Goal: Task Accomplishment & Management: Contribute content

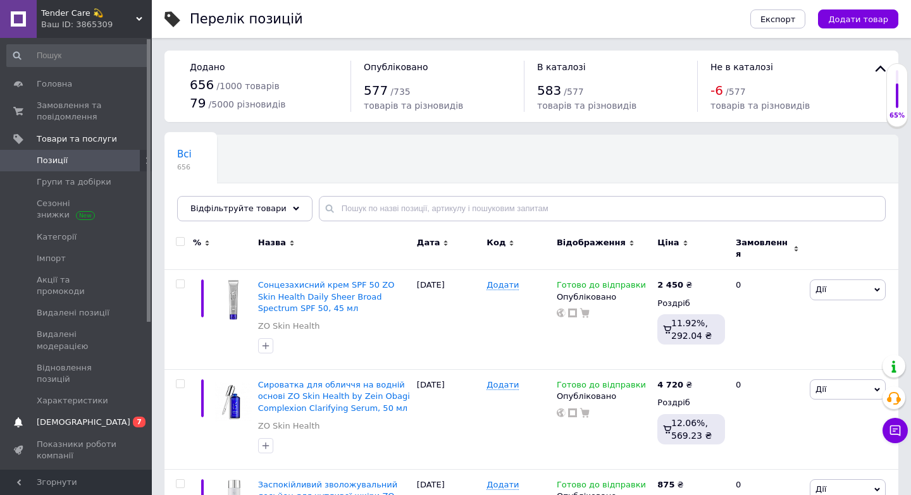
click at [97, 417] on span "[DEMOGRAPHIC_DATA]" at bounding box center [77, 422] width 80 height 11
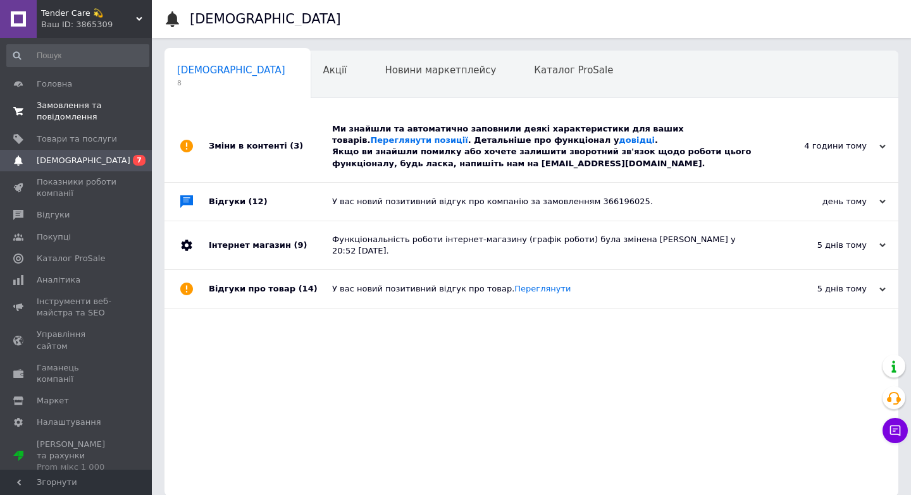
click at [84, 116] on span "Замовлення та повідомлення" at bounding box center [77, 111] width 80 height 23
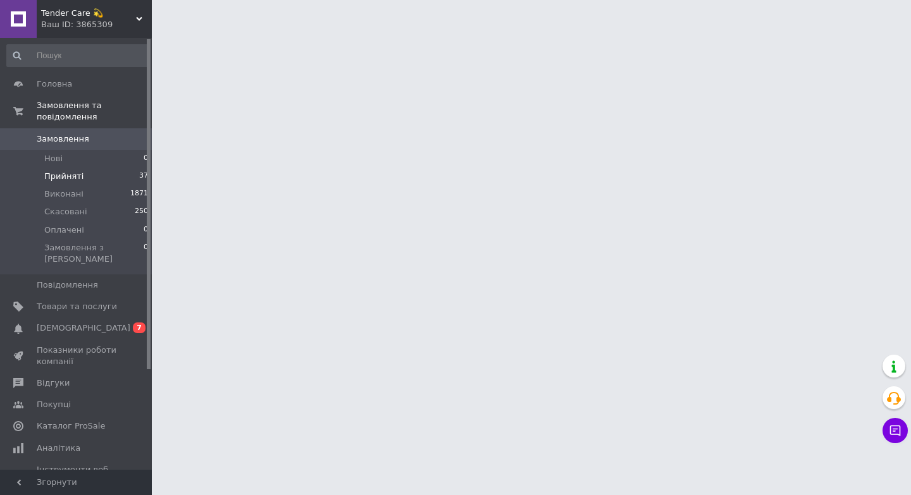
click at [91, 176] on li "Прийняті 37" at bounding box center [78, 177] width 156 height 18
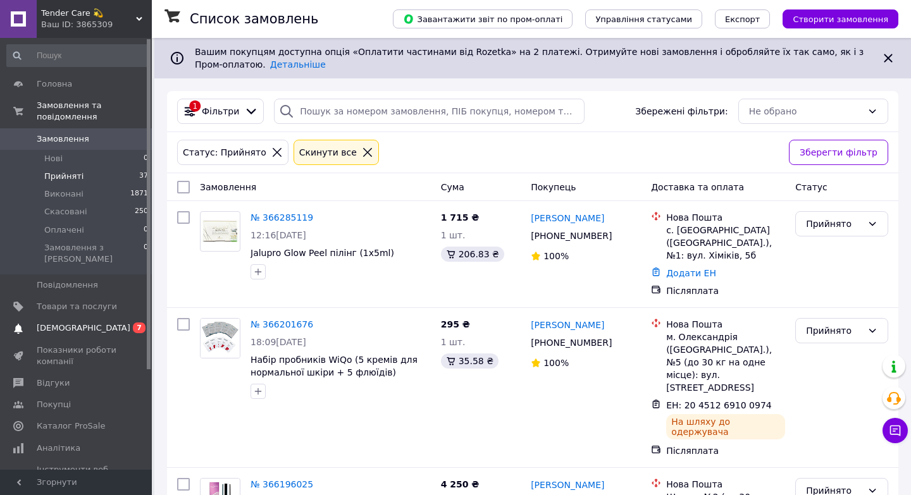
click at [110, 323] on span "[DEMOGRAPHIC_DATA]" at bounding box center [77, 328] width 80 height 11
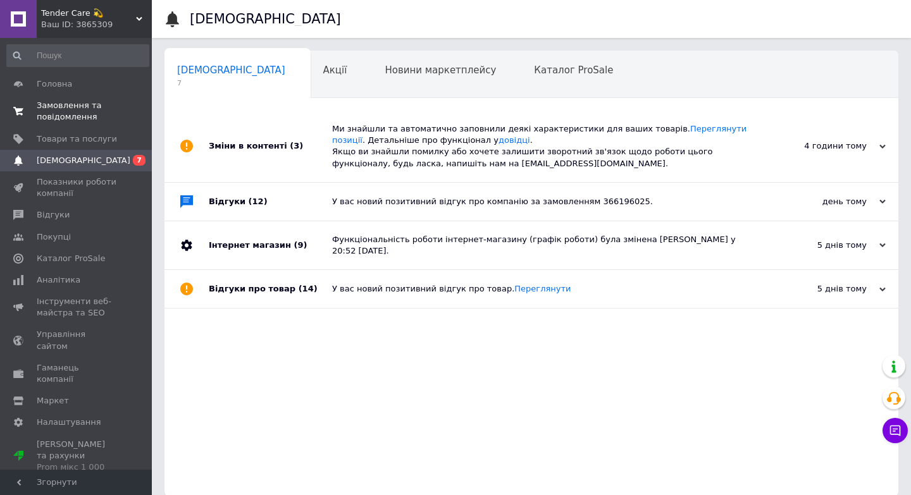
click at [94, 113] on span "Замовлення та повідомлення" at bounding box center [77, 111] width 80 height 23
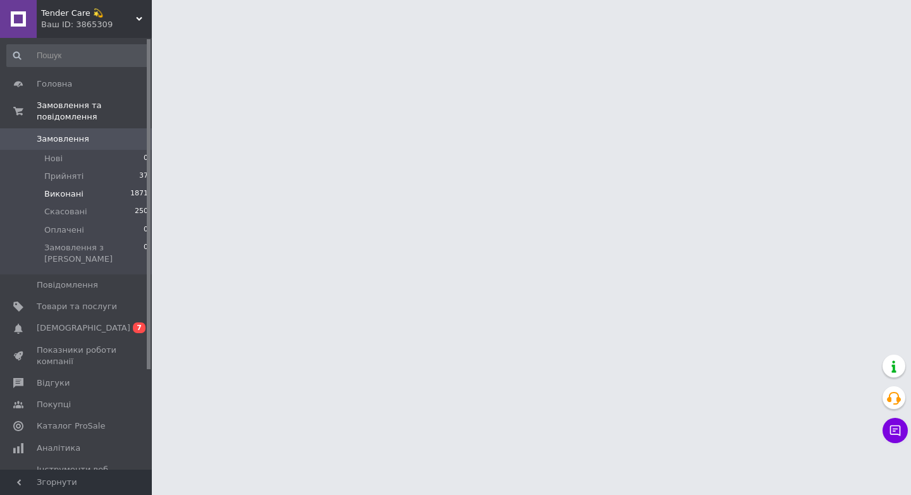
click at [90, 185] on li "Виконані 1871" at bounding box center [78, 194] width 156 height 18
click at [93, 175] on li "Прийняті 37" at bounding box center [78, 177] width 156 height 18
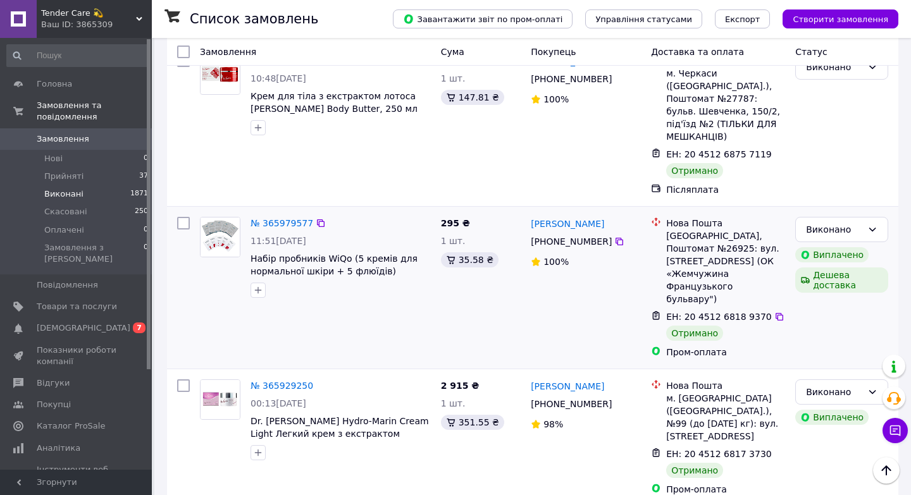
scroll to position [70, 0]
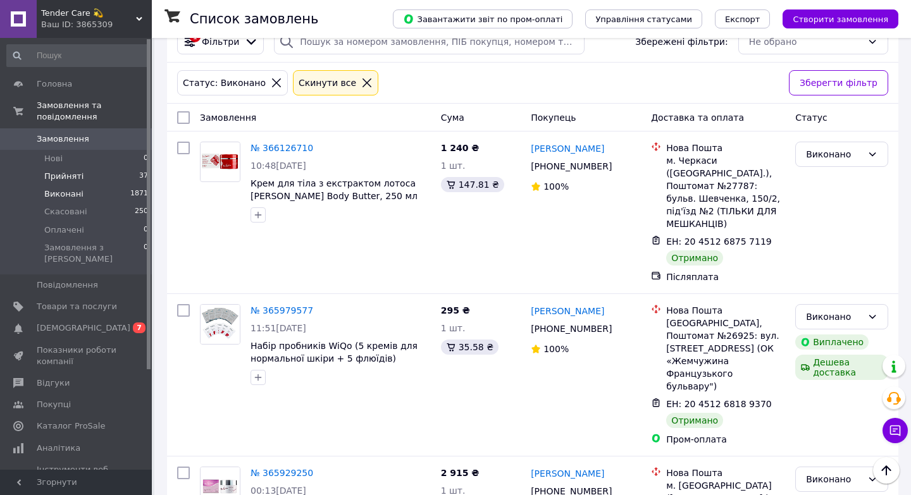
click at [101, 176] on li "Прийняті 37" at bounding box center [78, 177] width 156 height 18
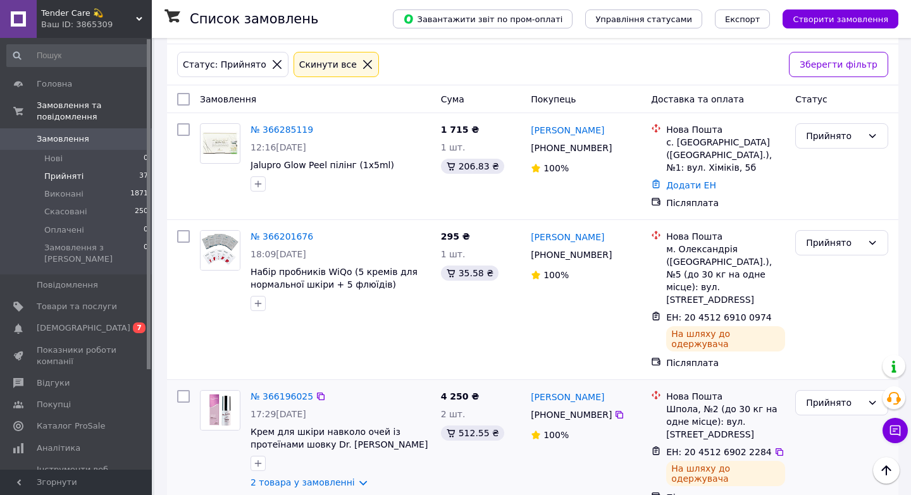
scroll to position [83, 0]
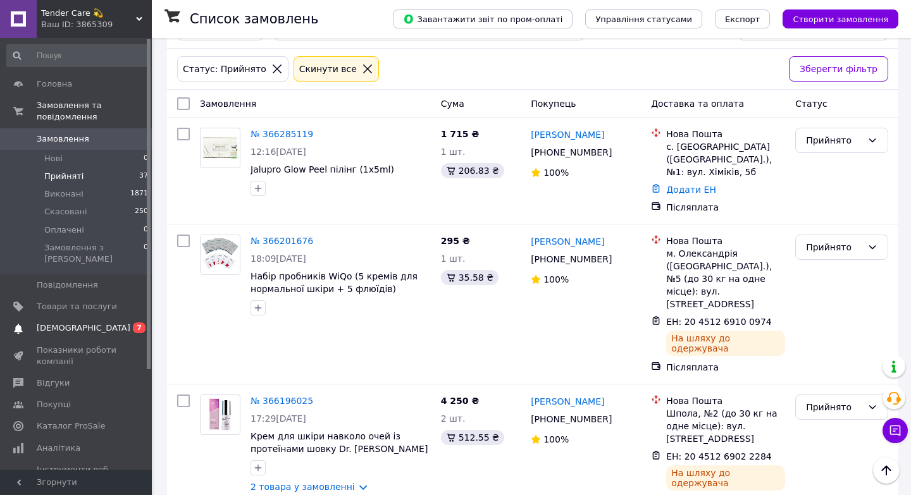
click at [103, 323] on span "[DEMOGRAPHIC_DATA]" at bounding box center [77, 328] width 80 height 11
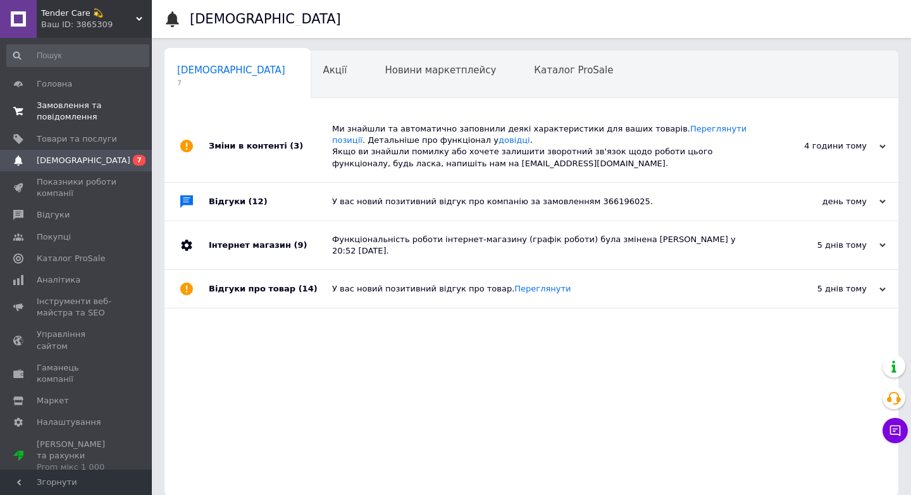
click at [97, 118] on span "Замовлення та повідомлення" at bounding box center [77, 111] width 80 height 23
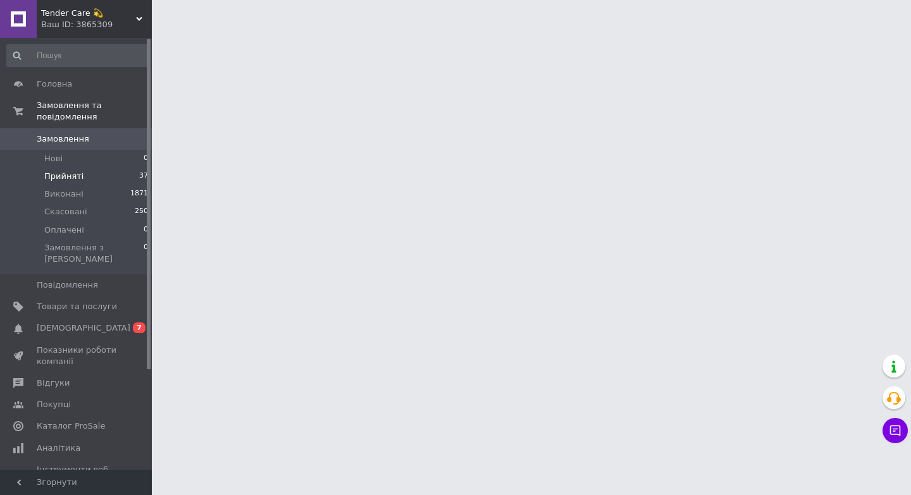
click at [97, 177] on li "Прийняті 37" at bounding box center [78, 177] width 156 height 18
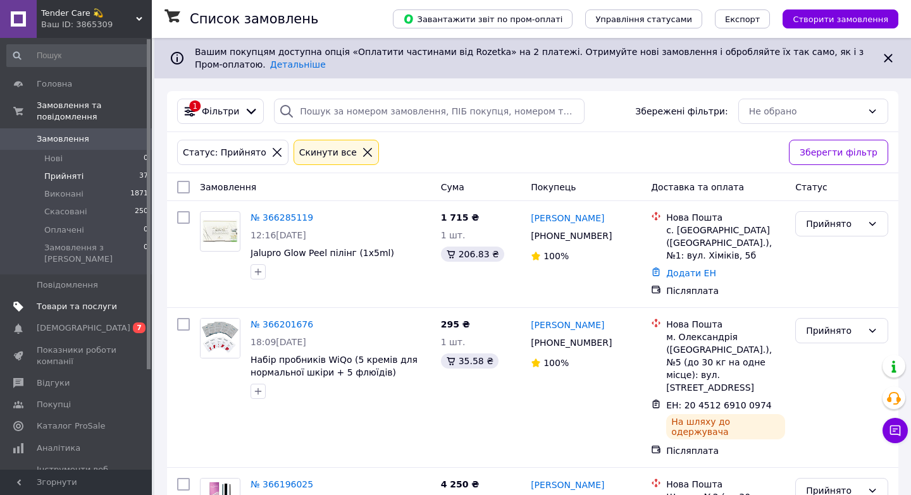
click at [96, 301] on span "Товари та послуги" at bounding box center [77, 306] width 80 height 11
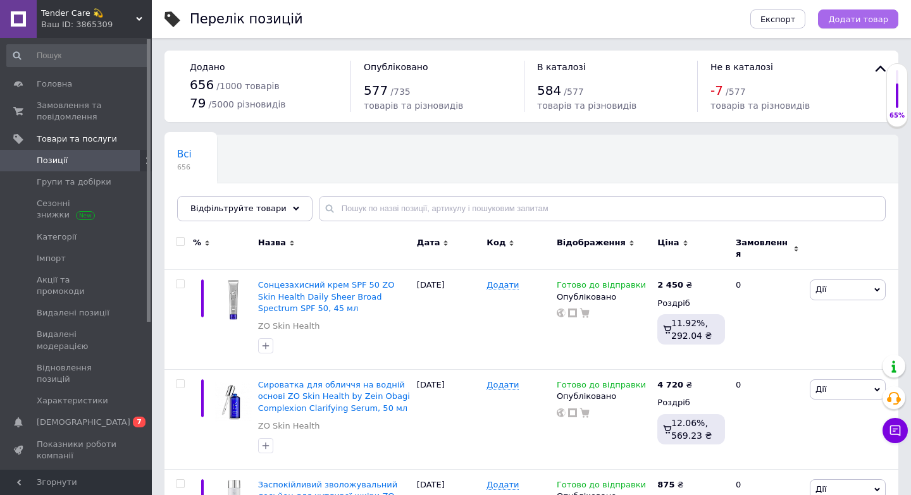
click at [858, 20] on span "Додати товар" at bounding box center [858, 19] width 60 height 9
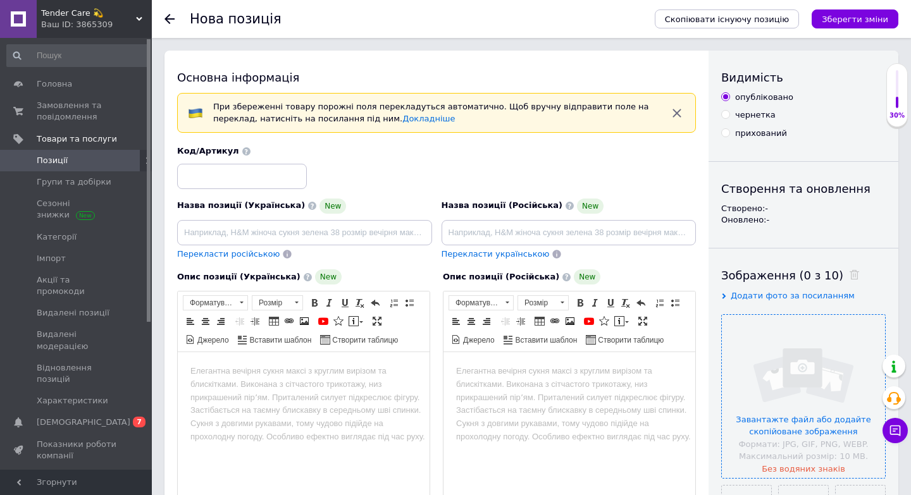
click at [766, 425] on input "file" at bounding box center [803, 396] width 163 height 163
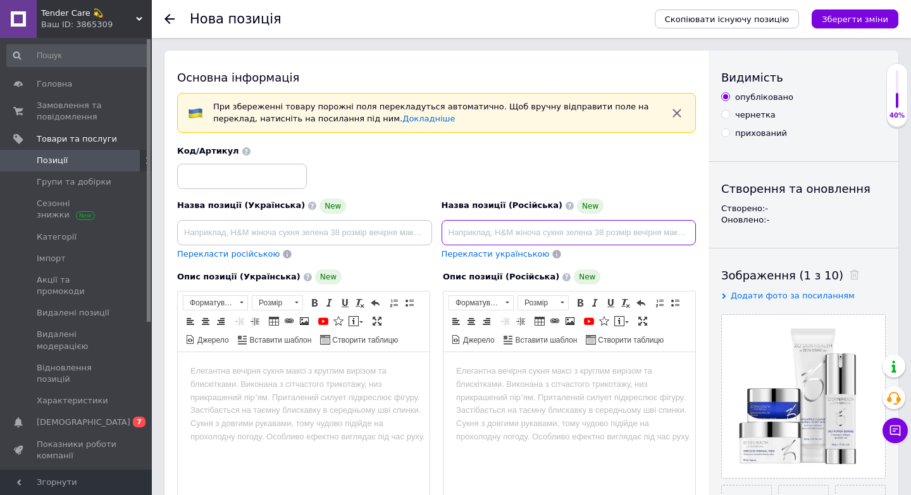
click at [530, 238] on input at bounding box center [569, 232] width 255 height 25
paste input "Программа для ежедневного ухода за кожей ZO Skin Health Daily Skincare Program"
type input "Программа для ежедневного ухода за кожей ZO Skin Health Daily Skincare Program"
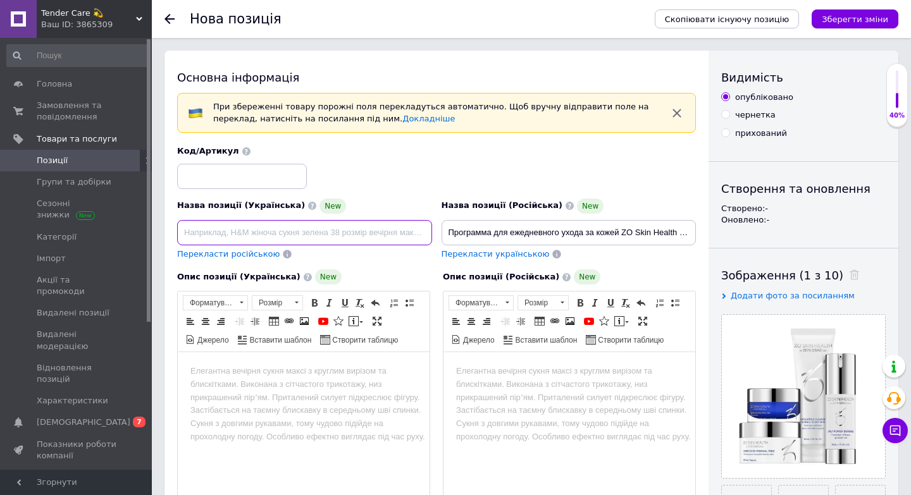
click at [256, 235] on input at bounding box center [304, 232] width 255 height 25
paste input "Програма для щоденного догляду за шкірою ZO Skin Health Daily Skincare Program"
type input "Програма для щоденного догляду за шкірою ZO Skin Health Daily Skincare Program"
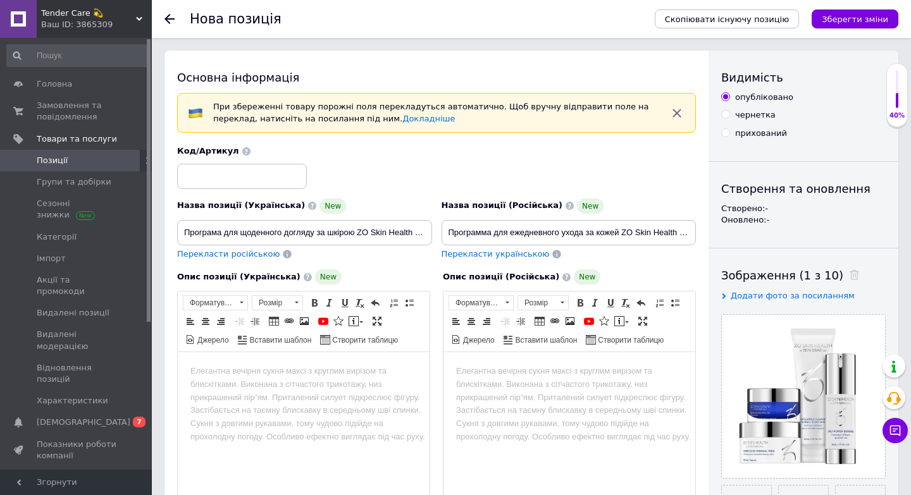
click at [214, 376] on body "Редактор, FD041138-A271-40FF-A920-3E9FD2759B42" at bounding box center [303, 371] width 226 height 13
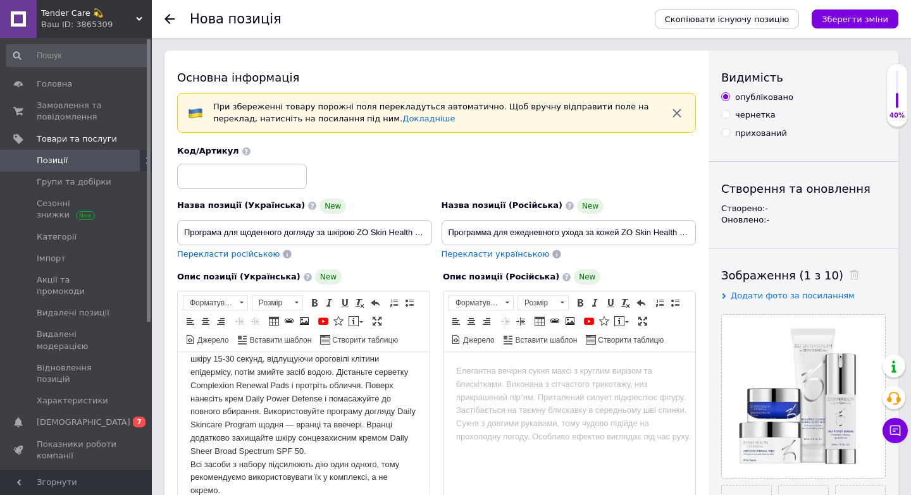
scroll to position [15, 0]
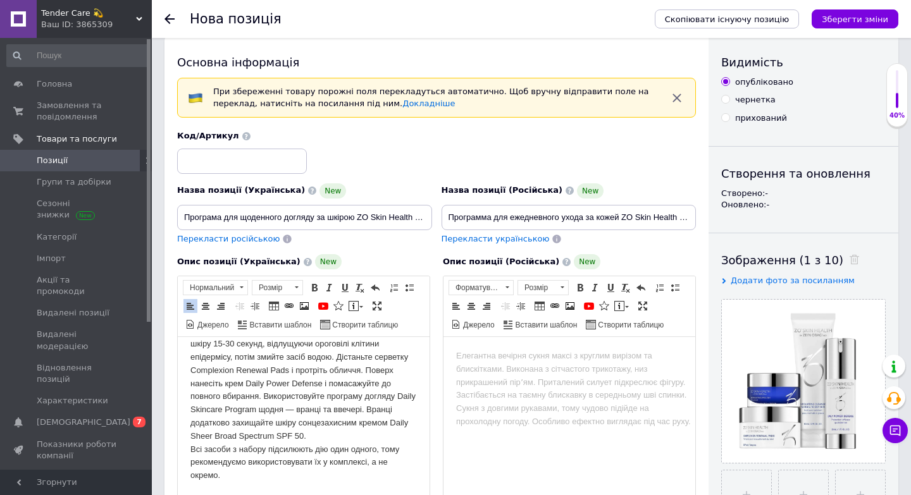
click at [481, 358] on body "Редактор, 8920473F-1B2B-45BC-B211-2BB87B90A1CB" at bounding box center [569, 356] width 226 height 13
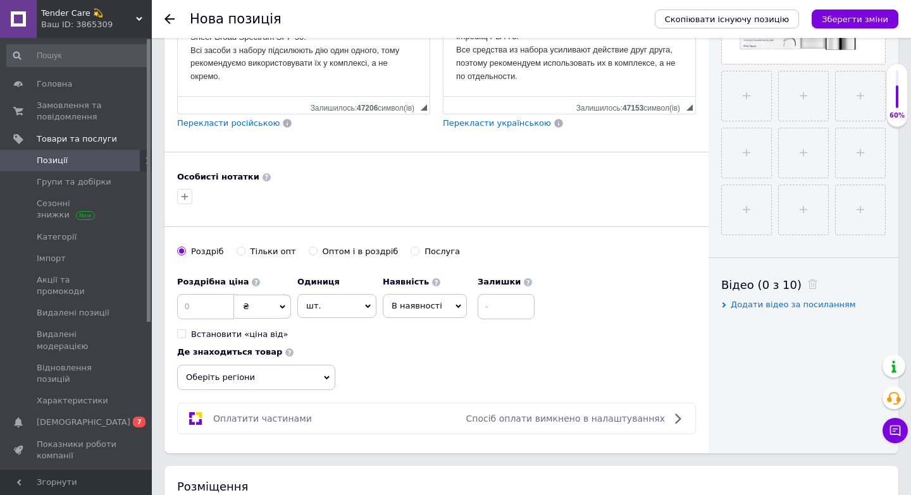
scroll to position [421, 0]
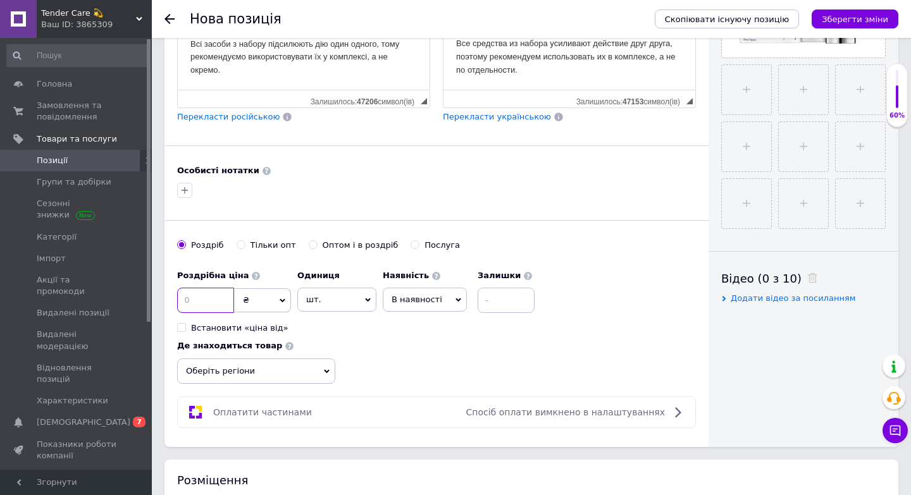
click at [204, 299] on input at bounding box center [205, 300] width 57 height 25
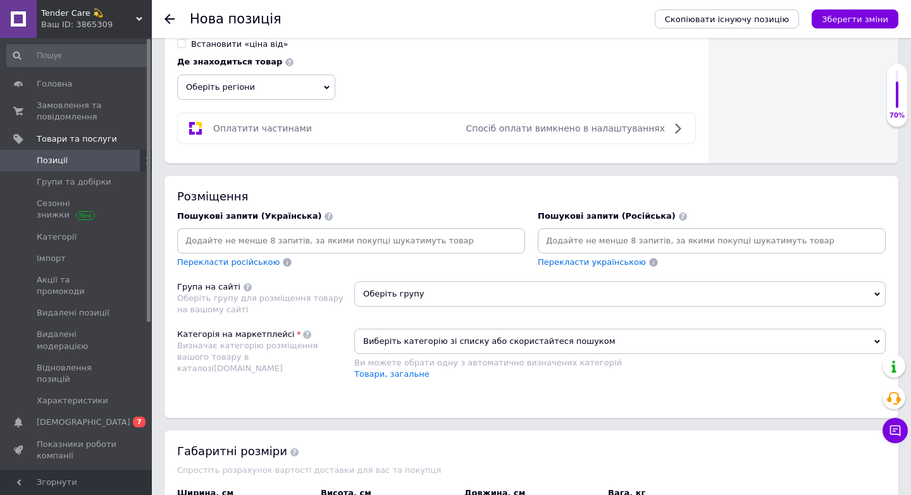
scroll to position [707, 0]
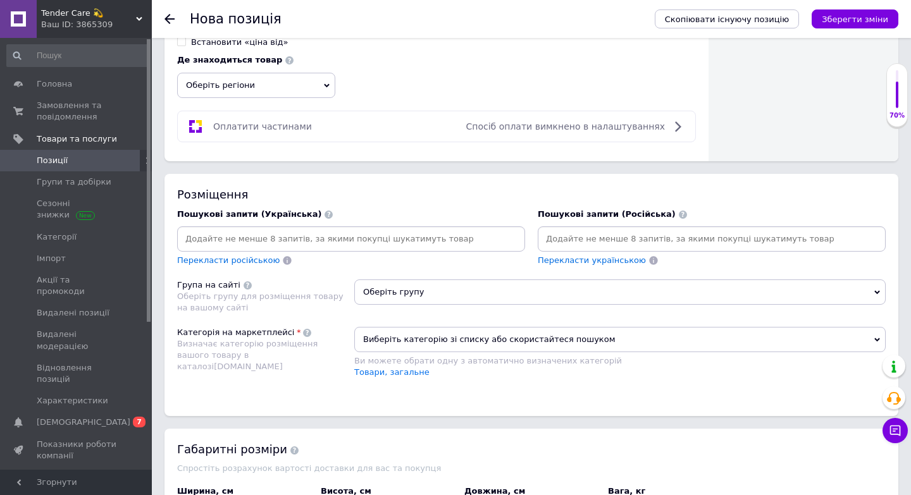
type input "5290"
click at [424, 292] on span "Оберіть групу" at bounding box center [619, 292] width 531 height 25
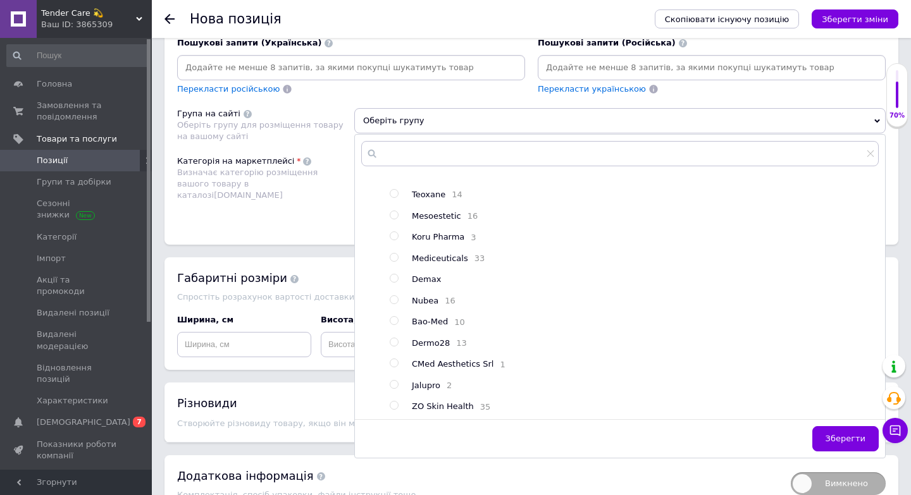
scroll to position [882, 0]
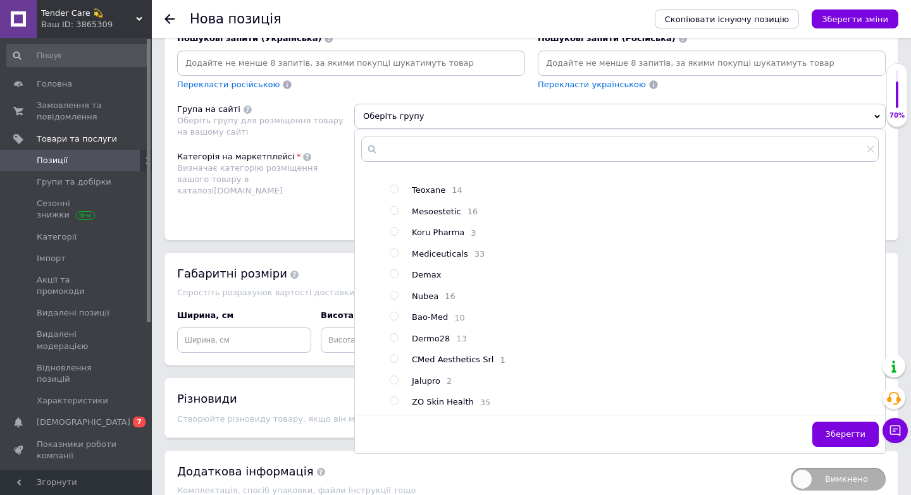
click at [394, 399] on input "radio" at bounding box center [394, 401] width 8 height 8
radio input "true"
click at [846, 429] on span "Зберегти" at bounding box center [845, 433] width 40 height 9
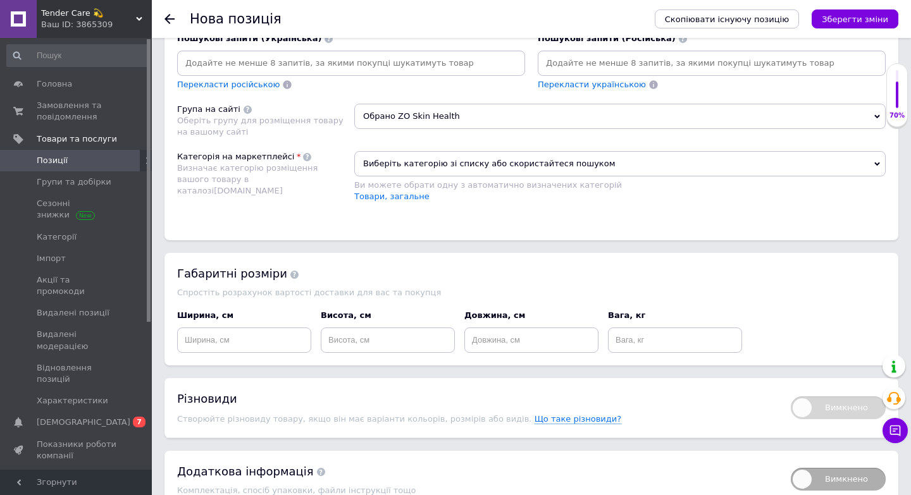
click at [426, 159] on span "Виберіть категорію зі списку або скористайтеся пошуком" at bounding box center [619, 163] width 531 height 25
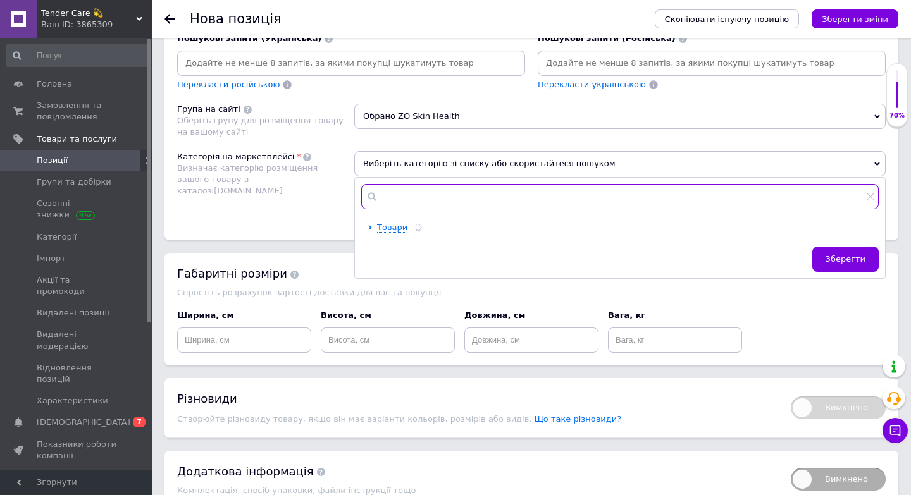
click at [412, 202] on input "text" at bounding box center [619, 196] width 517 height 25
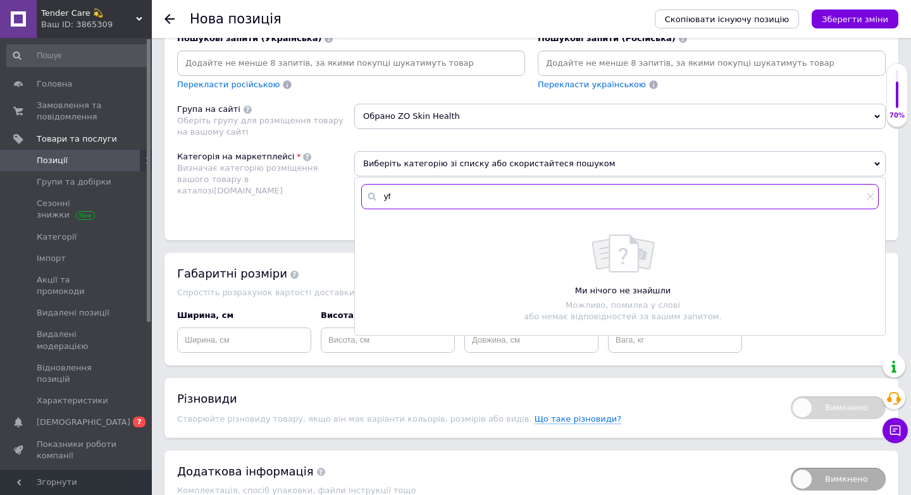
type input "y"
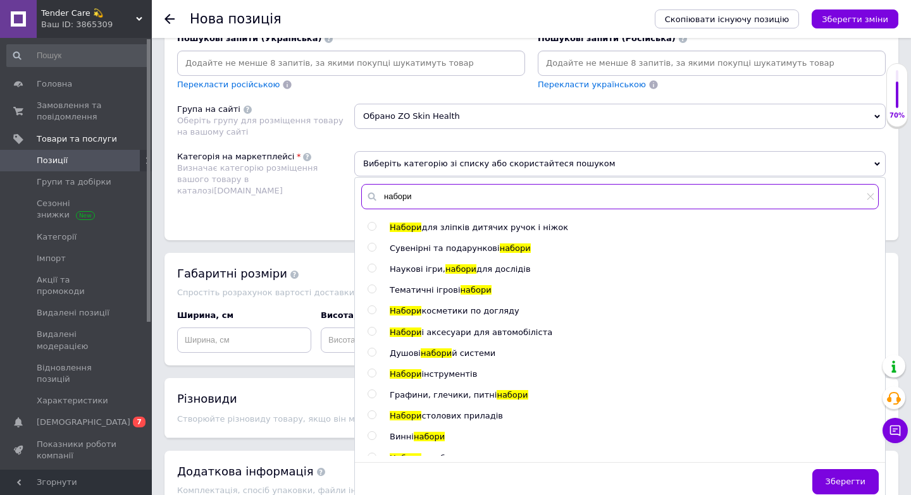
type input "набори"
click at [371, 310] on input "radio" at bounding box center [371, 310] width 8 height 8
radio input "true"
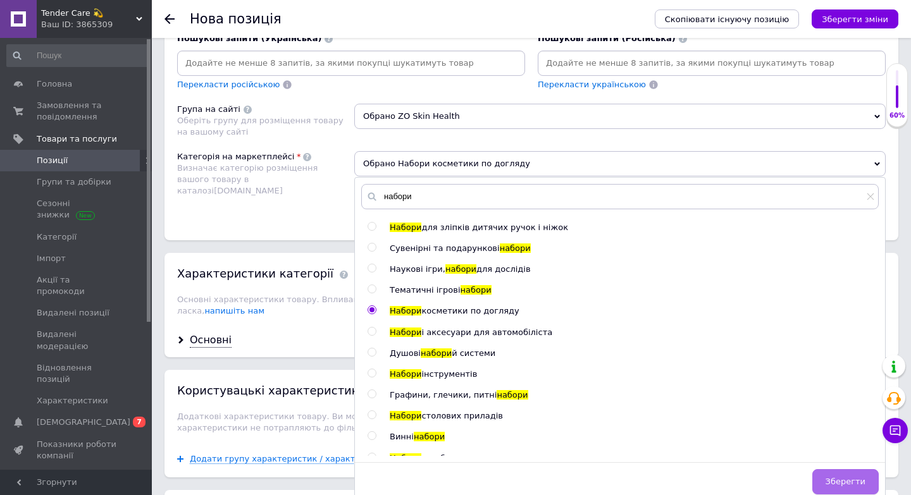
click at [852, 488] on button "Зберегти" at bounding box center [845, 481] width 66 height 25
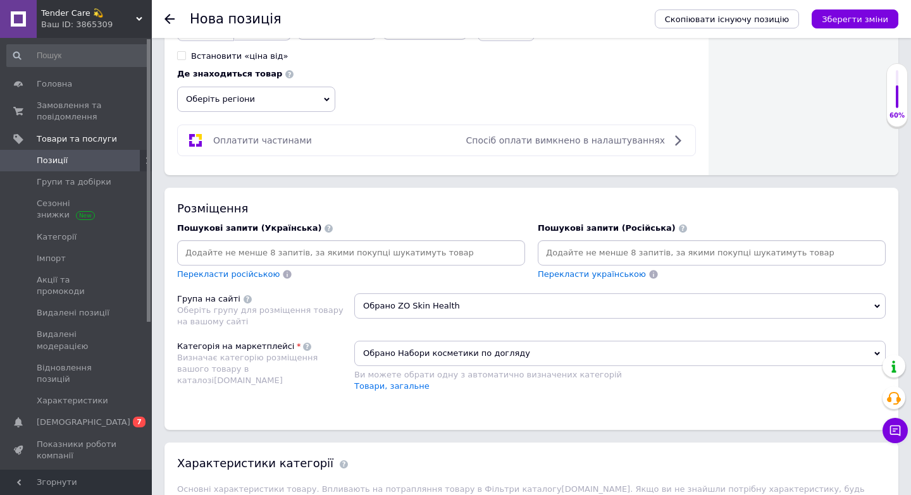
scroll to position [641, 0]
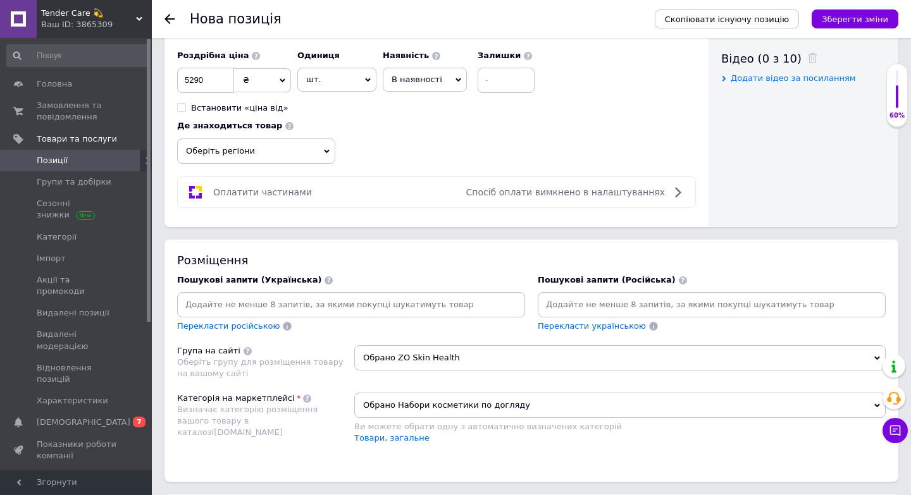
click at [581, 300] on input at bounding box center [711, 304] width 343 height 19
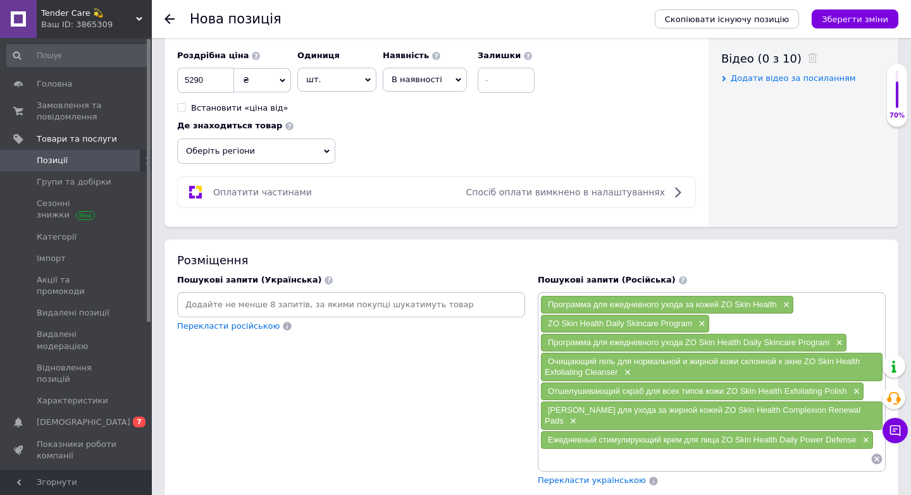
click at [292, 309] on input at bounding box center [351, 304] width 343 height 19
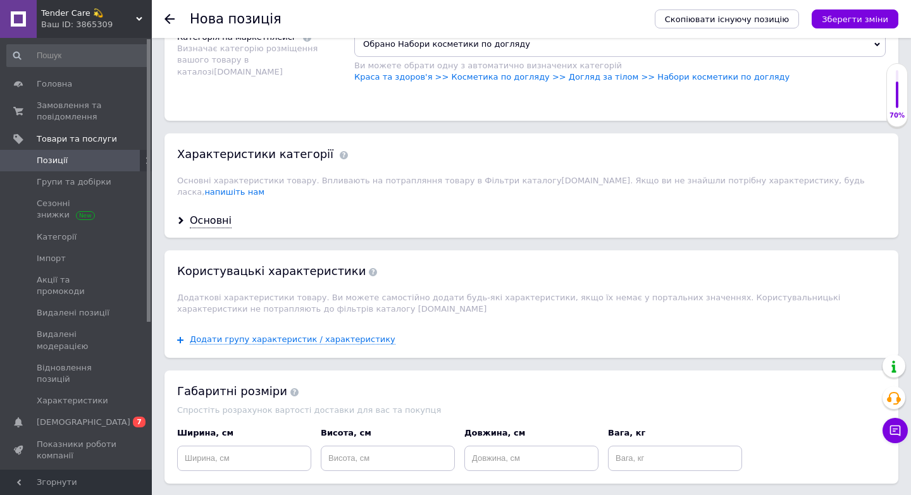
scroll to position [1182, 0]
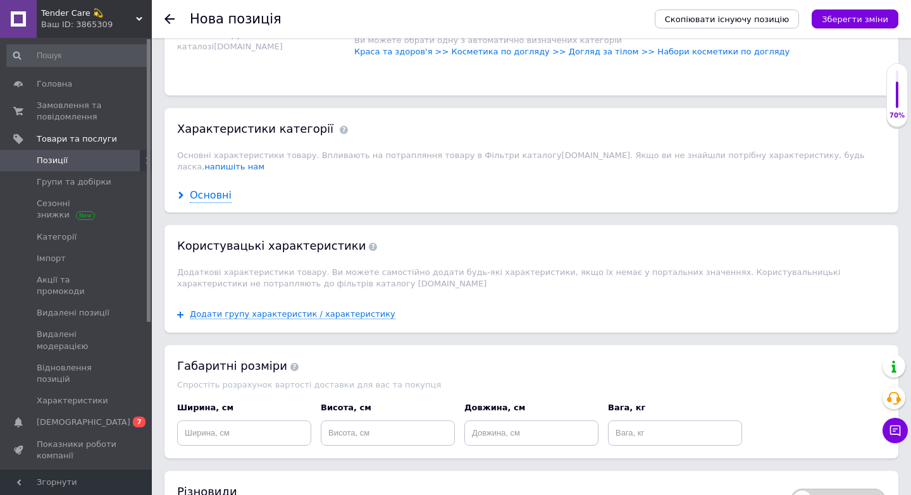
click at [206, 188] on div "Основні" at bounding box center [211, 195] width 42 height 15
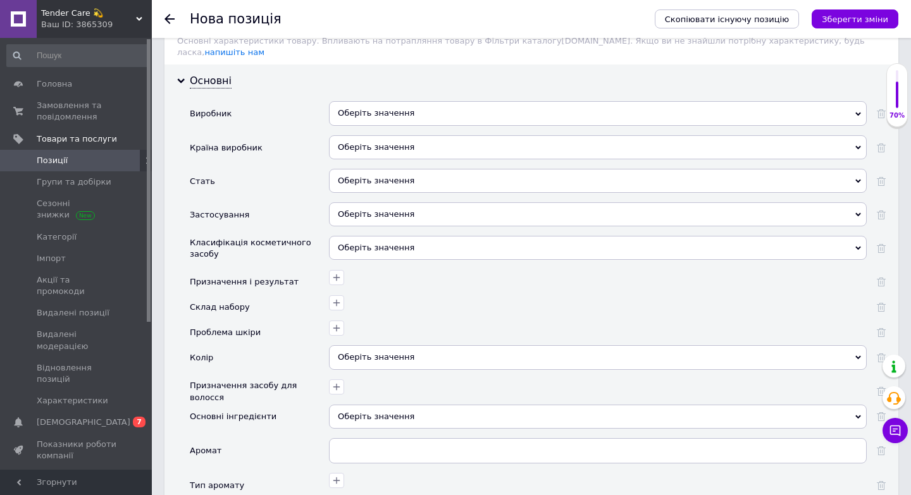
scroll to position [1297, 0]
click at [390, 101] on div "Оберіть значення" at bounding box center [598, 113] width 538 height 24
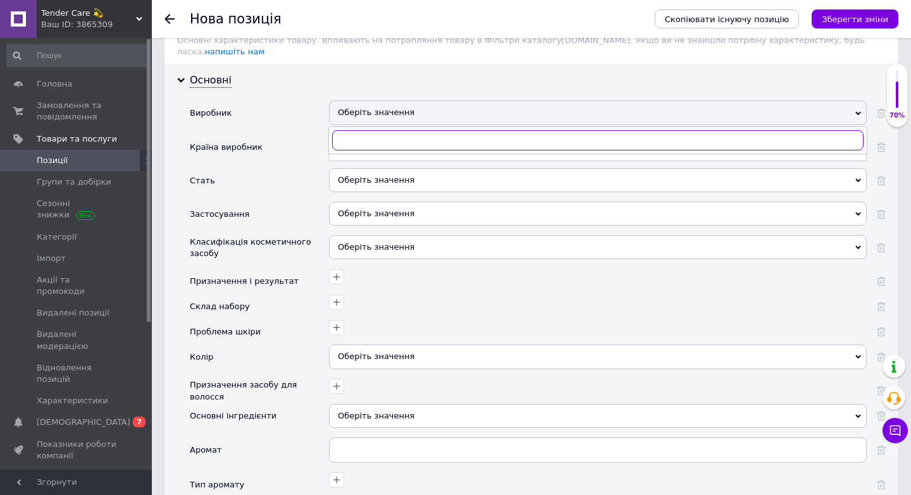
type input "Ч"
type input "X"
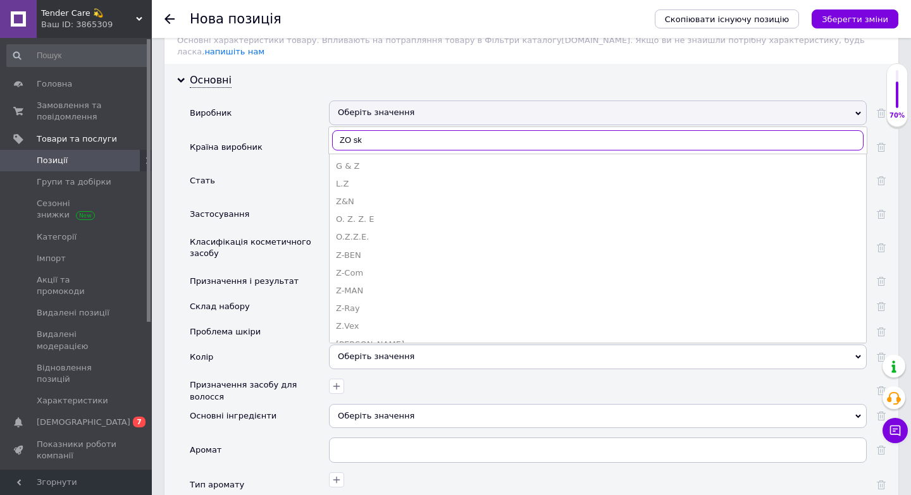
type input "ZO ski"
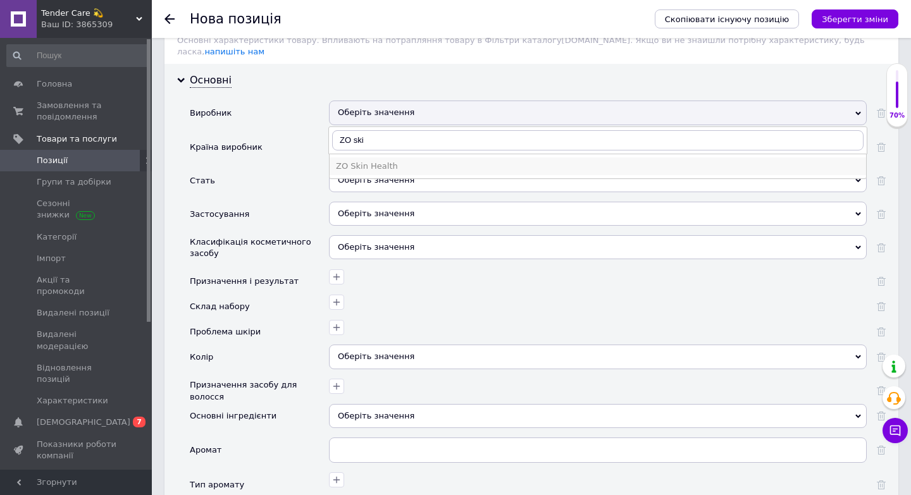
click at [412, 161] on div "ZO Skin Health" at bounding box center [598, 166] width 524 height 11
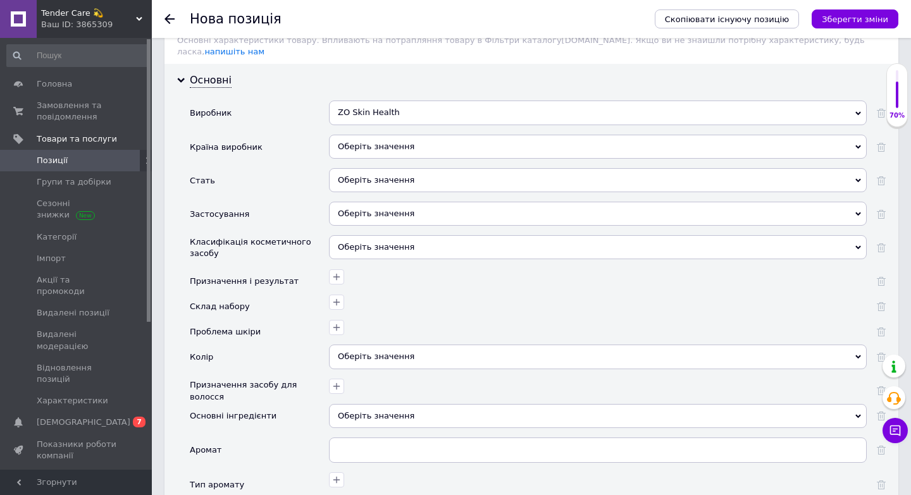
click at [374, 143] on div "Оберіть значення" at bounding box center [598, 147] width 538 height 24
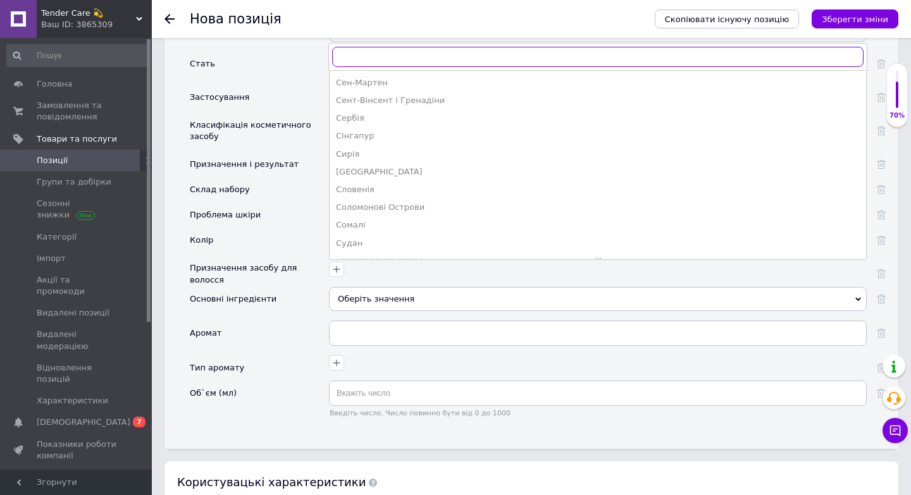
scroll to position [2492, 0]
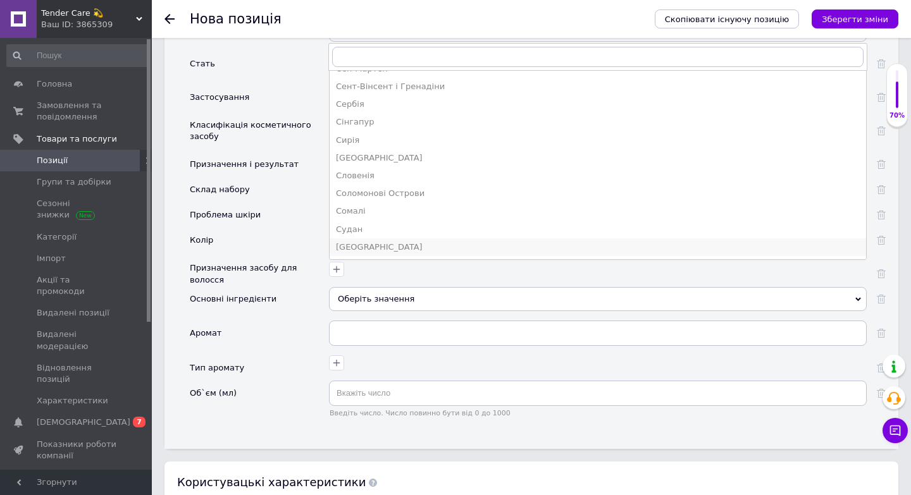
click at [396, 242] on div "[GEOGRAPHIC_DATA]" at bounding box center [598, 247] width 524 height 11
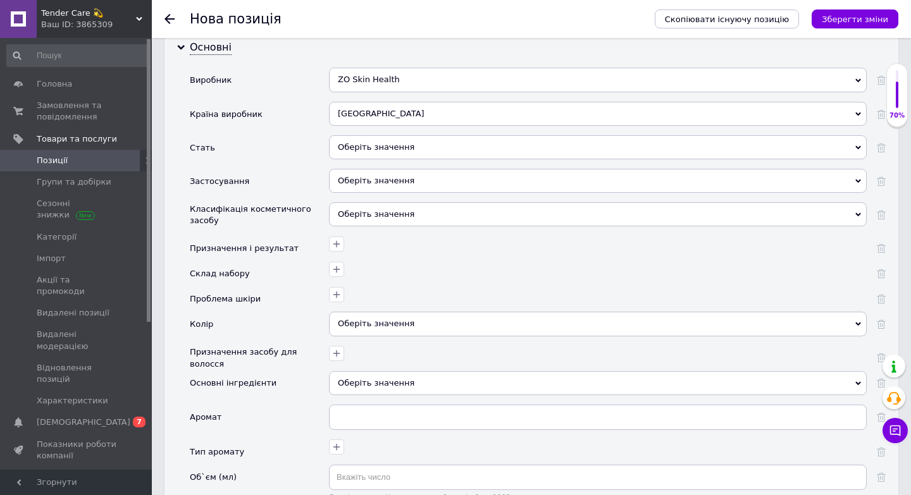
scroll to position [1312, 0]
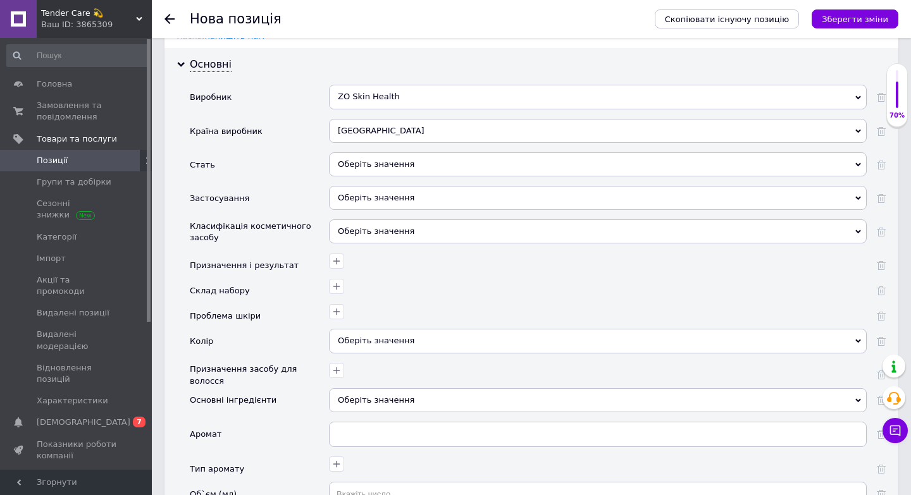
click at [380, 152] on div "Оберіть значення" at bounding box center [598, 164] width 538 height 24
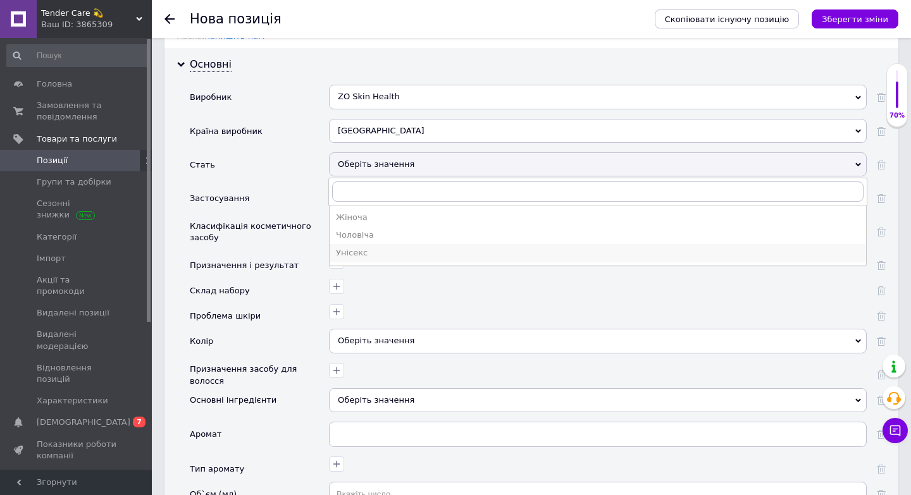
click at [369, 247] on div "Унісекс" at bounding box center [598, 252] width 524 height 11
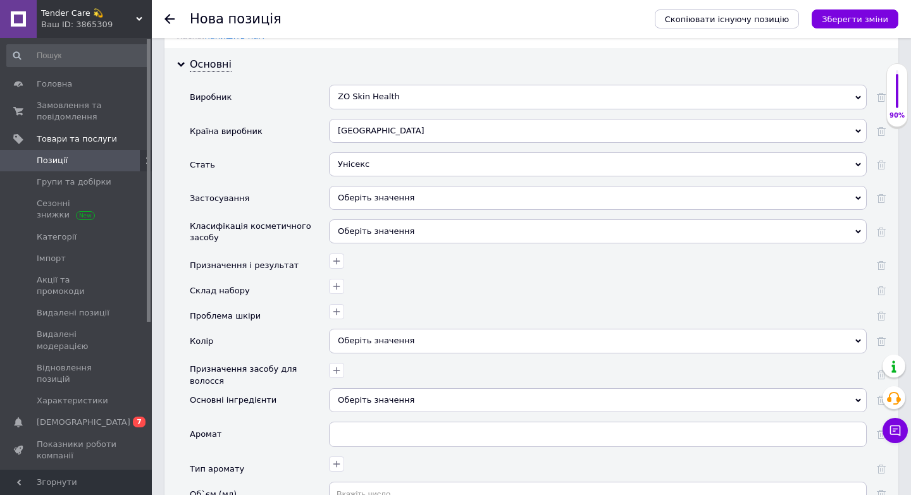
click at [386, 186] on div "Оберіть значення" at bounding box center [598, 198] width 538 height 24
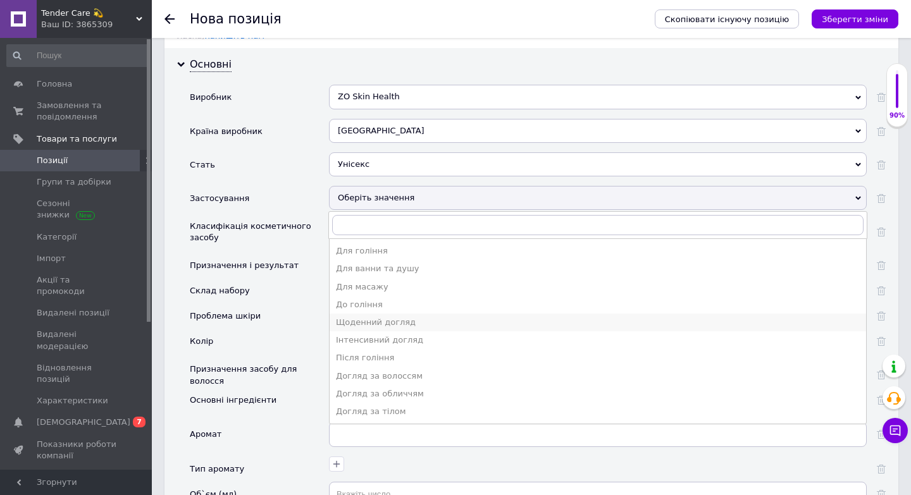
click at [390, 314] on li "Щоденний догляд" at bounding box center [598, 323] width 536 height 18
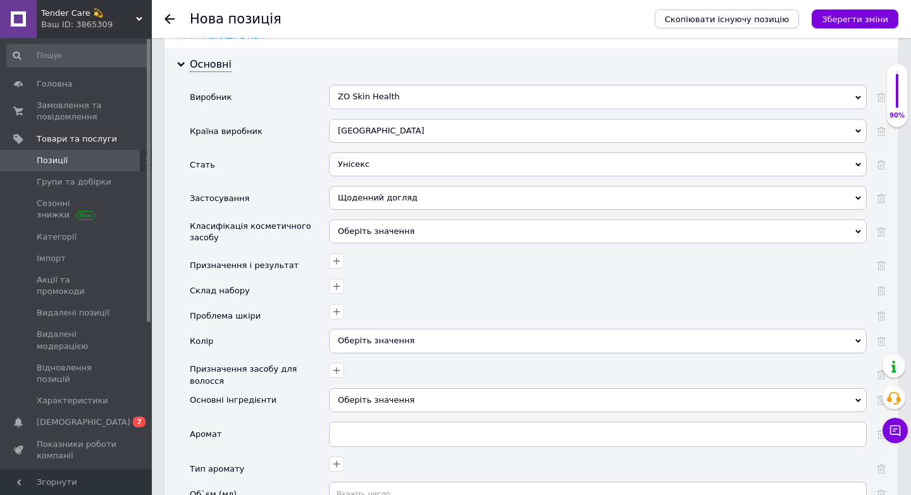
click at [376, 219] on div "Оберіть значення" at bounding box center [598, 231] width 538 height 24
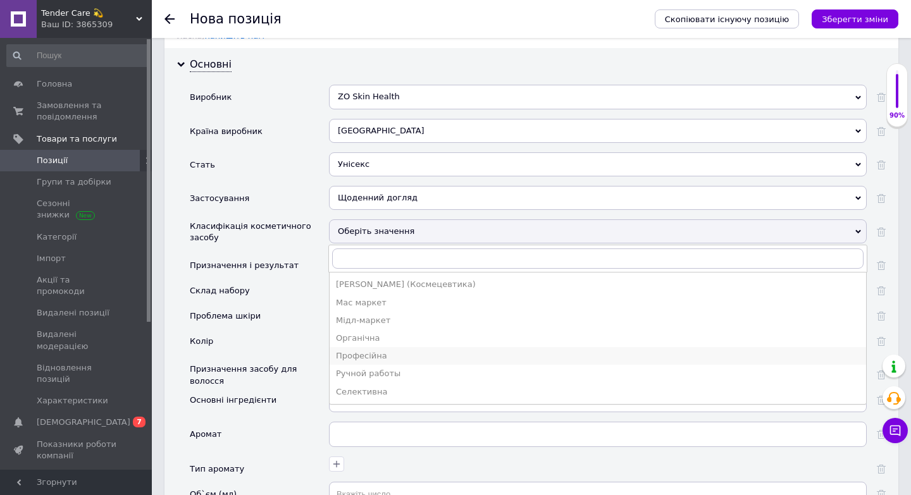
click at [378, 350] on div "Професійна" at bounding box center [598, 355] width 524 height 11
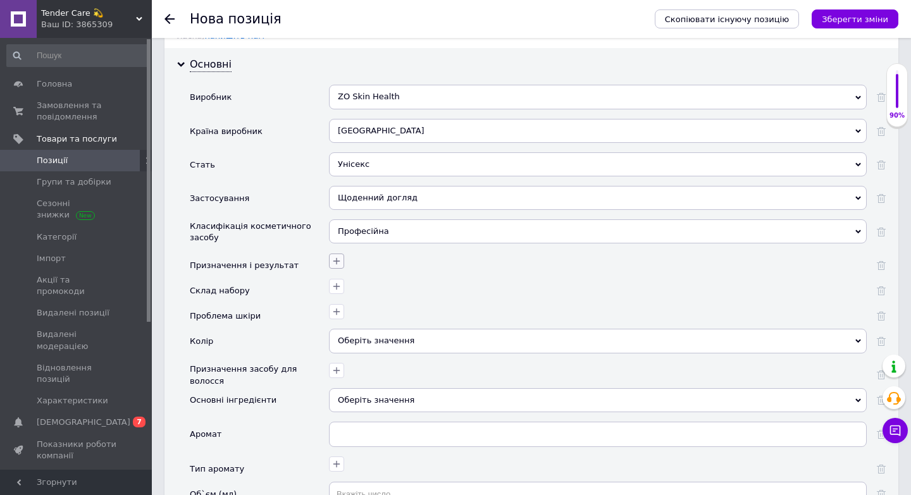
click at [337, 256] on icon "button" at bounding box center [336, 261] width 10 height 10
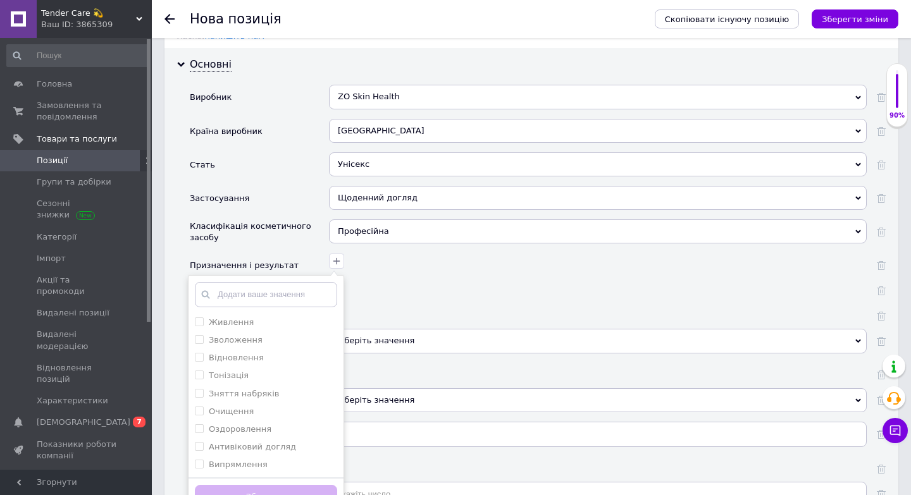
click at [435, 276] on div at bounding box center [596, 285] width 541 height 18
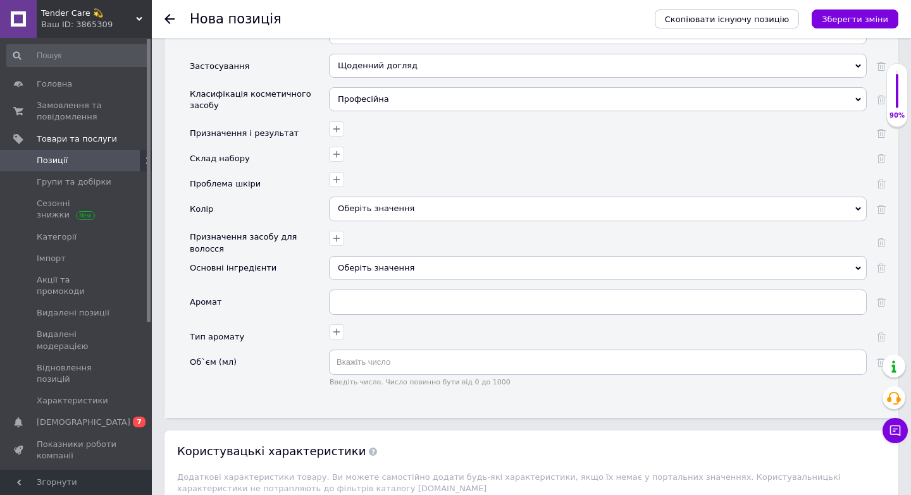
scroll to position [1449, 0]
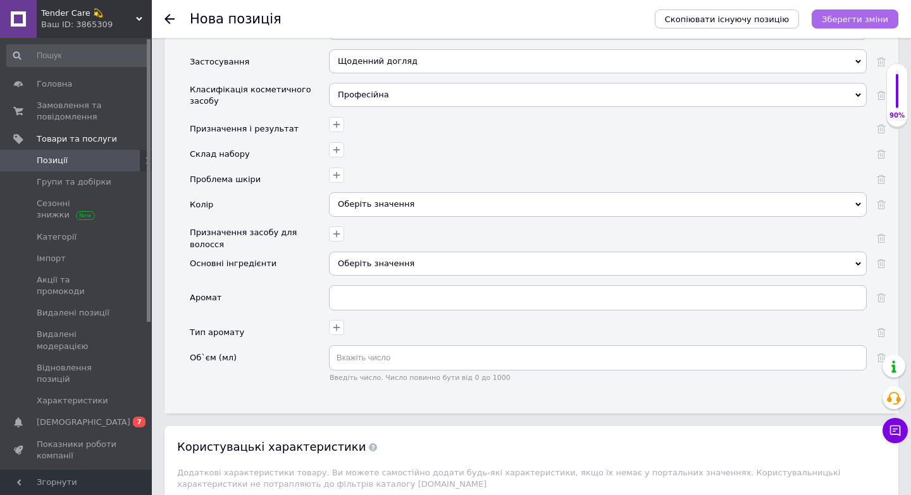
click at [827, 20] on icon "Зберегти зміни" at bounding box center [855, 19] width 66 height 9
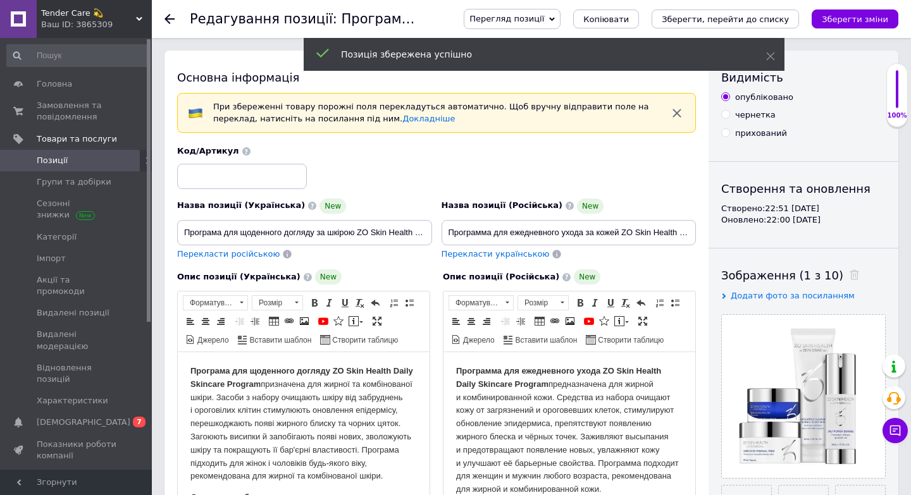
click at [89, 159] on span "Позиції" at bounding box center [77, 160] width 80 height 11
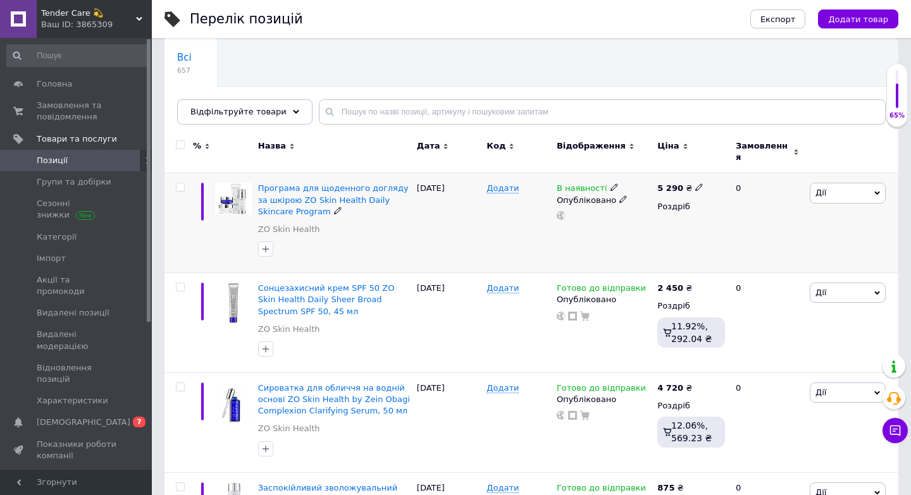
scroll to position [101, 0]
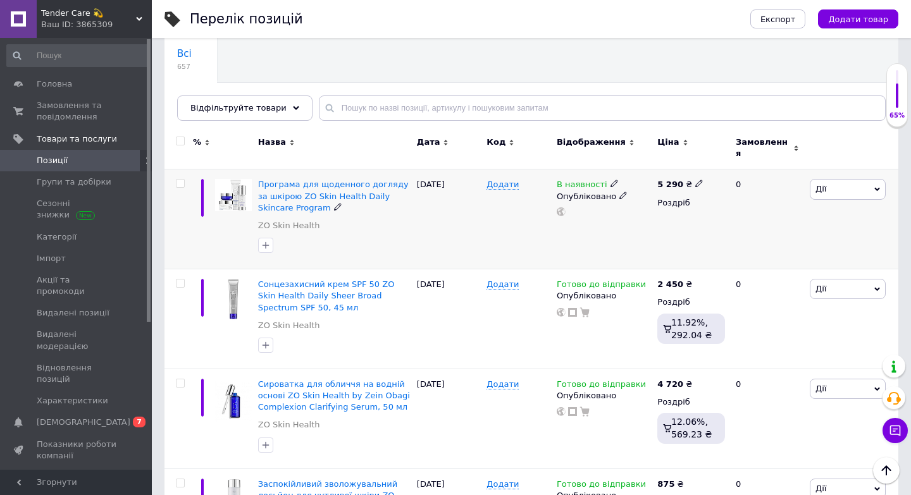
click at [565, 180] on span "В наявності" at bounding box center [582, 186] width 51 height 13
click at [695, 221] on li "Готово до відправки" at bounding box center [686, 230] width 120 height 18
click at [605, 249] on div "В наявності Наявність [PERSON_NAME] до відправки В наявності Немає в наявності …" at bounding box center [603, 220] width 101 height 100
click at [371, 190] on span "Програма для щоденного догляду за шкірою ZO Skin Health Daily Skincare Program" at bounding box center [333, 196] width 151 height 32
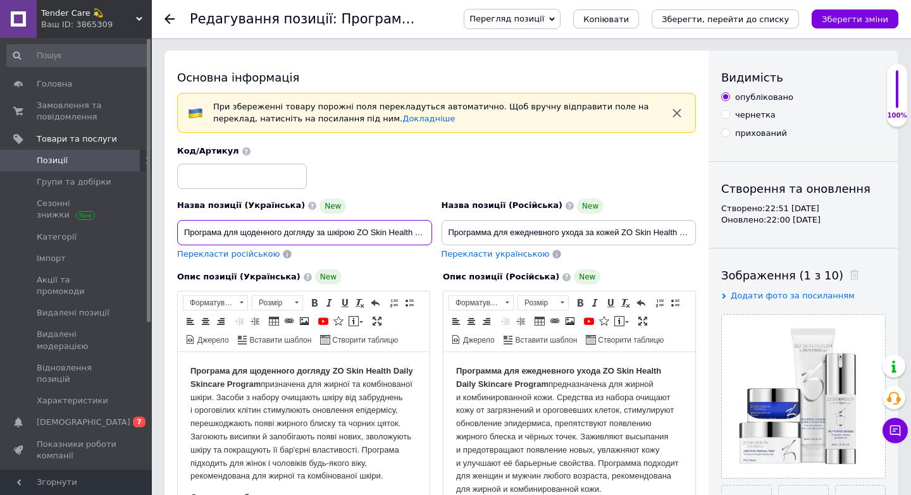
scroll to position [0, 77]
drag, startPoint x: 182, startPoint y: 233, endPoint x: 595, endPoint y: 249, distance: 413.3
click at [598, 249] on div "Назва позиції (Українська) New Програма для щоденного догляду за шкірою ZO Skin…" at bounding box center [437, 203] width 528 height 124
drag, startPoint x: 445, startPoint y: 230, endPoint x: 827, endPoint y: 245, distance: 382.4
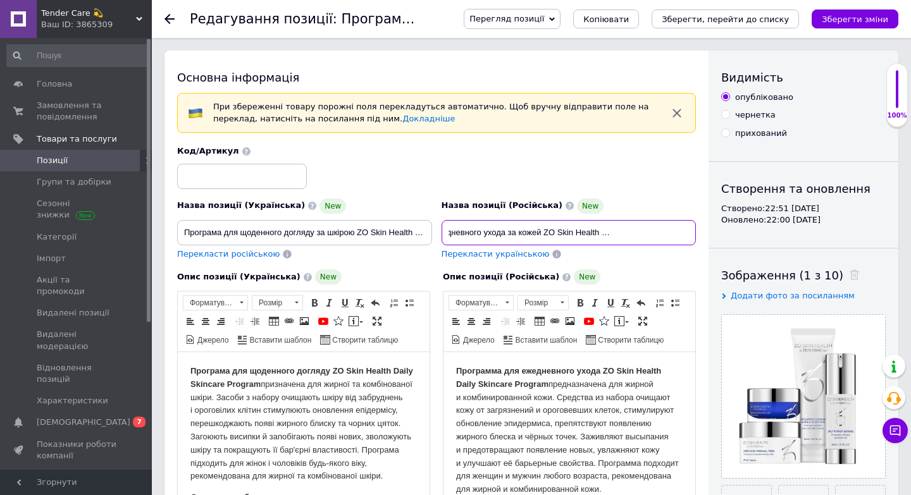
click at [834, 246] on div "Основна інформація При збереженні товару порожні поля перекладуться автоматично…" at bounding box center [531, 462] width 734 height 822
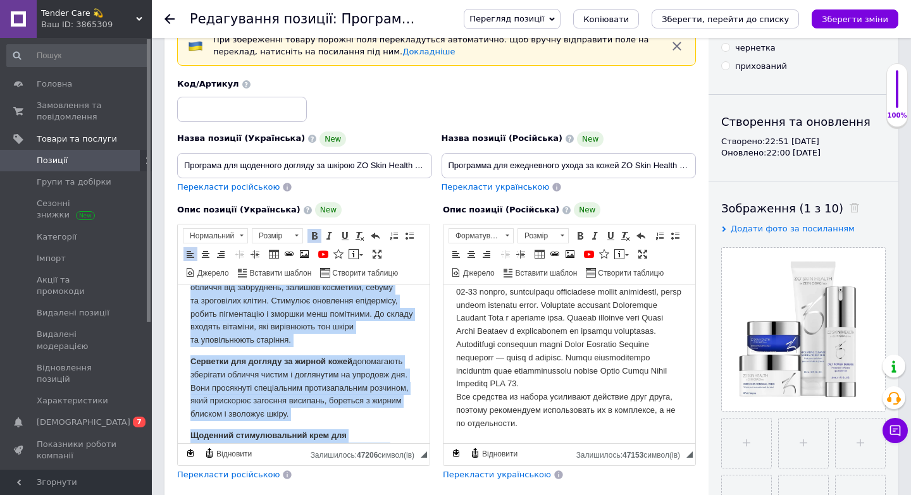
scroll to position [727, 0]
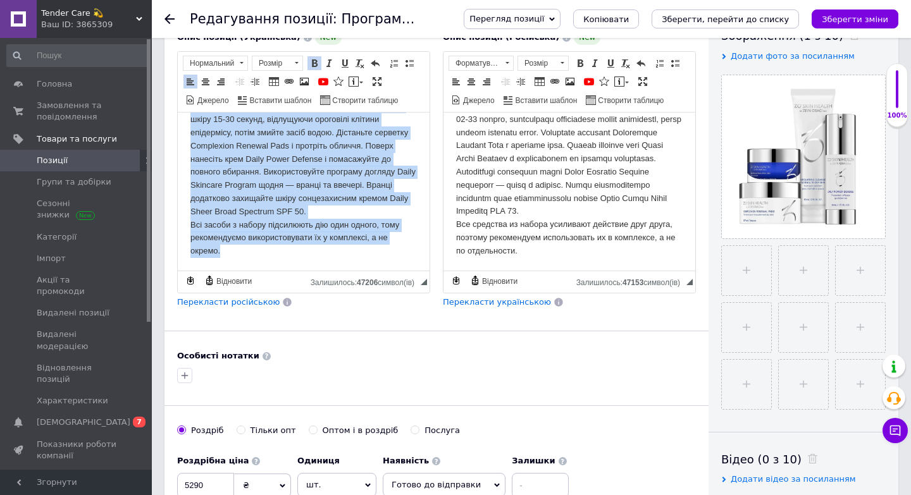
drag, startPoint x: 190, startPoint y: 130, endPoint x: 347, endPoint y: 388, distance: 302.0
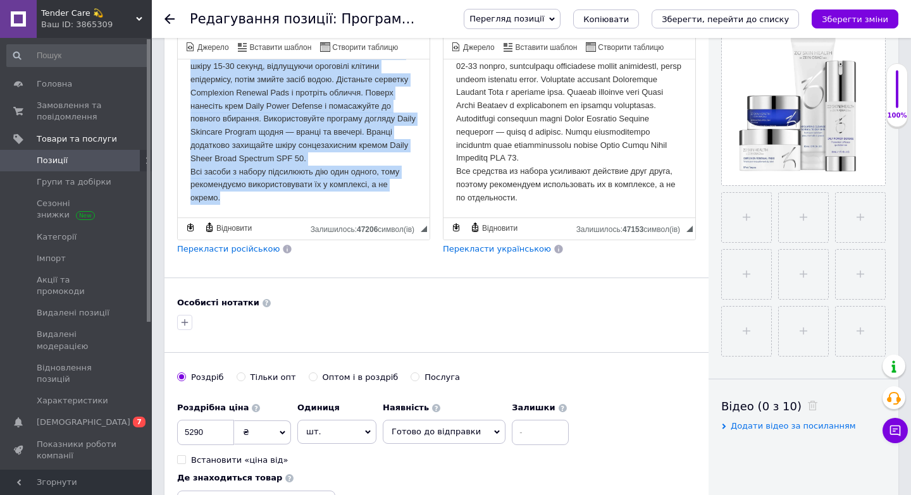
copy body "Loremips dol sitametco adipisc EL Sedd Eiusmo Tempo Incididu Utlabor etdolorema…"
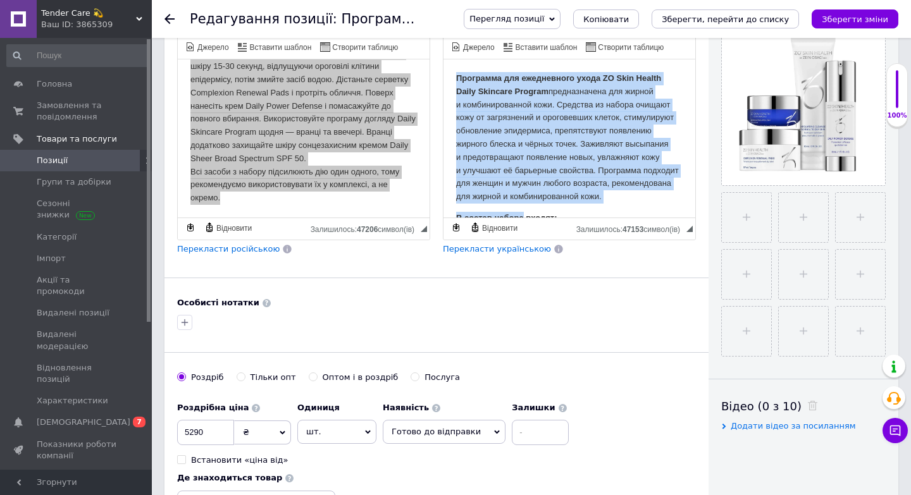
scroll to position [767, 0]
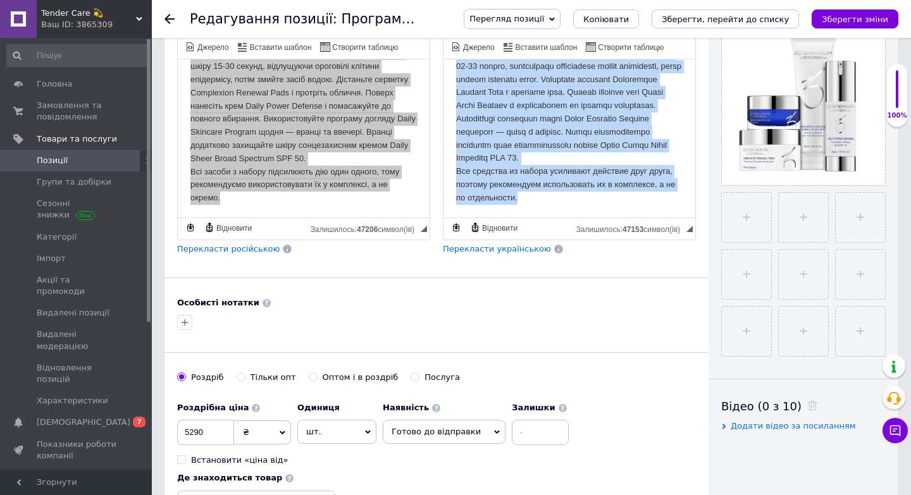
drag, startPoint x: 454, startPoint y: 78, endPoint x: 595, endPoint y: 426, distance: 374.8
copy body "Loremipsu dol sitametcons adipi EL Sedd Eiusmo Tempo Incididu Utlabor etdolorem…"
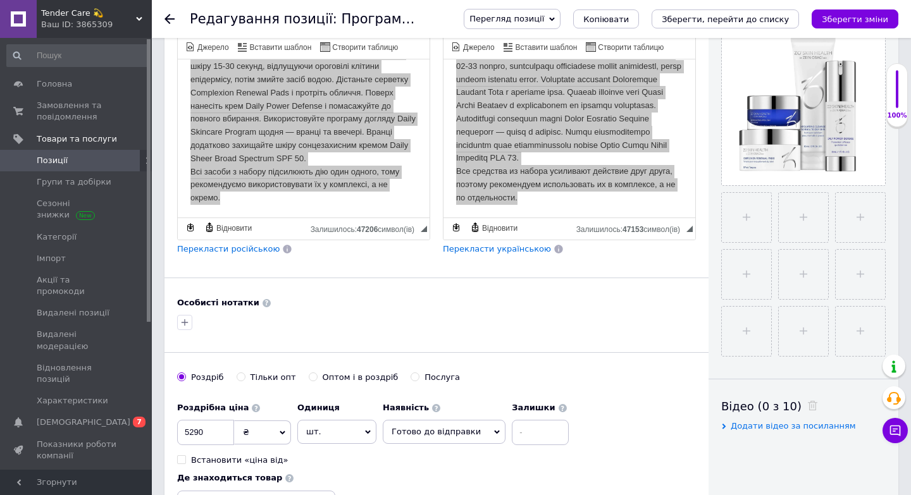
click at [59, 166] on link "Позиції" at bounding box center [78, 161] width 156 height 22
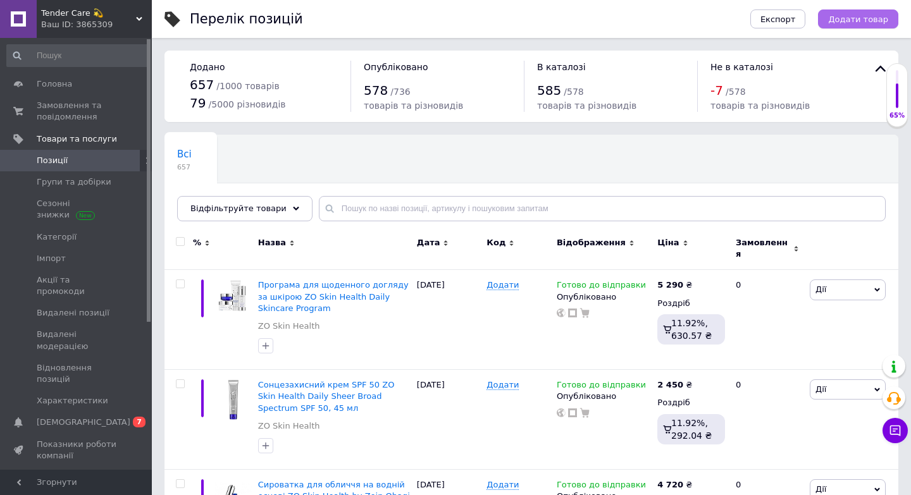
click at [853, 18] on span "Додати товар" at bounding box center [858, 19] width 60 height 9
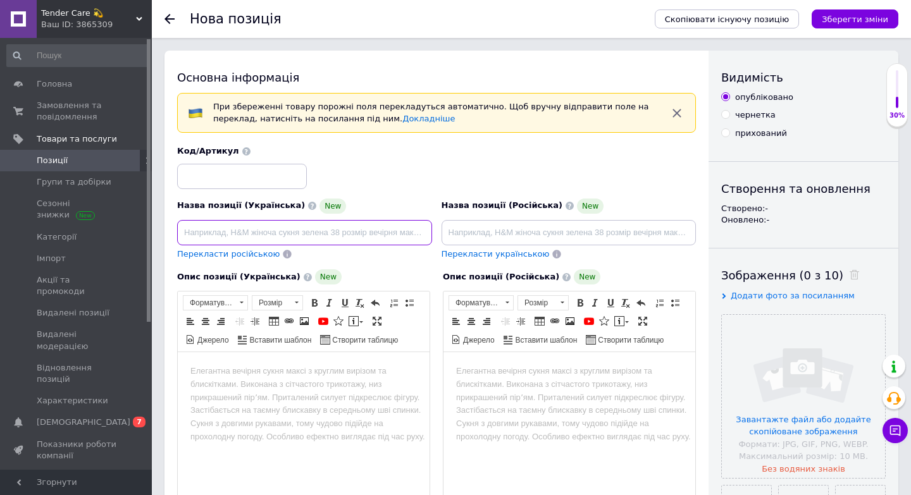
click at [268, 227] on input at bounding box center [304, 232] width 255 height 25
paste input "Скраб для нормальної та жирної шкіри схильної до акне ZO Skin Health Dual Actio…"
type input "Скраб для нормальної та жирної шкіри схильної до акне ZO Skin Health Dual Actio…"
click at [826, 449] on input "file" at bounding box center [803, 396] width 163 height 163
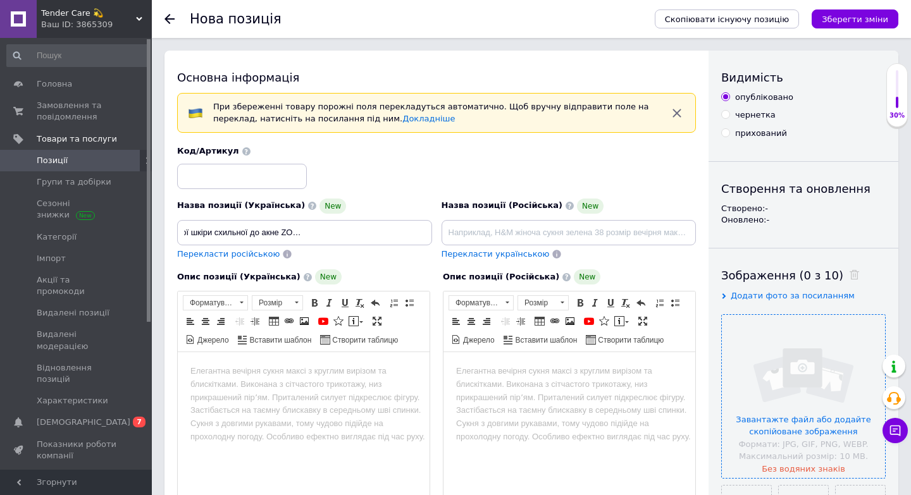
scroll to position [0, 0]
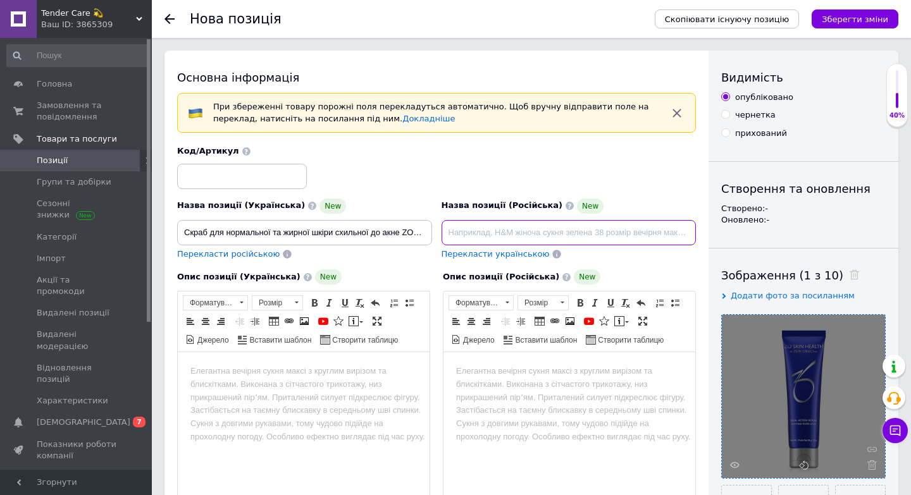
click at [521, 227] on input at bounding box center [569, 232] width 255 height 25
paste input "Скраб для нормальной и жирной кожи склонной к акне ZO Skin Health Dual Action S…"
type input "Скраб для нормальной и жирной кожи склонной к акне ZO Skin Health Dual Action S…"
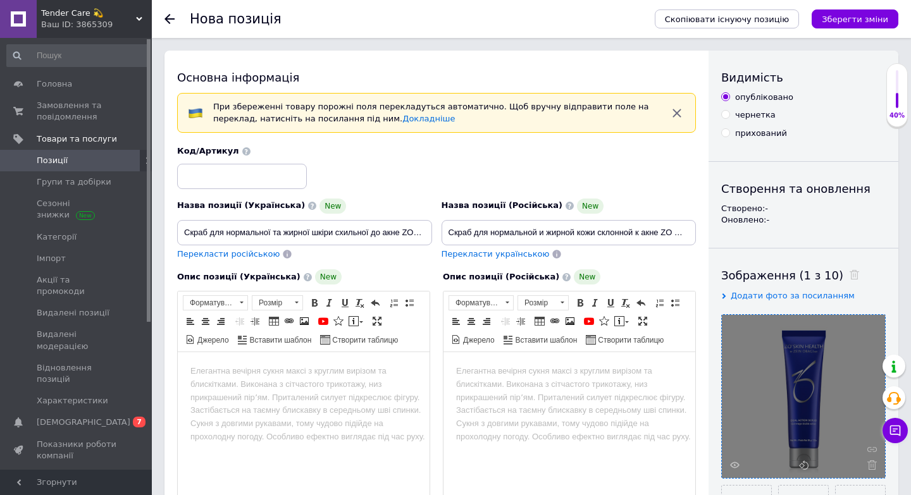
click at [294, 385] on html at bounding box center [304, 371] width 252 height 39
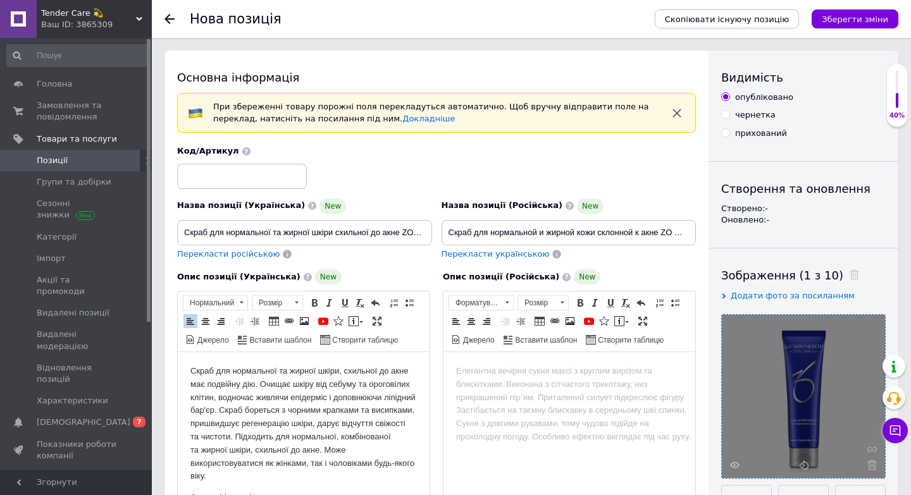
scroll to position [493, 0]
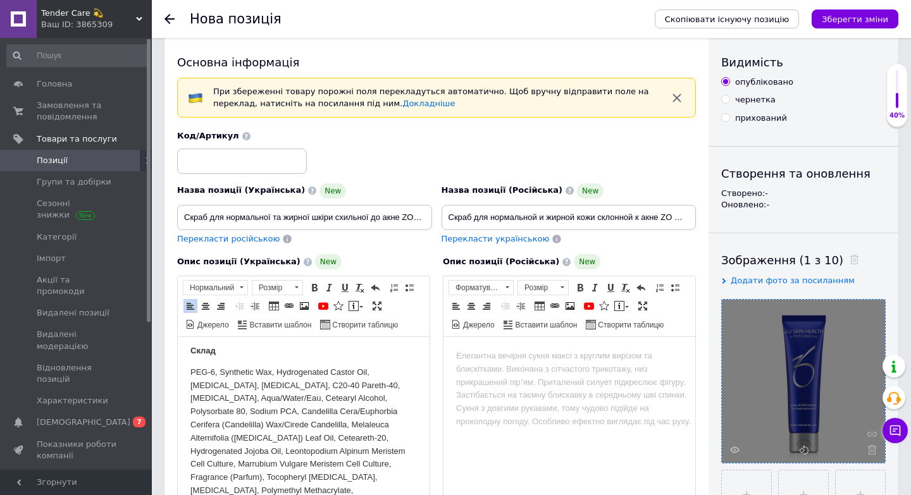
click at [502, 350] on body "Редактор, 949858C1-A6EB-4F8E-8E10-A72E9A2A24AC" at bounding box center [569, 356] width 226 height 13
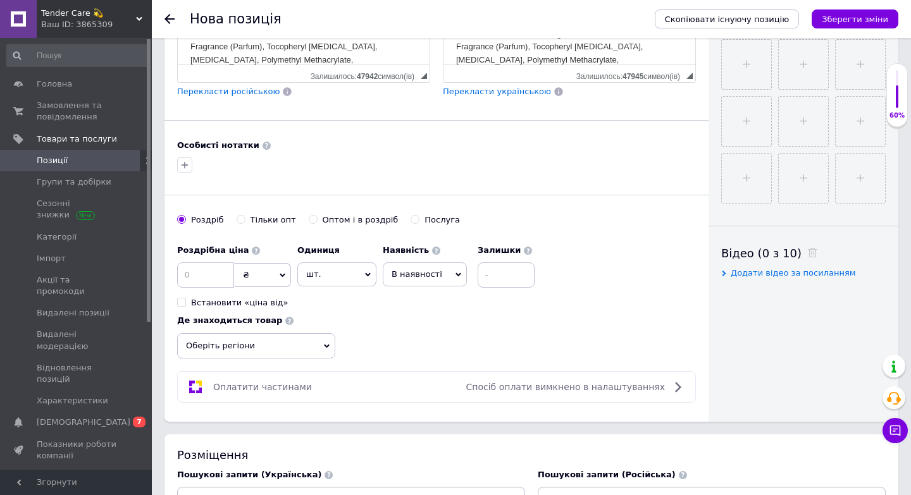
scroll to position [477, 0]
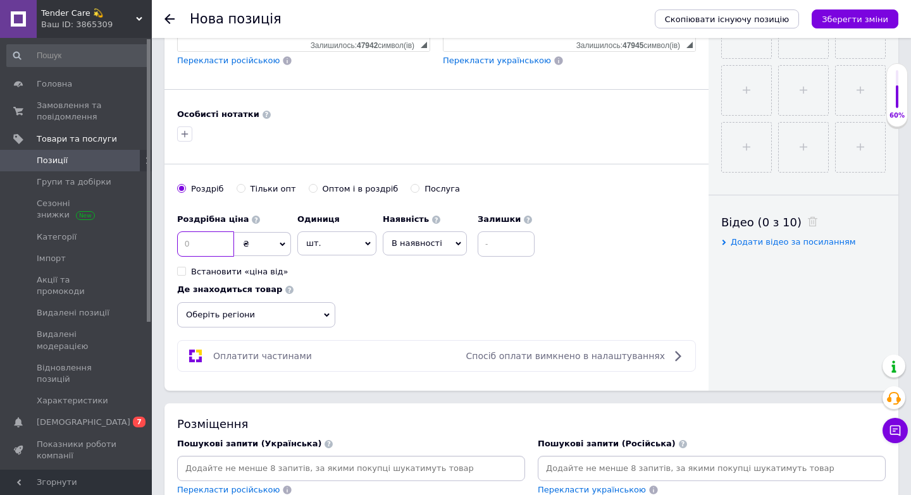
click at [211, 247] on input at bounding box center [205, 244] width 57 height 25
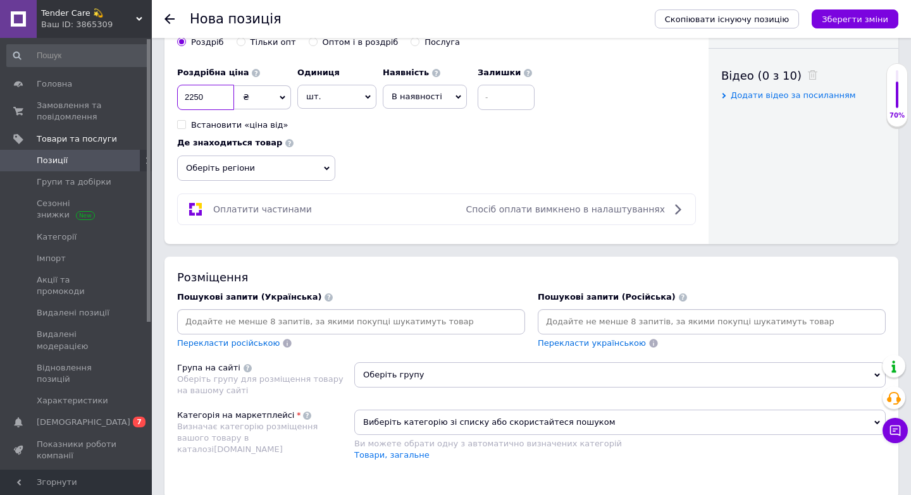
scroll to position [738, 0]
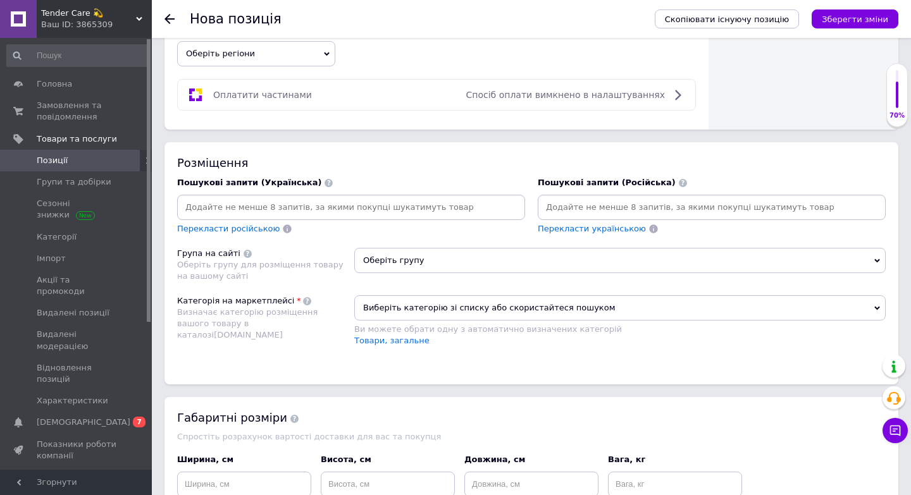
type input "2250"
click at [388, 262] on span "Оберіть групу" at bounding box center [619, 260] width 531 height 25
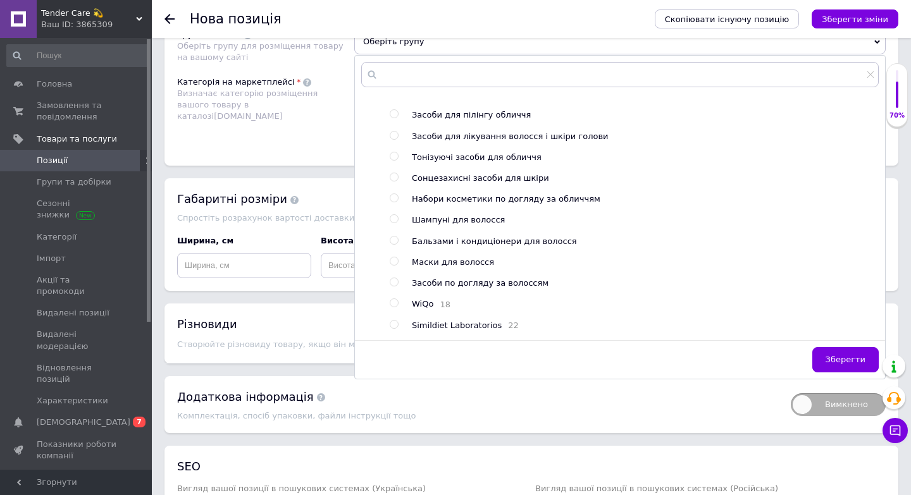
scroll to position [507, 0]
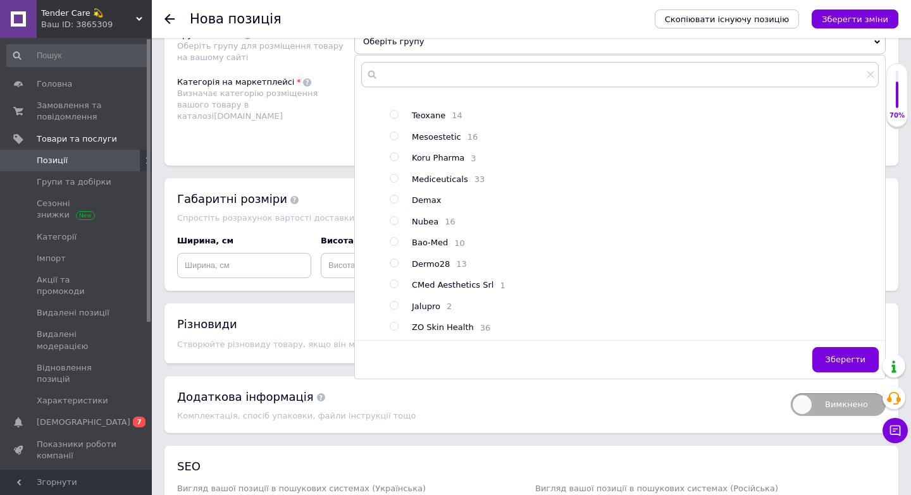
click at [394, 328] on input "radio" at bounding box center [394, 327] width 8 height 8
radio input "true"
click at [833, 356] on span "Зберегти" at bounding box center [845, 359] width 40 height 9
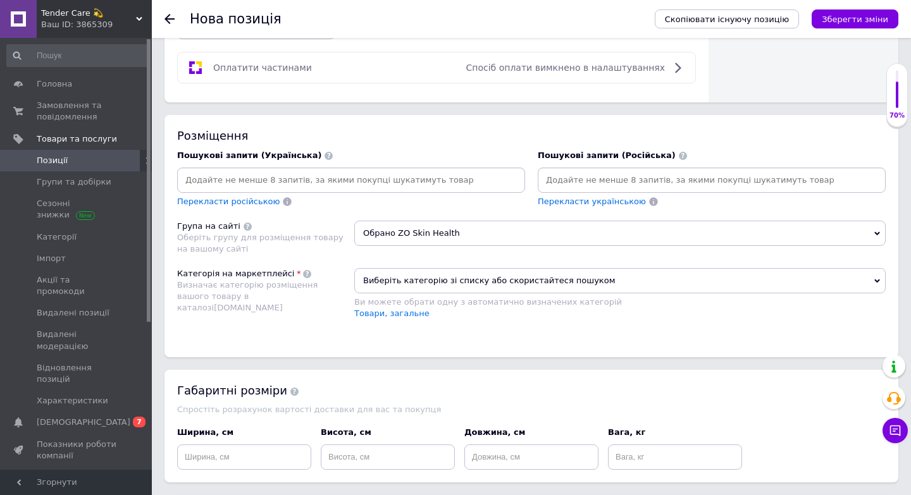
scroll to position [750, 0]
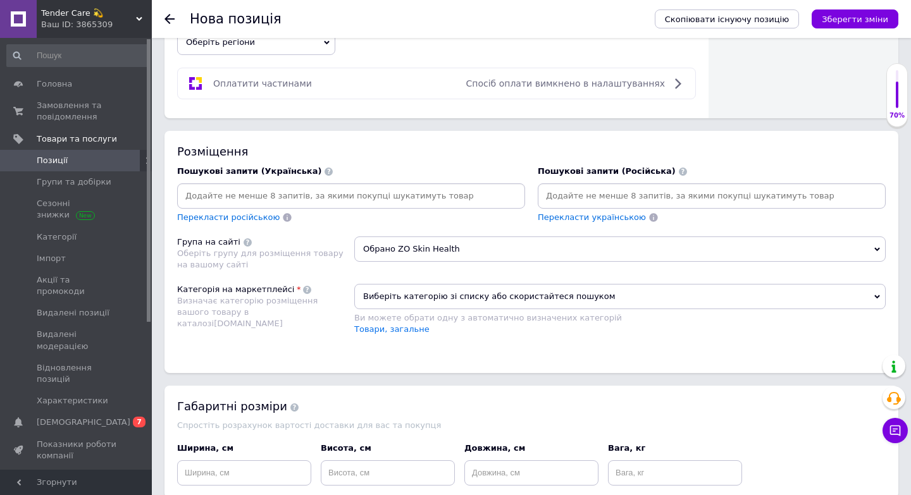
click at [383, 299] on span "Виберіть категорію зі списку або скористайтеся пошуком" at bounding box center [619, 296] width 531 height 25
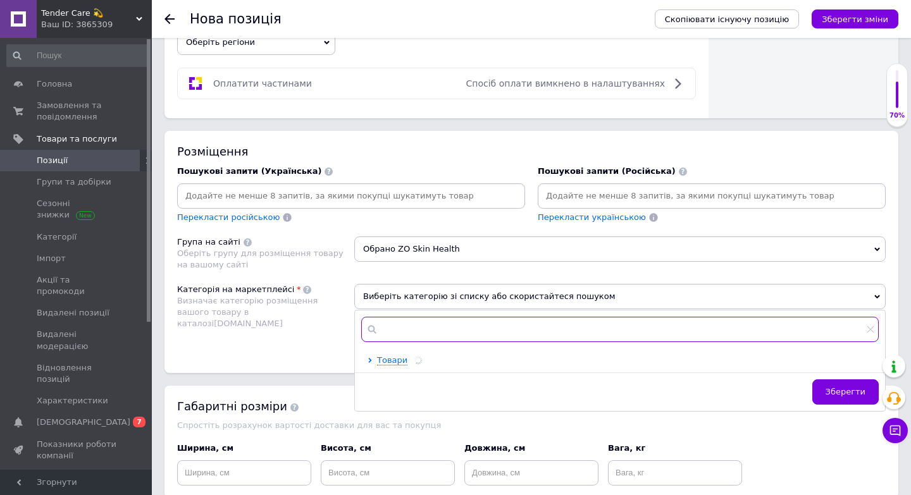
click at [391, 331] on input "text" at bounding box center [619, 329] width 517 height 25
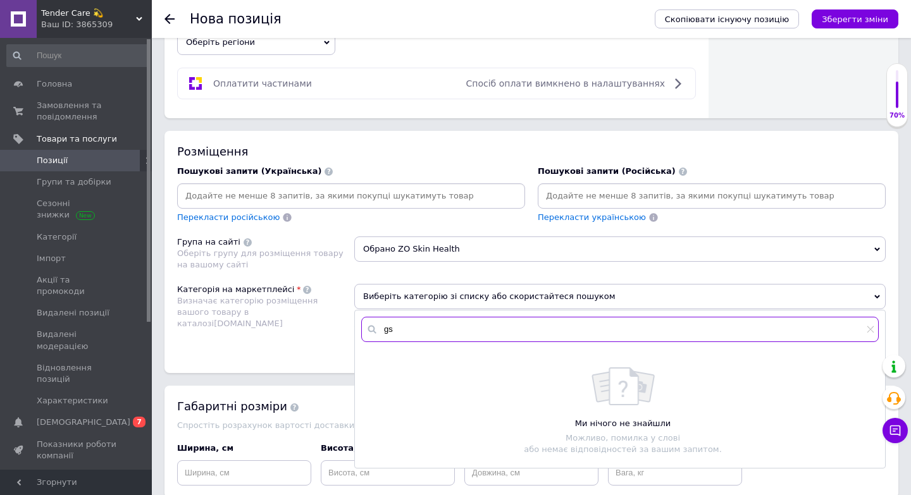
type input "g"
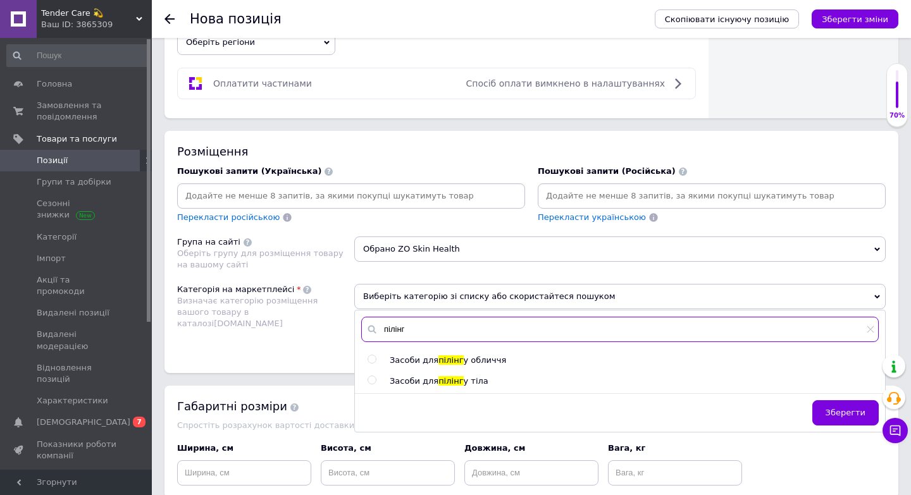
type input "пілінг"
click at [371, 358] on input "radio" at bounding box center [371, 359] width 8 height 8
radio input "true"
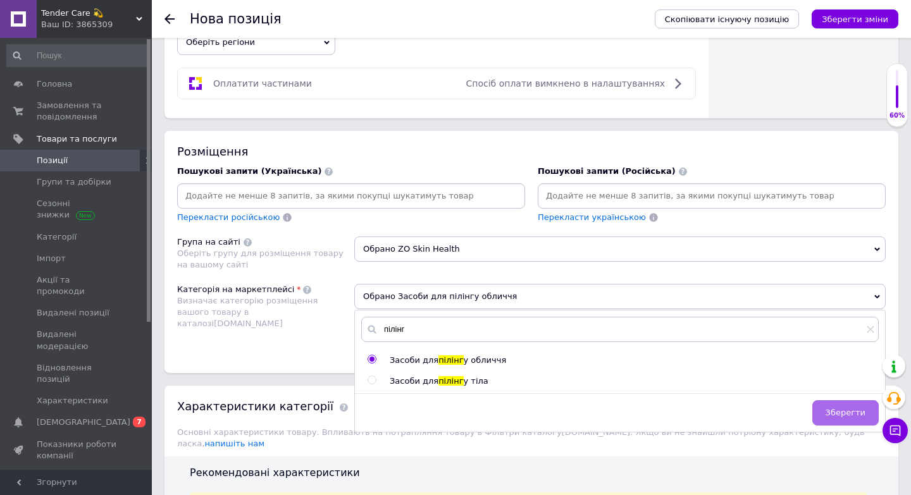
click at [851, 413] on span "Зберегти" at bounding box center [845, 412] width 40 height 9
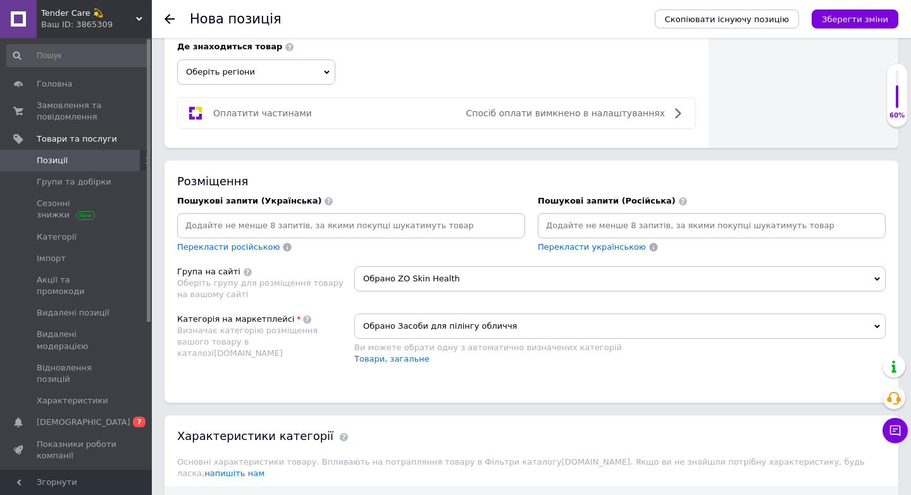
scroll to position [713, 0]
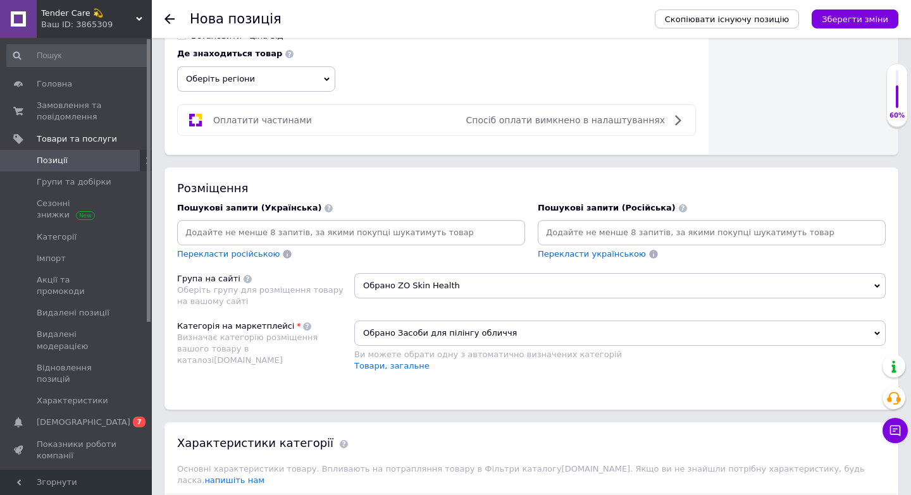
click at [223, 237] on input at bounding box center [351, 232] width 343 height 19
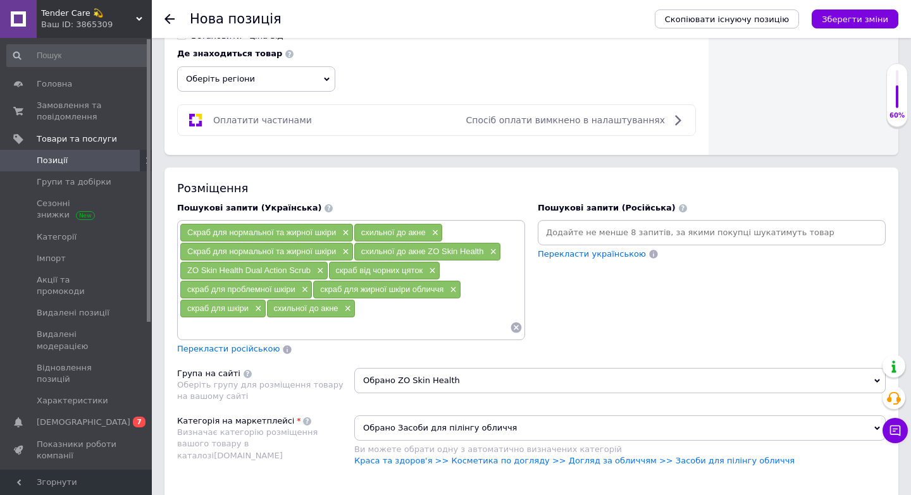
click at [575, 232] on input at bounding box center [711, 232] width 343 height 19
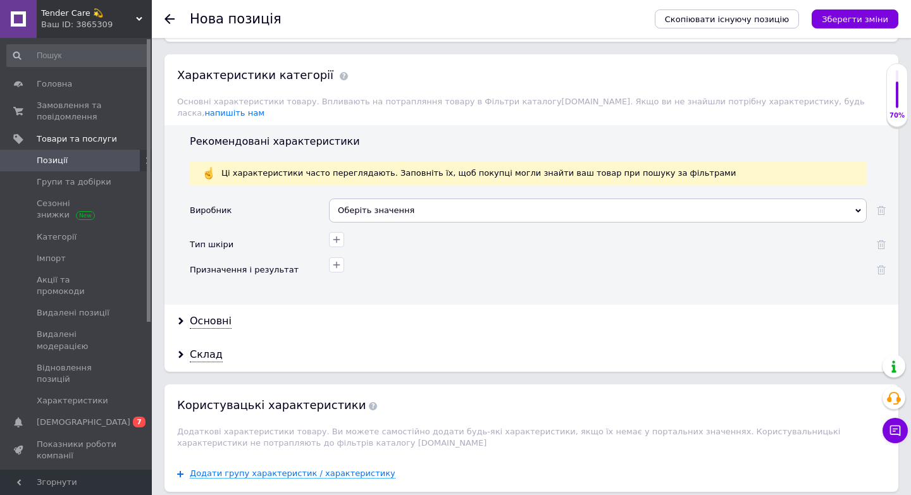
scroll to position [1186, 0]
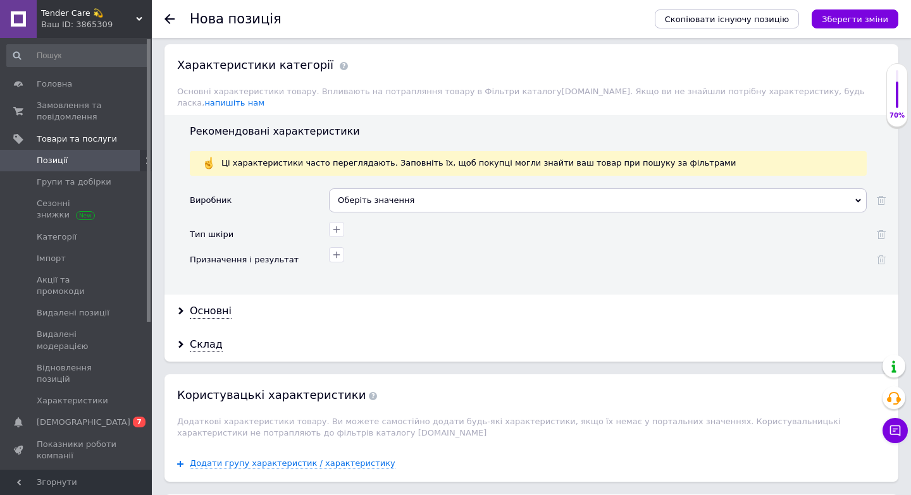
click at [386, 192] on div "Оберіть значення" at bounding box center [598, 200] width 538 height 24
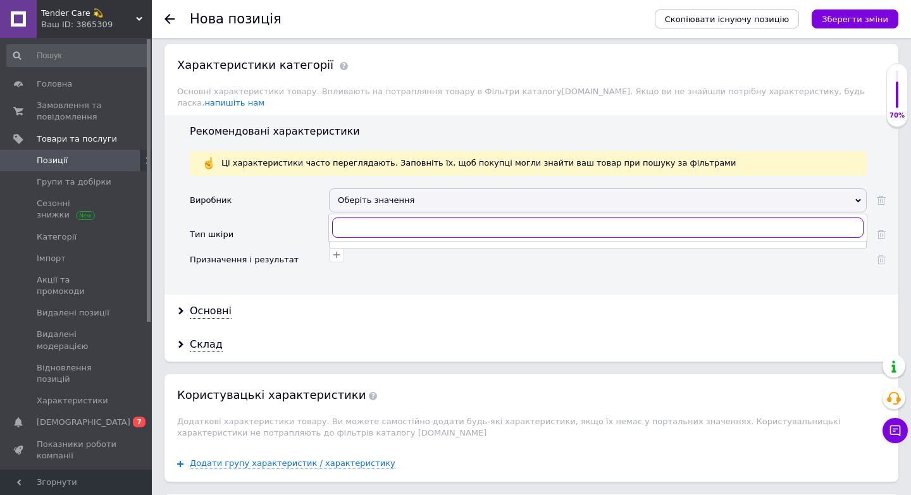
type input "[PERSON_NAME]"
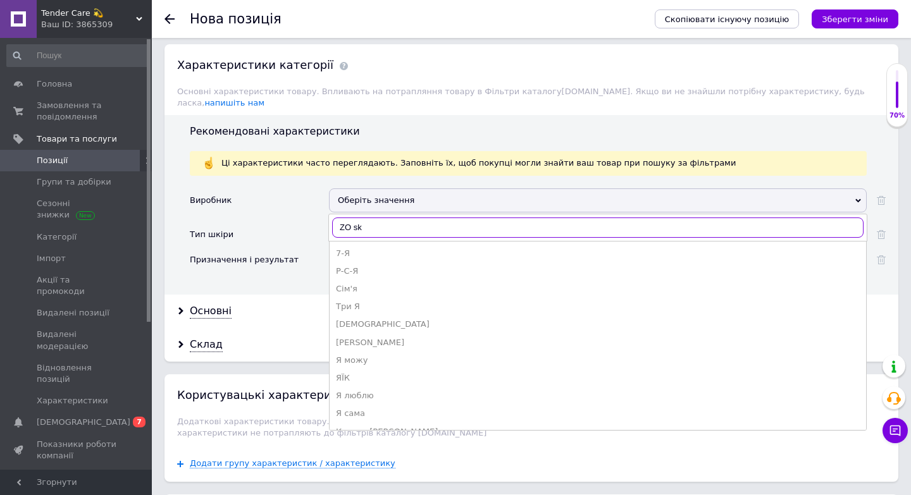
type input "ZO ski"
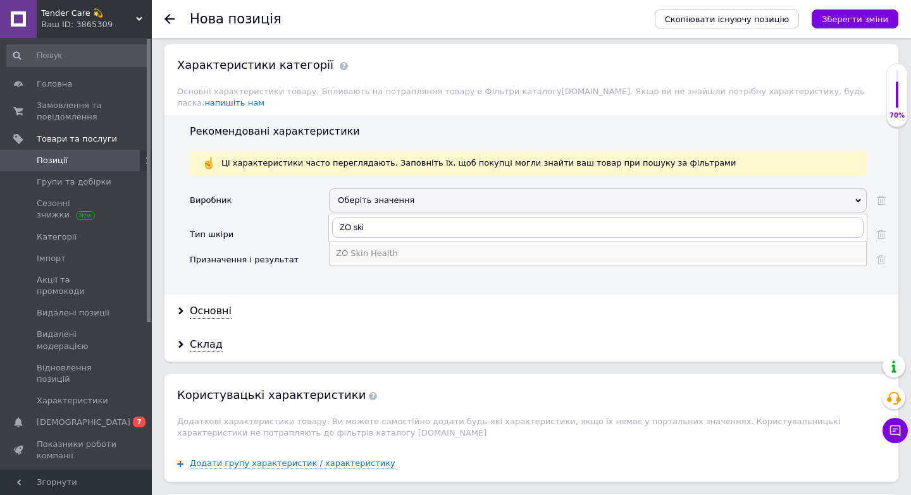
click at [380, 248] on div "ZO Skin Health" at bounding box center [598, 253] width 524 height 11
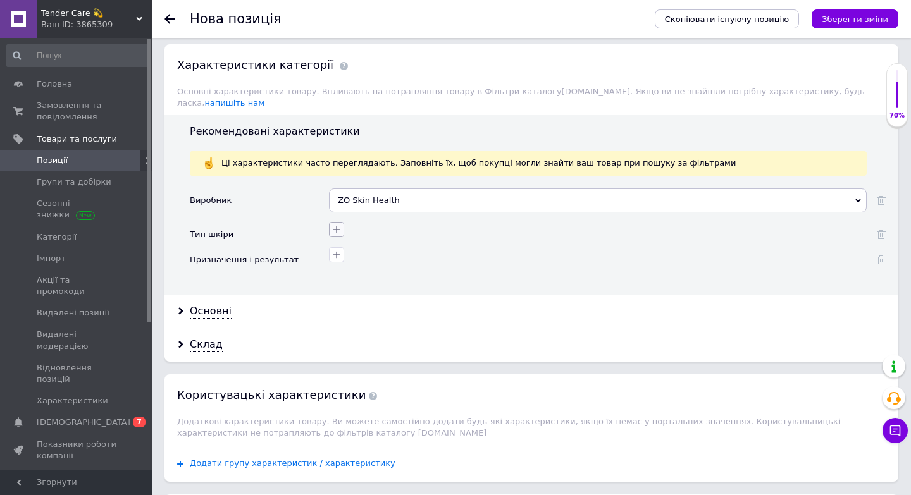
click at [337, 225] on icon "button" at bounding box center [336, 230] width 10 height 10
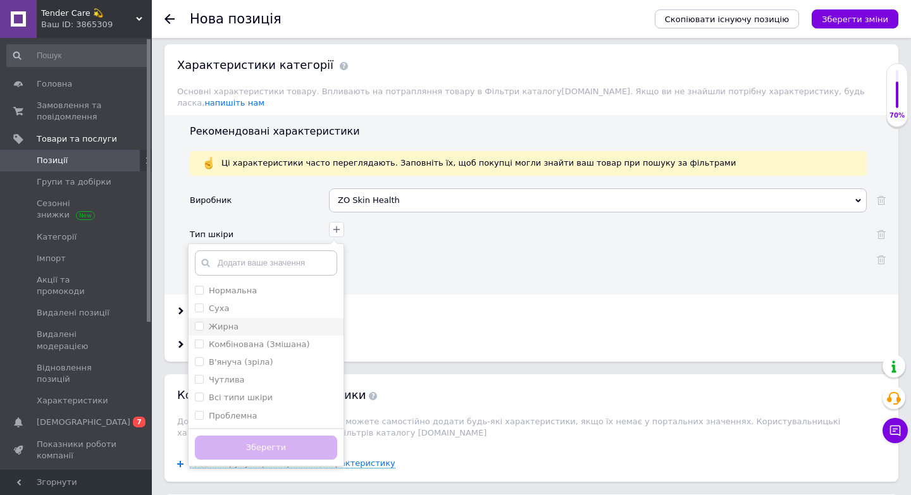
click at [231, 322] on label "Жирна" at bounding box center [224, 326] width 30 height 9
checkbox input "true"
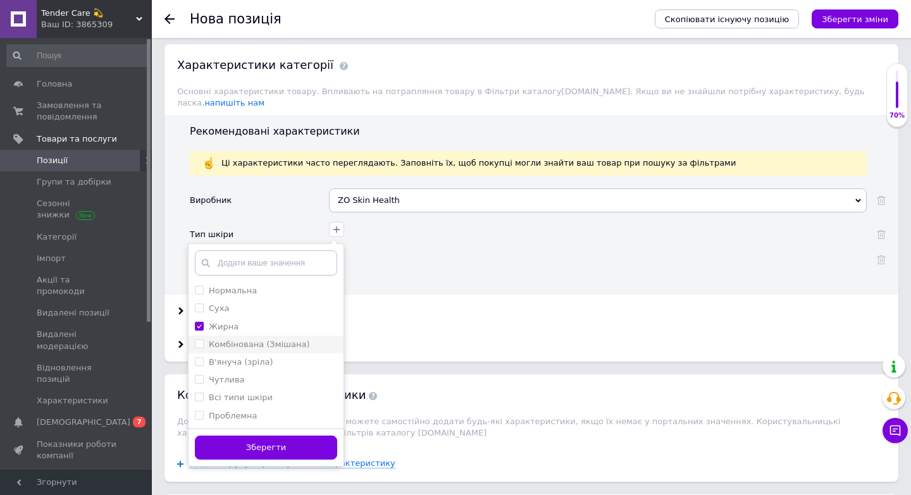
click at [227, 340] on label "Комбінована (Змішана)" at bounding box center [259, 344] width 101 height 9
checkbox \(Змішана\) "true"
click at [219, 411] on label "Проблемна" at bounding box center [233, 415] width 49 height 9
checkbox input "true"
click at [235, 393] on label "Всі типи шкіри" at bounding box center [241, 397] width 64 height 9
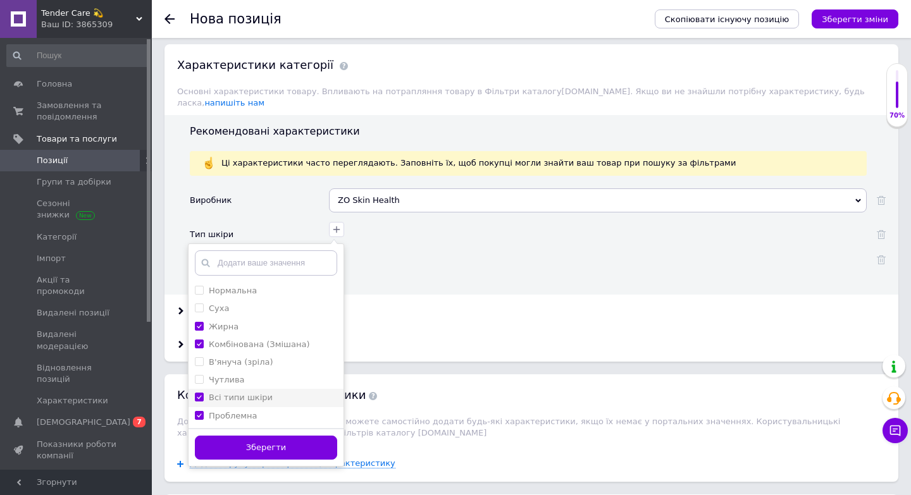
checkbox шкіри "true"
click at [239, 443] on button "Зберегти" at bounding box center [266, 448] width 142 height 25
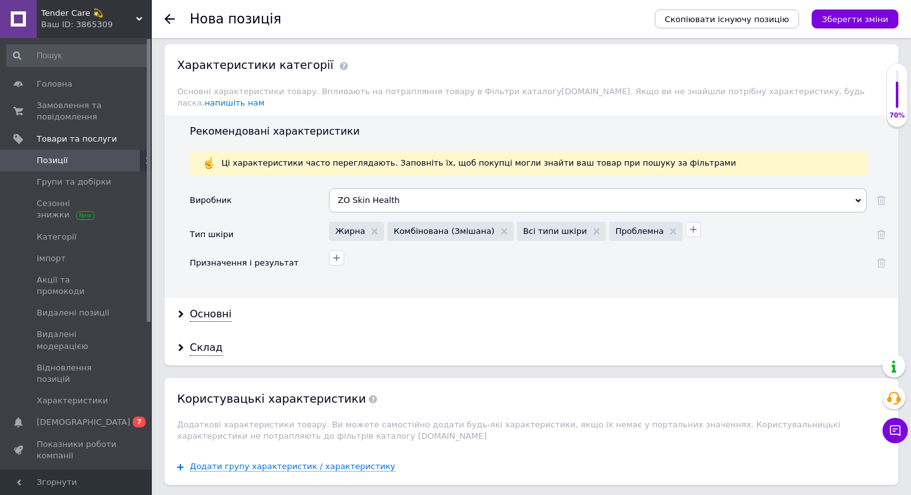
scroll to position [1230, 0]
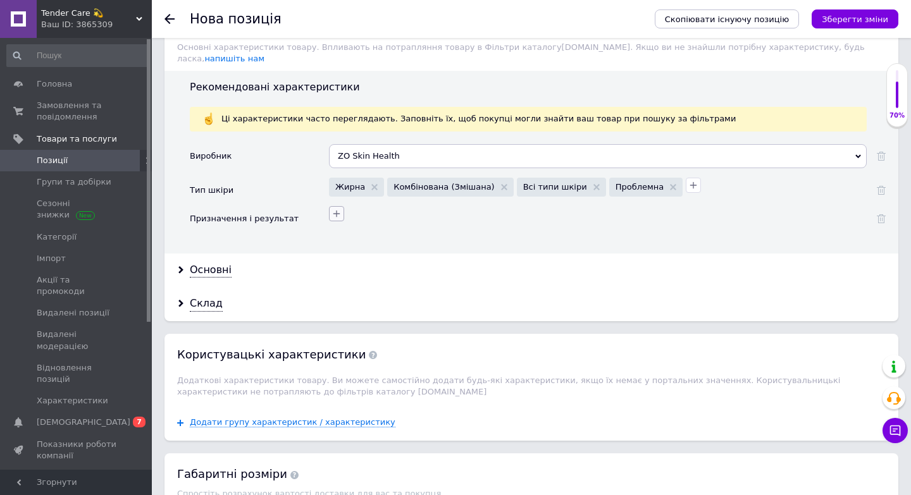
click at [338, 209] on icon "button" at bounding box center [336, 214] width 10 height 10
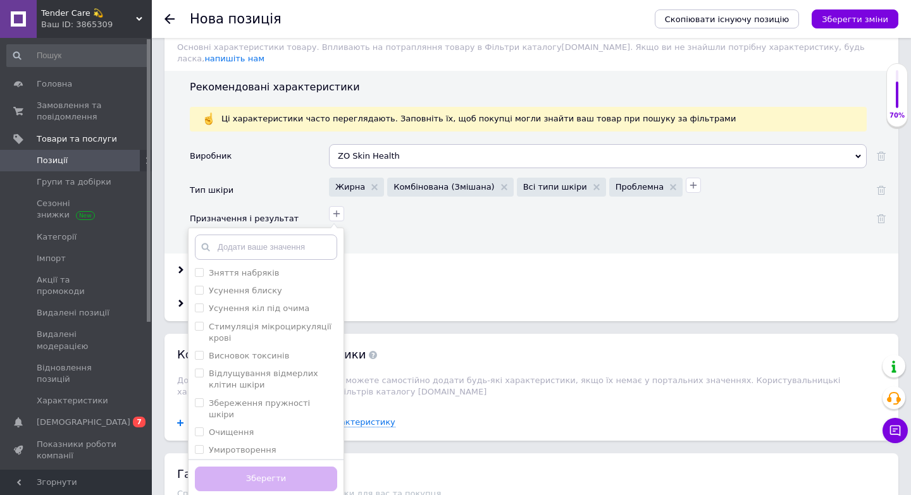
scroll to position [451, 0]
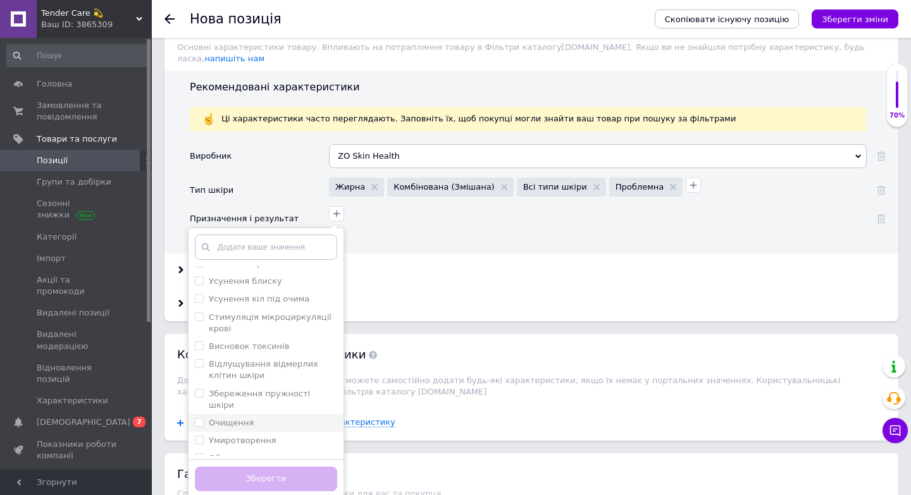
click at [240, 418] on label "Очищення" at bounding box center [231, 422] width 45 height 9
checkbox input "true"
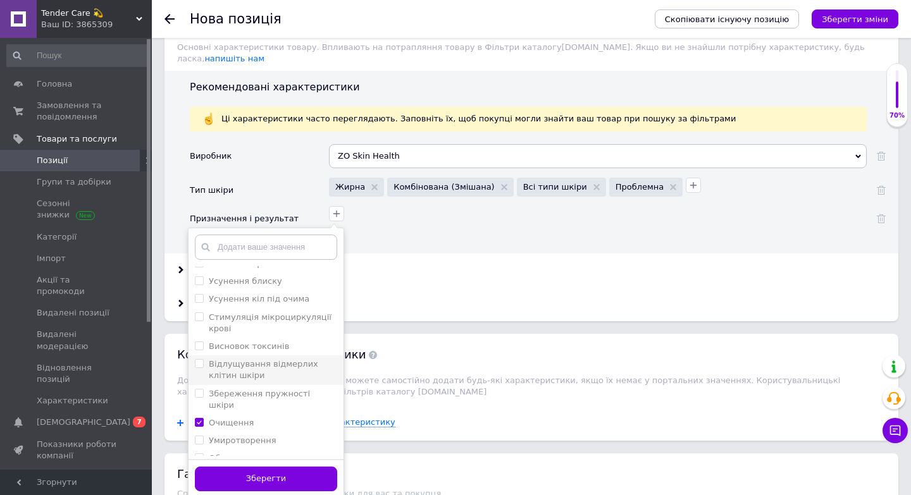
click at [241, 359] on label "Відлущування відмерлих клітин шкіри" at bounding box center [263, 369] width 109 height 21
checkbox шкіри "true"
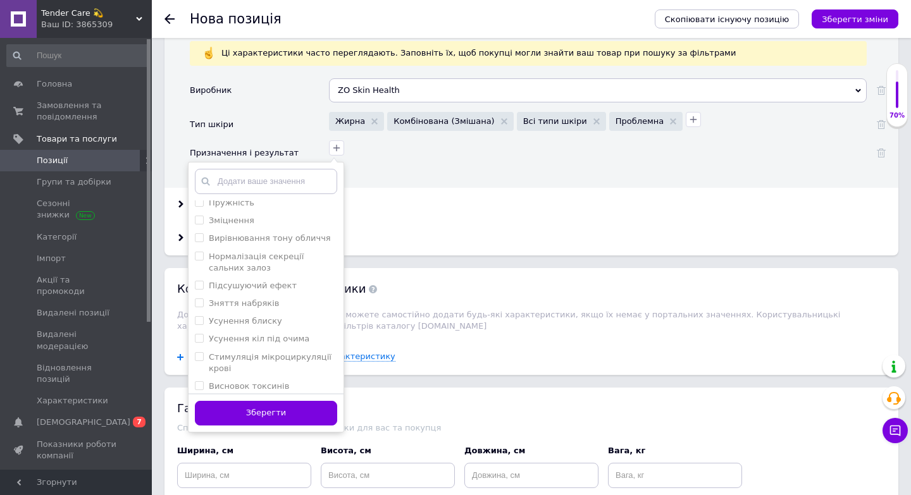
scroll to position [308, 0]
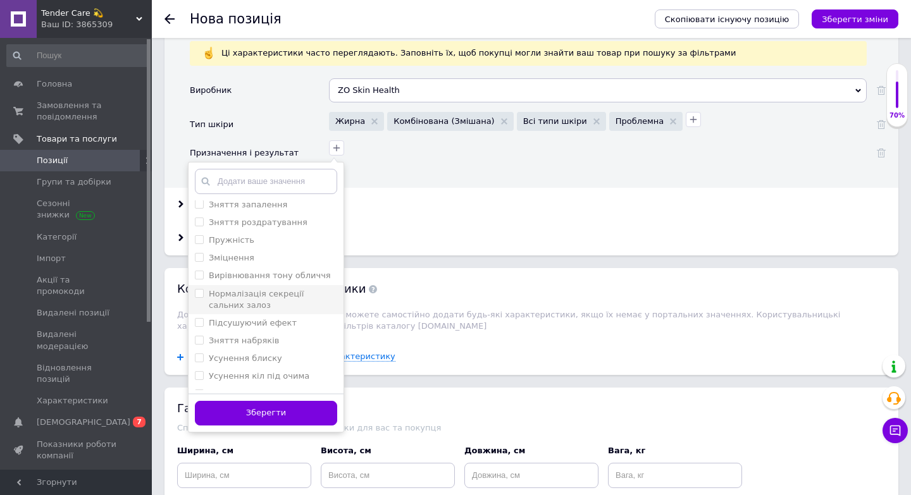
click at [304, 289] on label "Нормалізація секреції сальних залоз" at bounding box center [256, 299] width 95 height 21
checkbox залоз "true"
click at [280, 401] on button "Зберегти" at bounding box center [266, 413] width 142 height 25
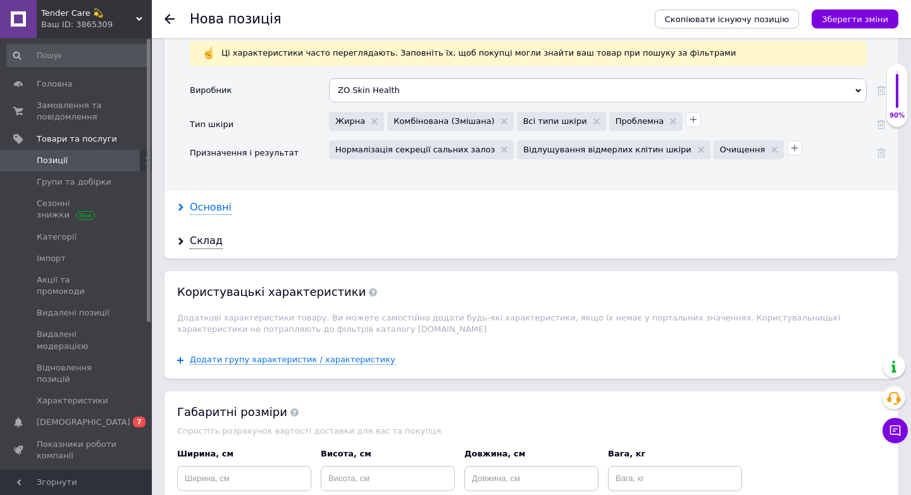
click at [210, 201] on div "Основні" at bounding box center [211, 208] width 42 height 15
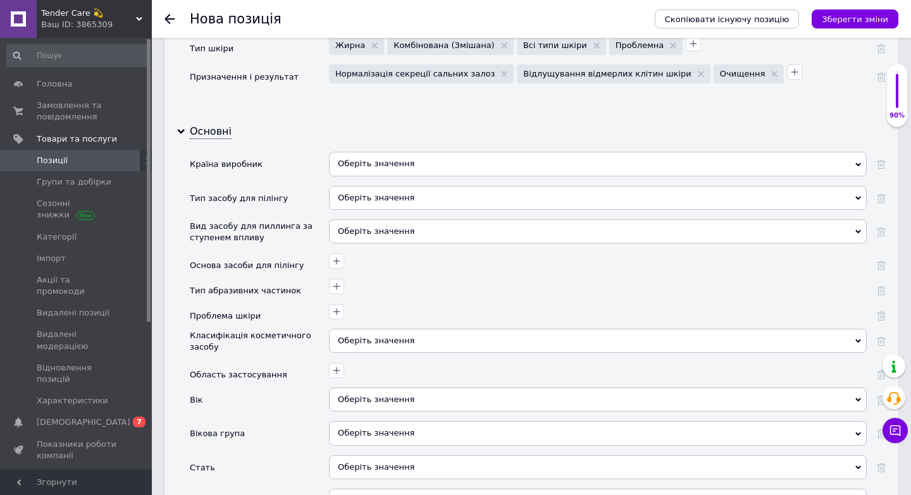
scroll to position [1378, 0]
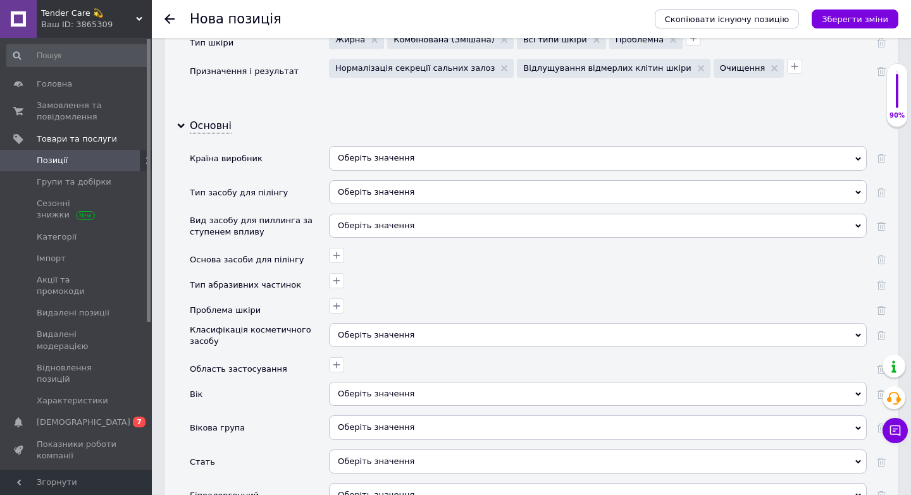
click at [360, 146] on div "Оберіть значення" at bounding box center [598, 158] width 538 height 24
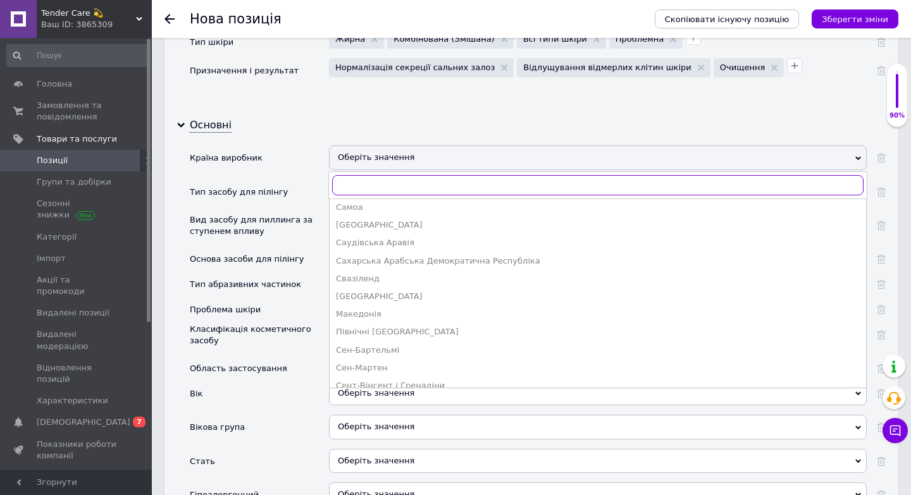
scroll to position [2323, 0]
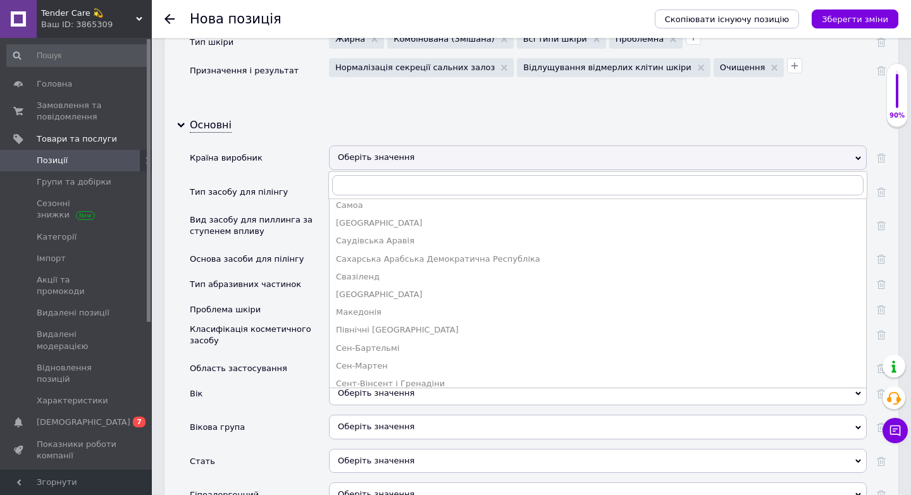
click at [395, 324] on div "Північні [GEOGRAPHIC_DATA]" at bounding box center [598, 329] width 524 height 11
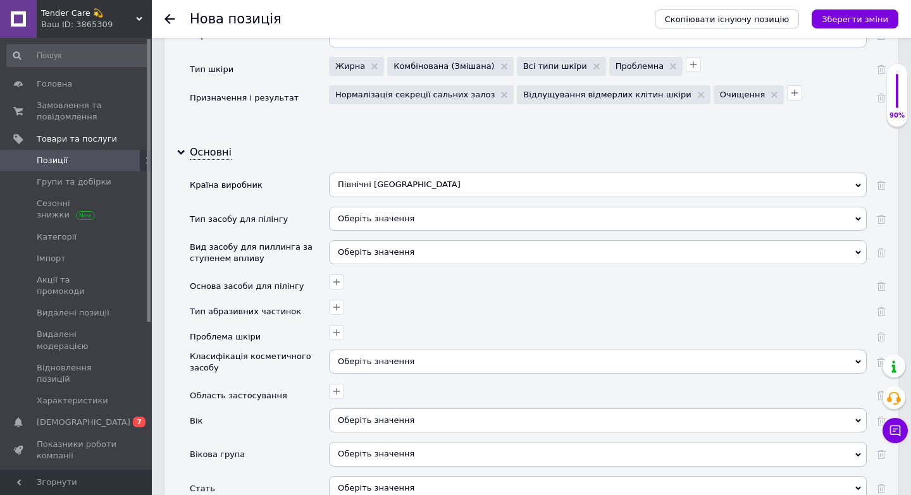
scroll to position [1336, 0]
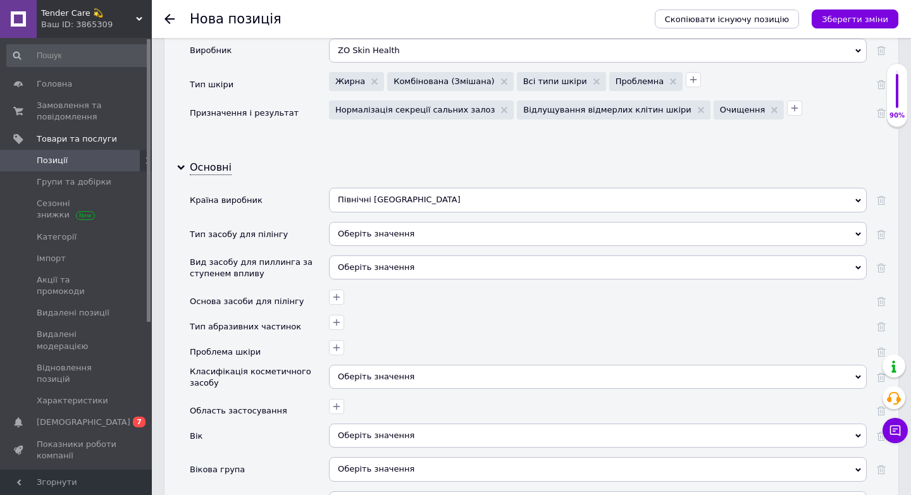
click at [428, 188] on div "Північні [GEOGRAPHIC_DATA]" at bounding box center [598, 200] width 538 height 24
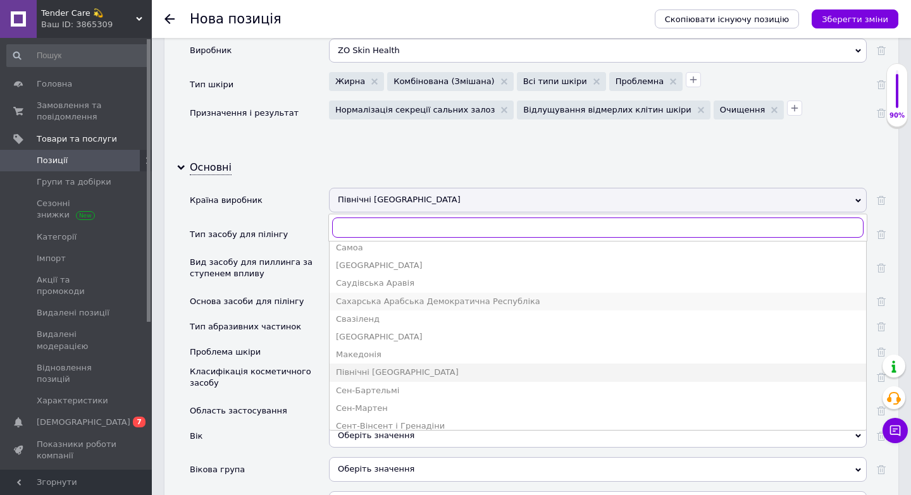
scroll to position [2492, 0]
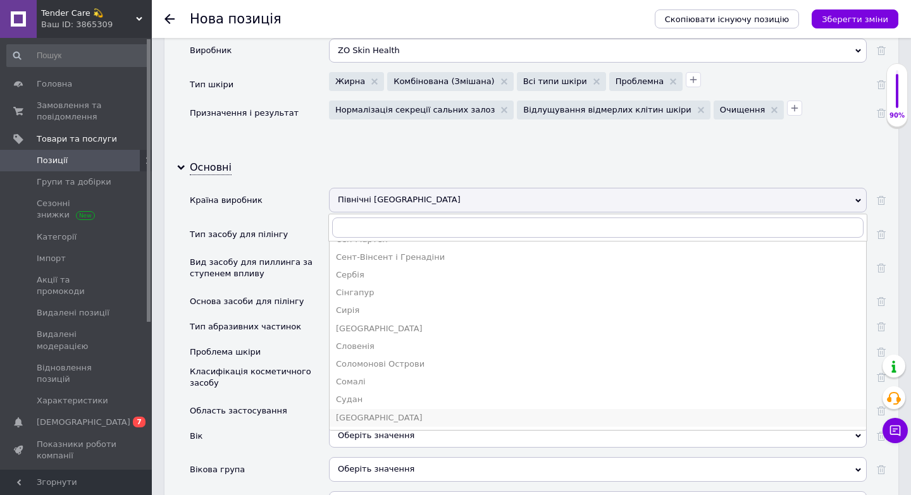
click at [359, 412] on div "[GEOGRAPHIC_DATA]" at bounding box center [598, 417] width 524 height 11
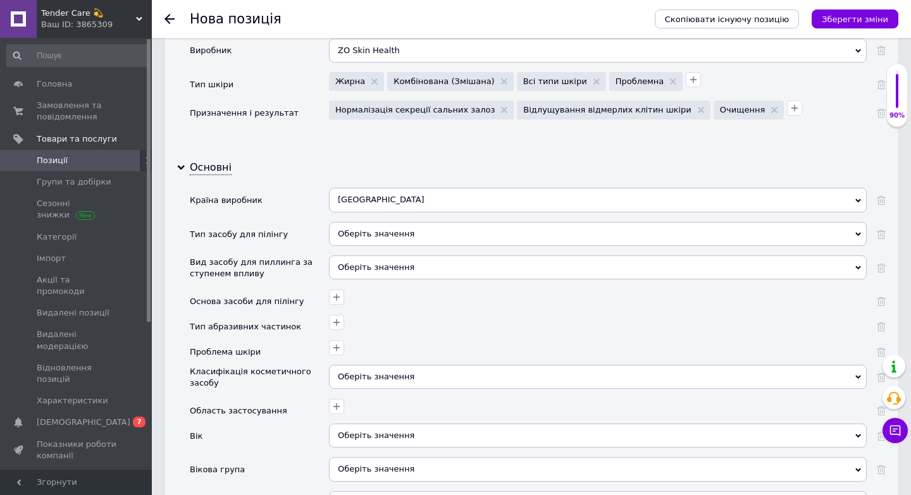
click at [409, 223] on div "Оберіть значення" at bounding box center [598, 234] width 538 height 24
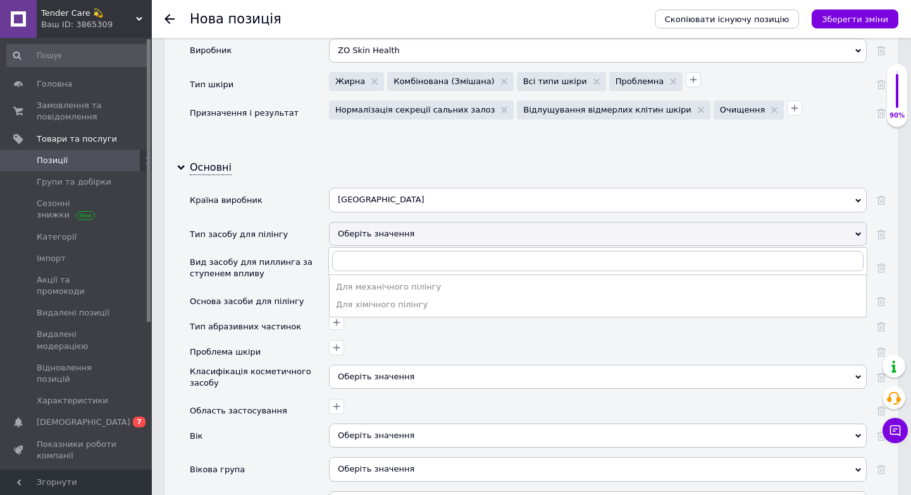
click at [342, 350] on div at bounding box center [598, 352] width 538 height 25
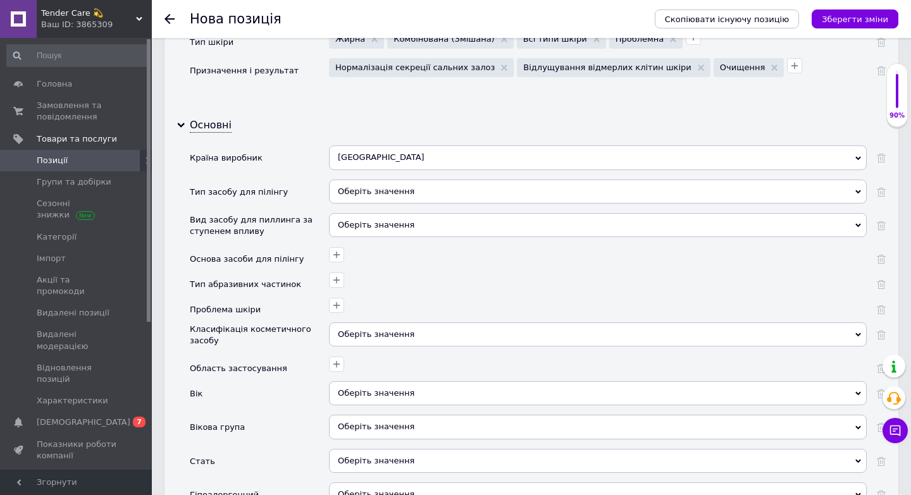
scroll to position [1381, 0]
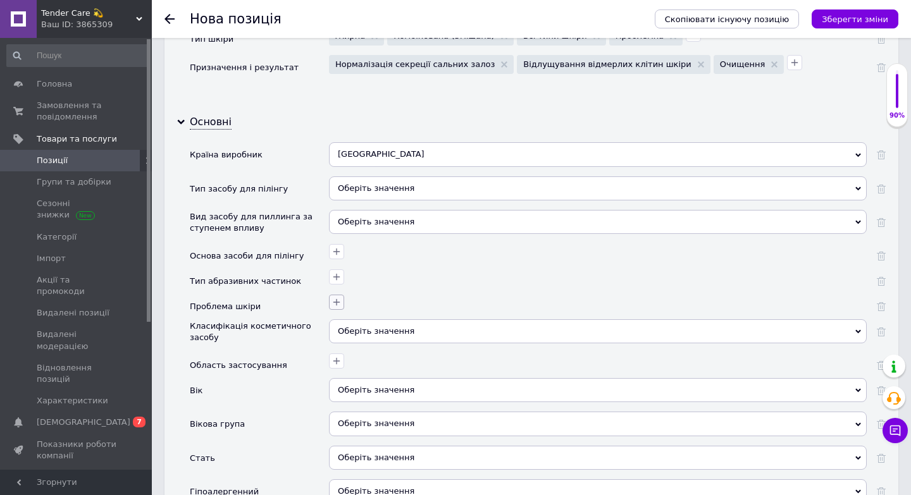
click at [340, 297] on icon "button" at bounding box center [336, 302] width 10 height 10
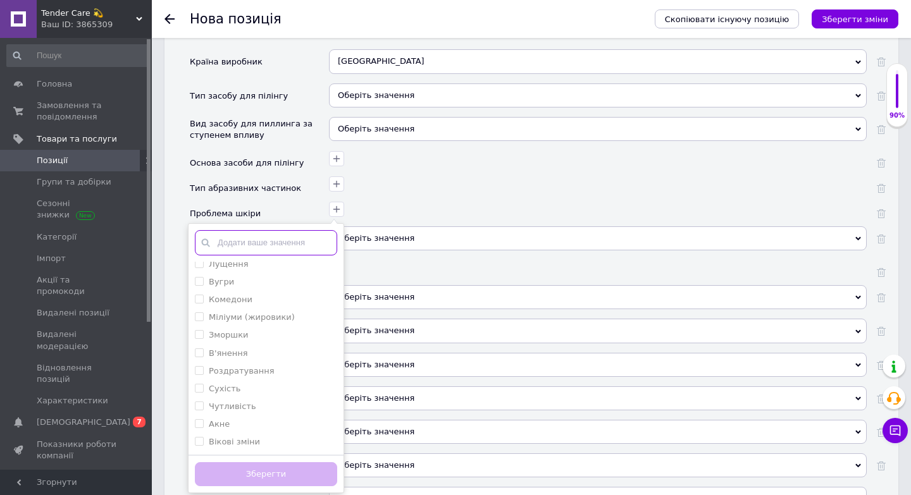
scroll to position [0, 0]
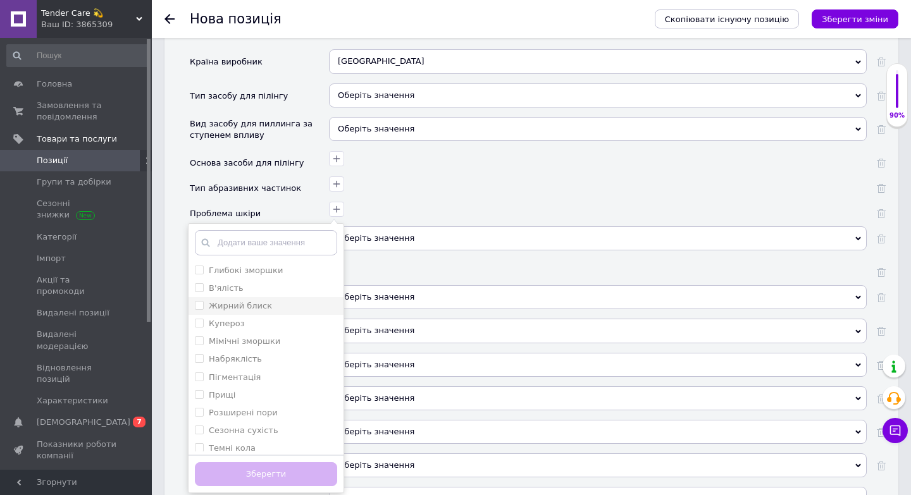
click at [277, 300] on div "Жирний блиск" at bounding box center [266, 305] width 142 height 11
checkbox блиск "true"
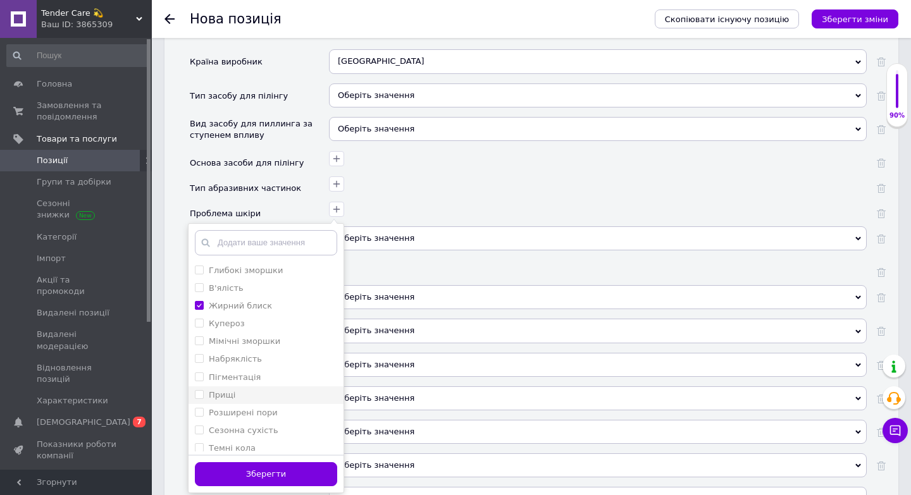
click at [264, 390] on div "Прищі" at bounding box center [266, 395] width 142 height 11
checkbox input "true"
click at [255, 408] on label "Розширені пори" at bounding box center [243, 412] width 69 height 9
checkbox пори "true"
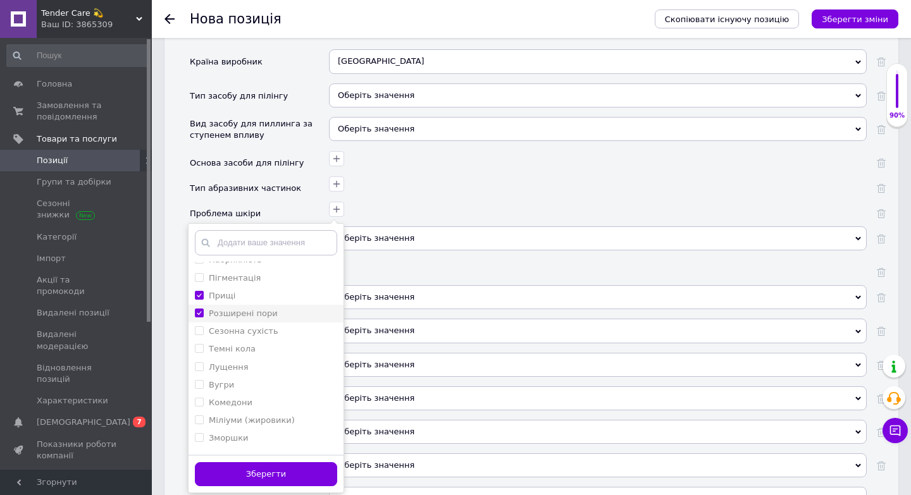
scroll to position [117, 0]
click at [257, 380] on div "Комедони" at bounding box center [266, 385] width 142 height 11
checkbox input "true"
click at [247, 419] on div "Акне" at bounding box center [266, 424] width 142 height 11
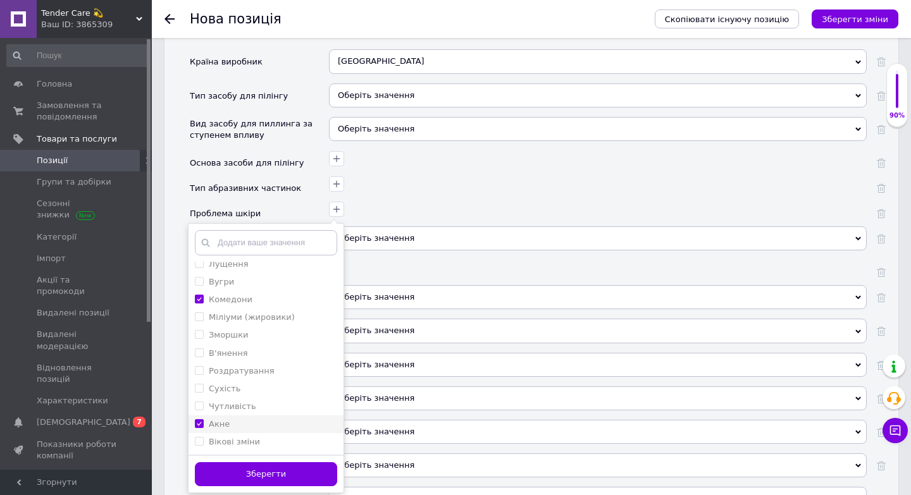
checkbox input "true"
click at [254, 469] on button "Зберегти" at bounding box center [266, 474] width 142 height 25
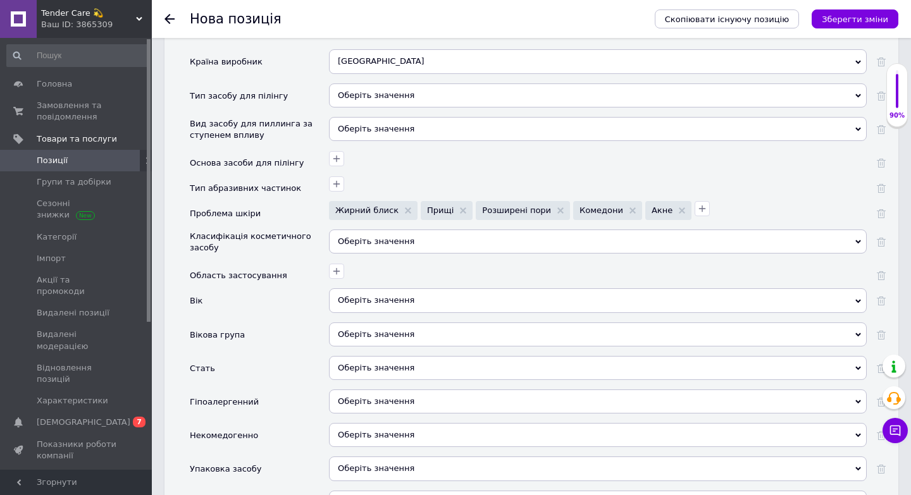
click at [380, 236] on div "Оберіть значення" at bounding box center [598, 242] width 538 height 24
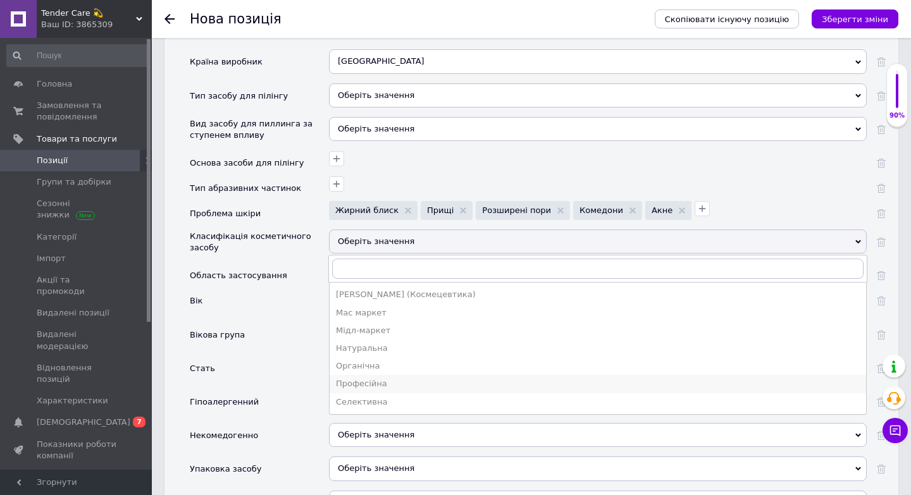
click at [377, 378] on div "Професійна" at bounding box center [598, 383] width 524 height 11
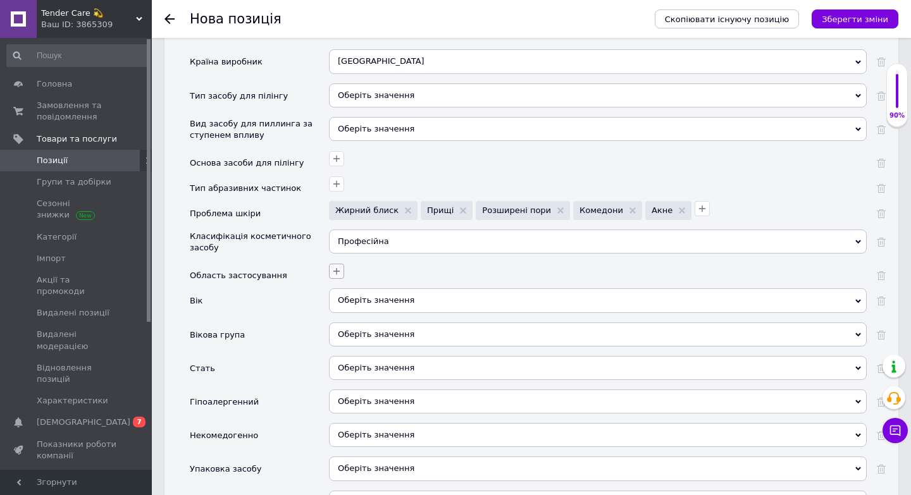
click at [331, 266] on icon "button" at bounding box center [336, 271] width 10 height 10
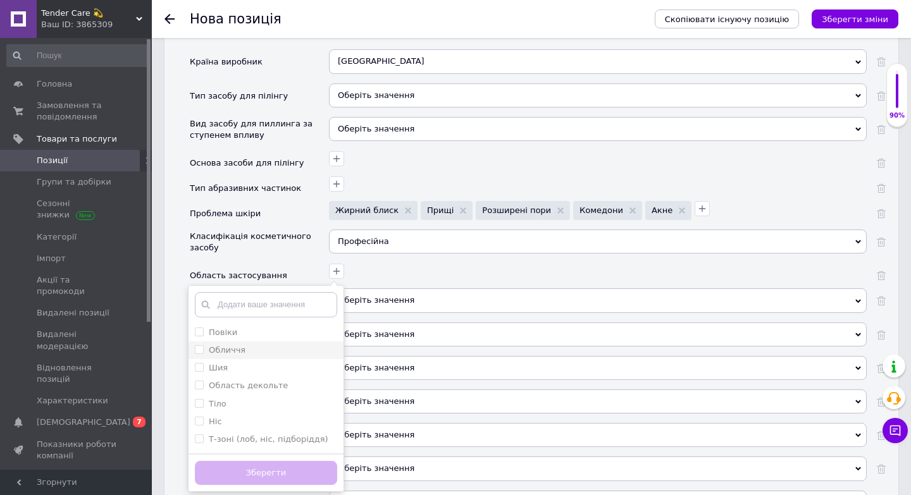
click at [256, 345] on div "Обличчя" at bounding box center [266, 350] width 142 height 11
checkbox input "true"
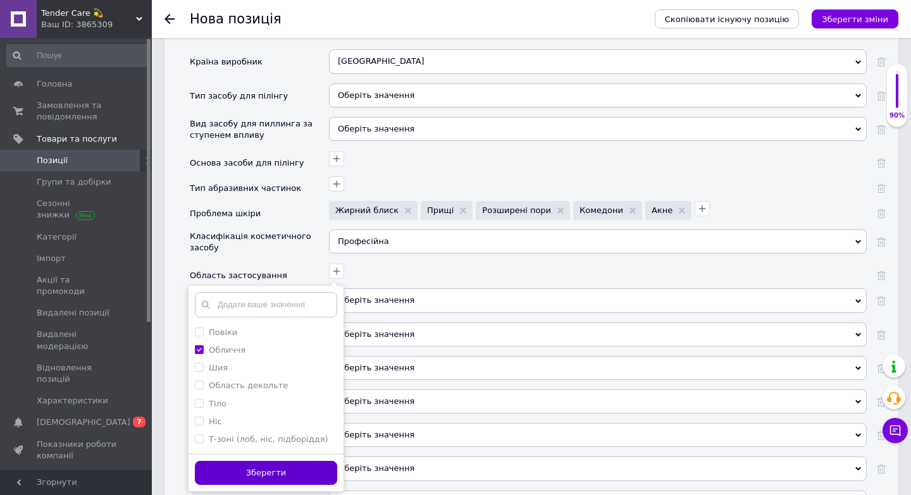
click at [260, 463] on button "Зберегти" at bounding box center [266, 473] width 142 height 25
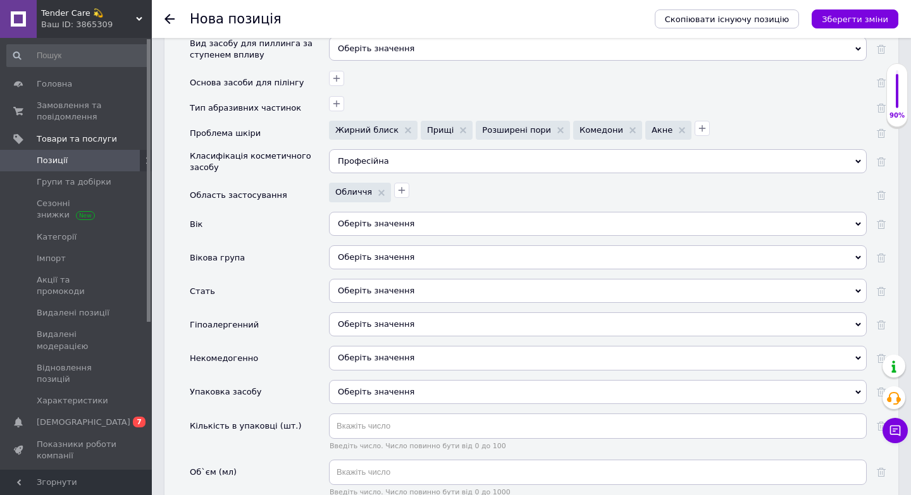
scroll to position [1559, 0]
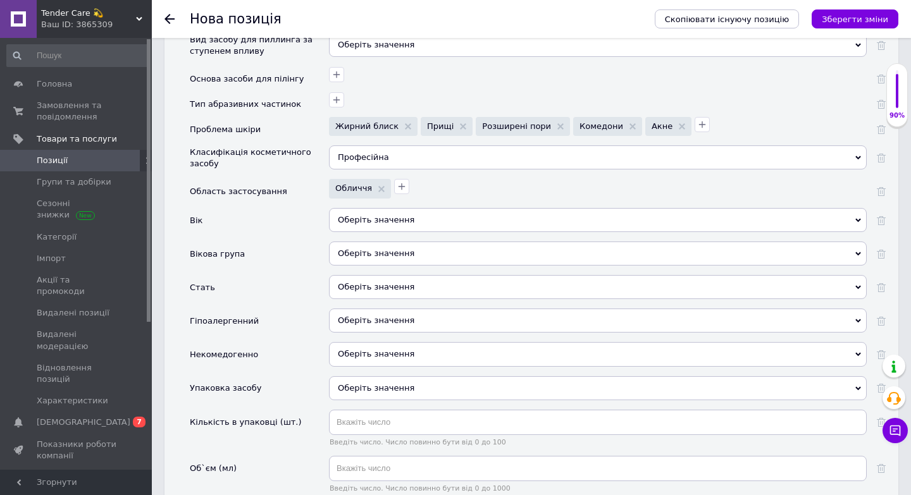
click at [407, 211] on div "Оберіть значення" at bounding box center [598, 220] width 538 height 24
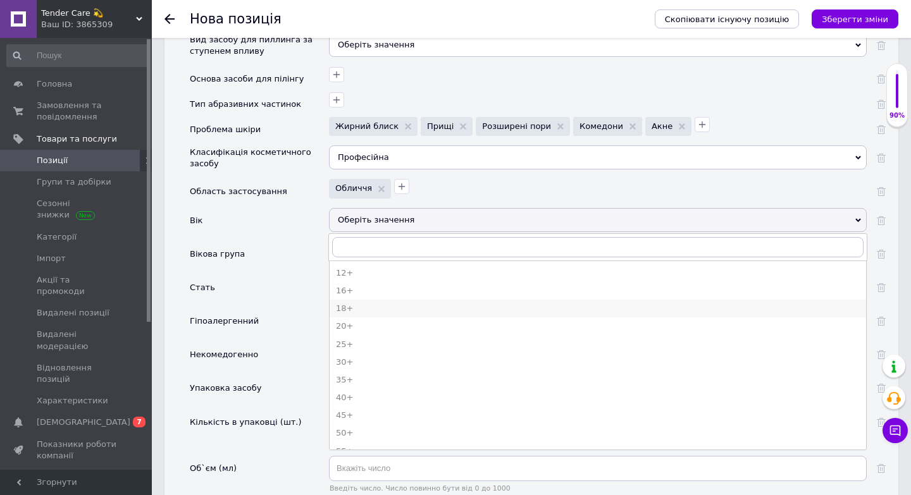
click at [358, 303] on div "18+" at bounding box center [598, 308] width 524 height 11
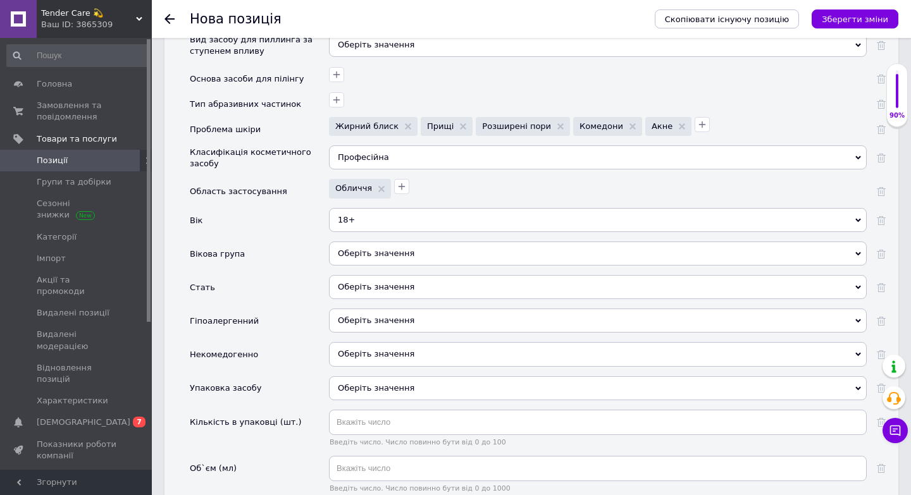
click at [376, 242] on div "Оберіть значення" at bounding box center [598, 254] width 538 height 24
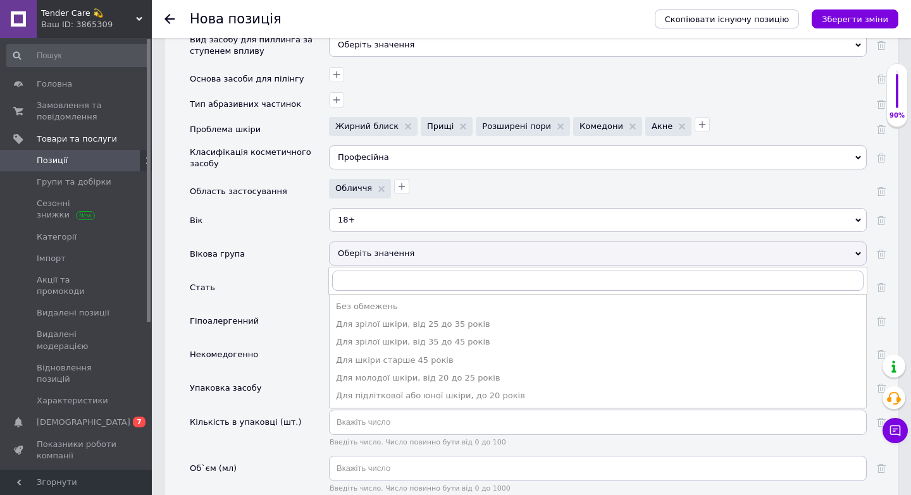
click at [297, 342] on div "Некомедогенно" at bounding box center [259, 359] width 139 height 34
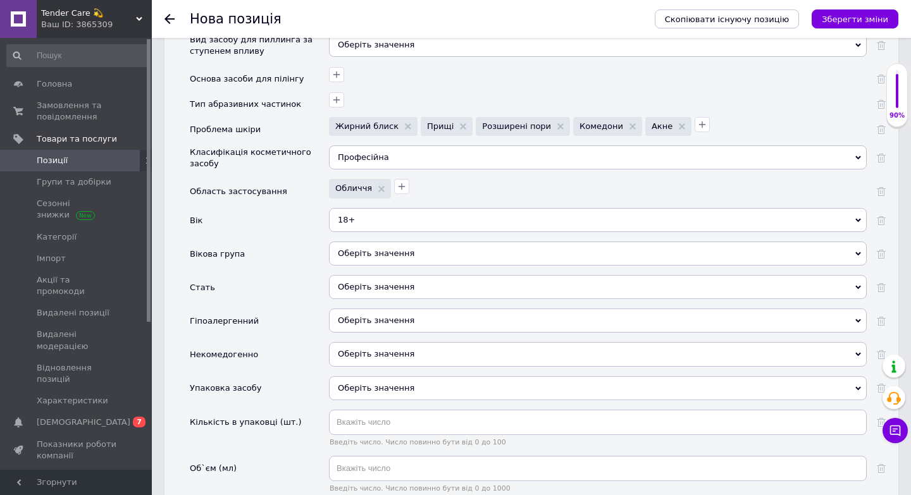
click at [363, 275] on div "Оберіть значення" at bounding box center [598, 287] width 538 height 24
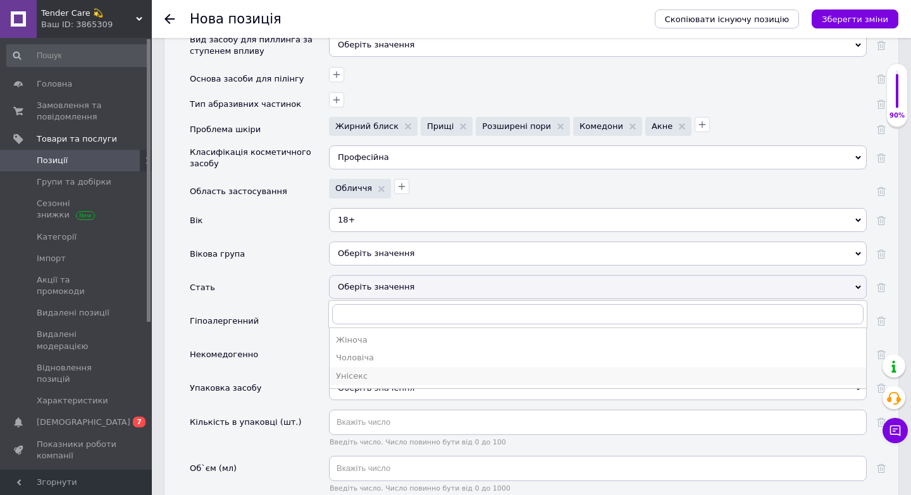
click at [358, 371] on div "Унісекс" at bounding box center [598, 376] width 524 height 11
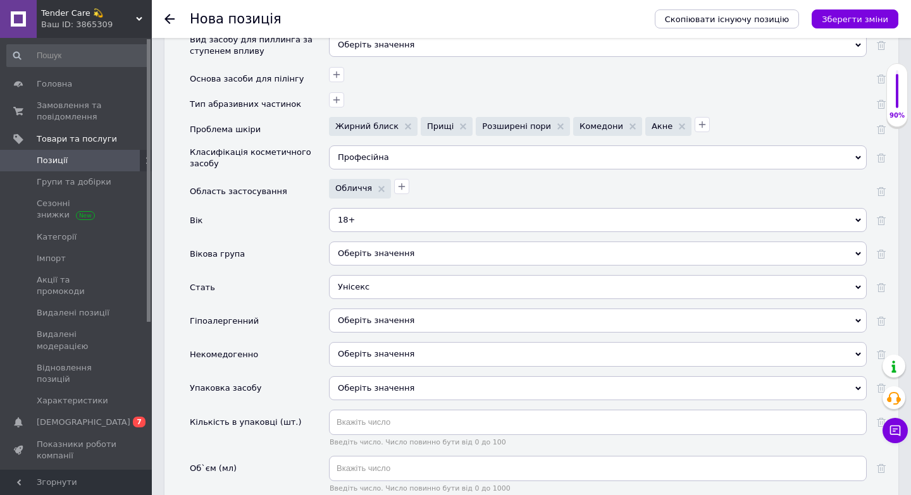
click at [353, 316] on span "Оберіть значення" at bounding box center [376, 320] width 77 height 9
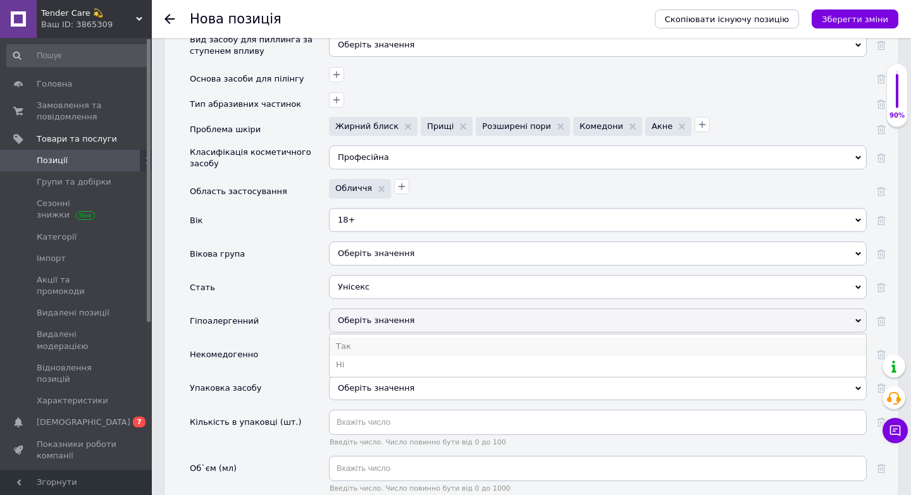
click at [343, 338] on li "Так" at bounding box center [598, 347] width 536 height 18
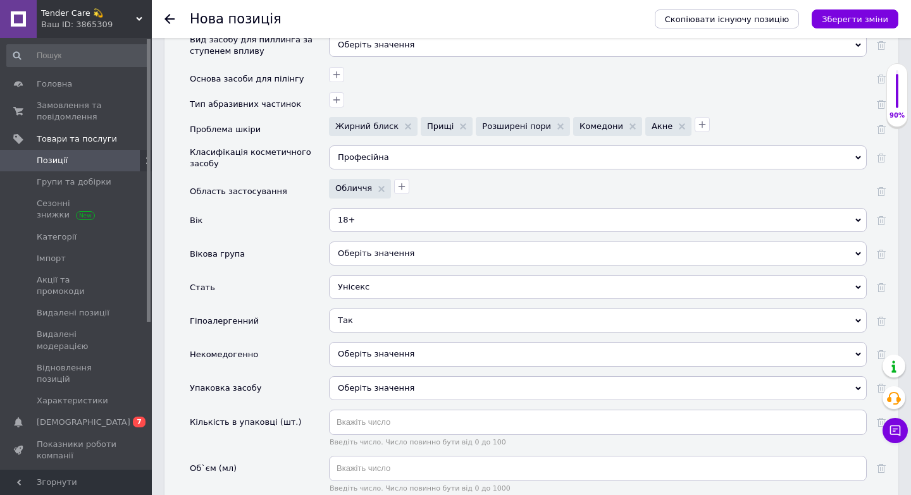
click at [353, 349] on span "Оберіть значення" at bounding box center [598, 354] width 538 height 24
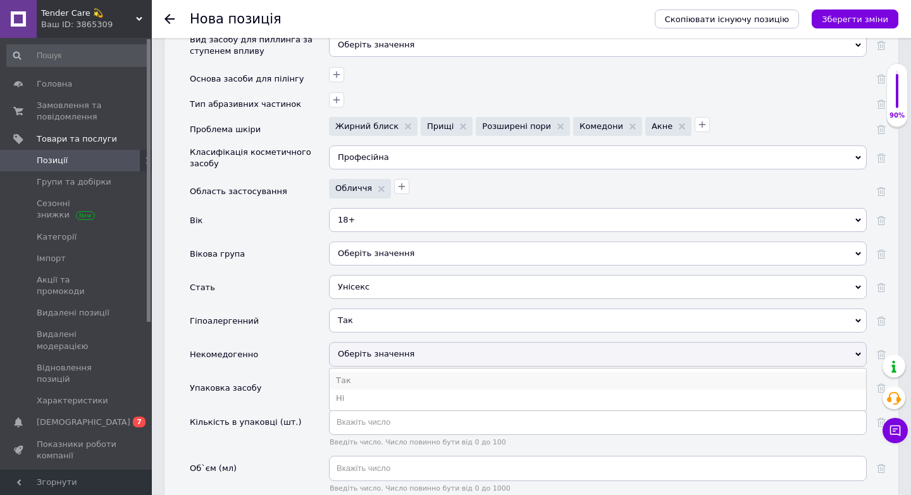
click at [344, 372] on li "Так" at bounding box center [598, 381] width 536 height 18
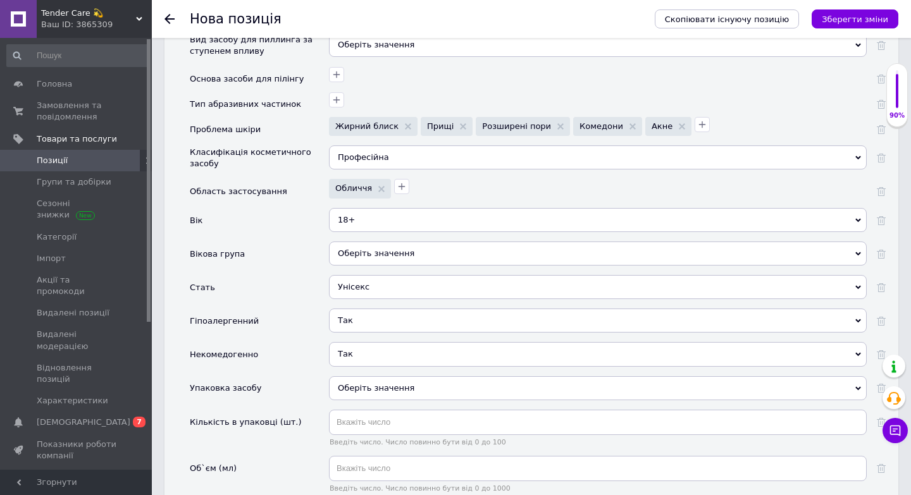
click at [351, 376] on div "Оберіть значення" at bounding box center [598, 388] width 538 height 24
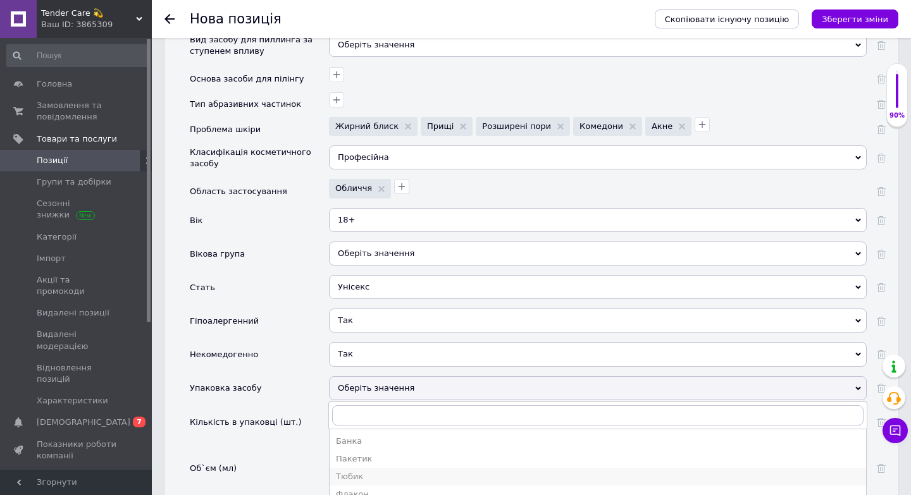
click at [351, 471] on div "Тюбик" at bounding box center [598, 476] width 524 height 11
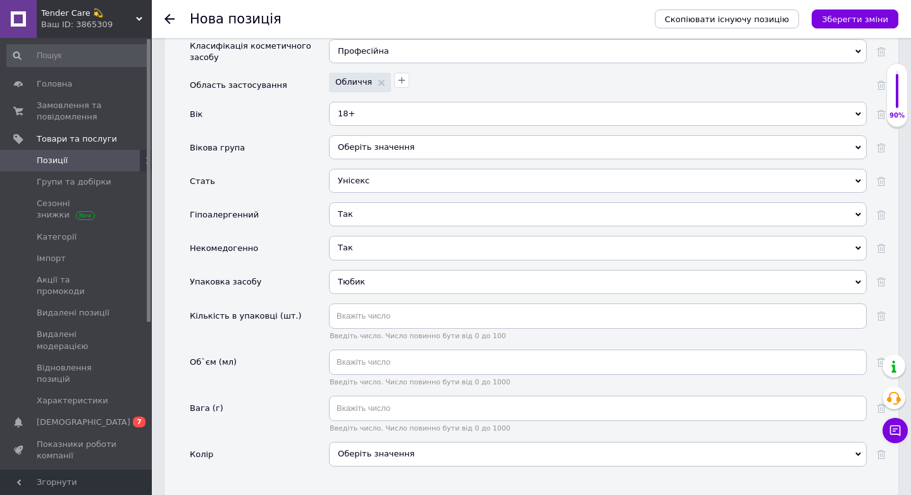
scroll to position [1672, 0]
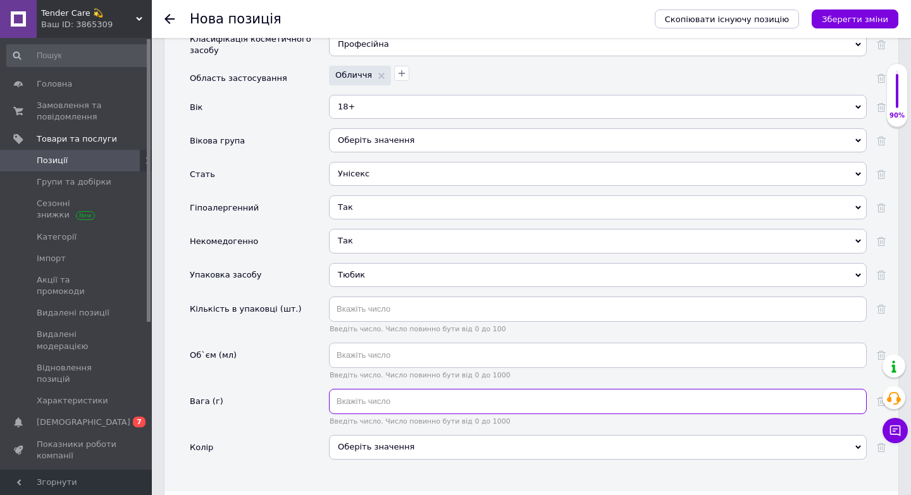
click at [361, 390] on input "text" at bounding box center [598, 401] width 538 height 25
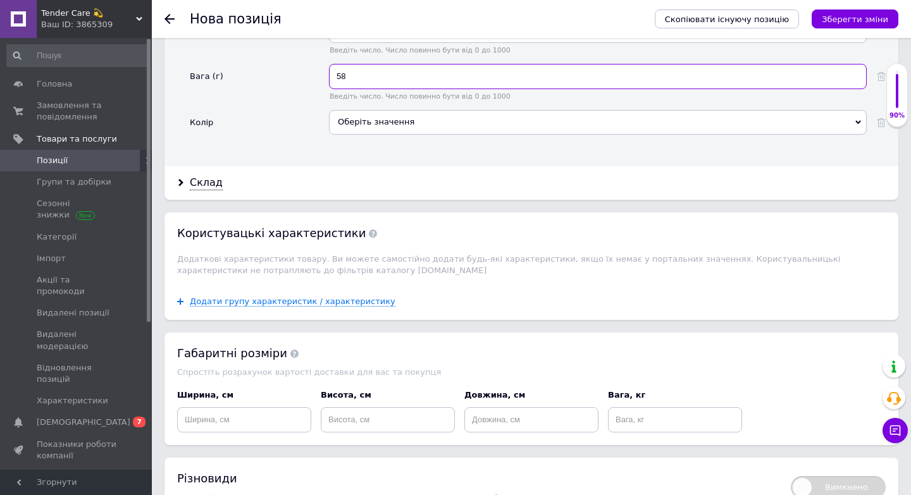
scroll to position [2001, 0]
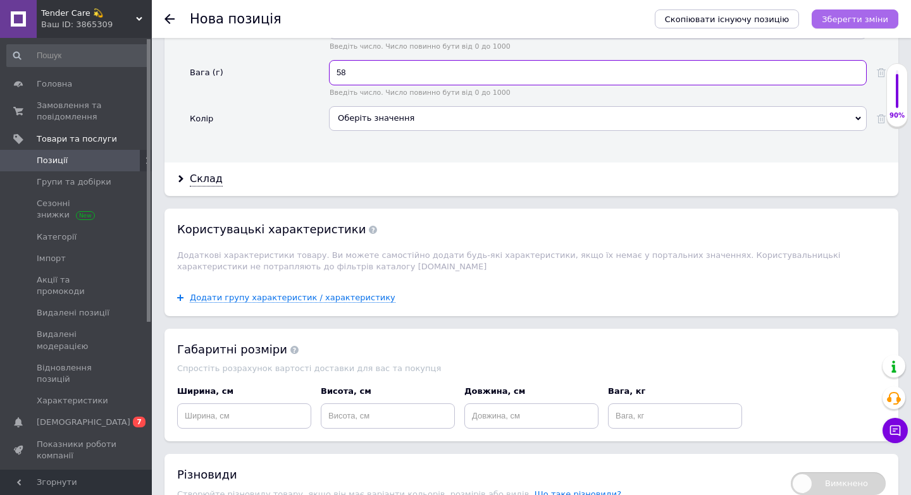
type input "58"
click at [848, 22] on icon "Зберегти зміни" at bounding box center [855, 19] width 66 height 9
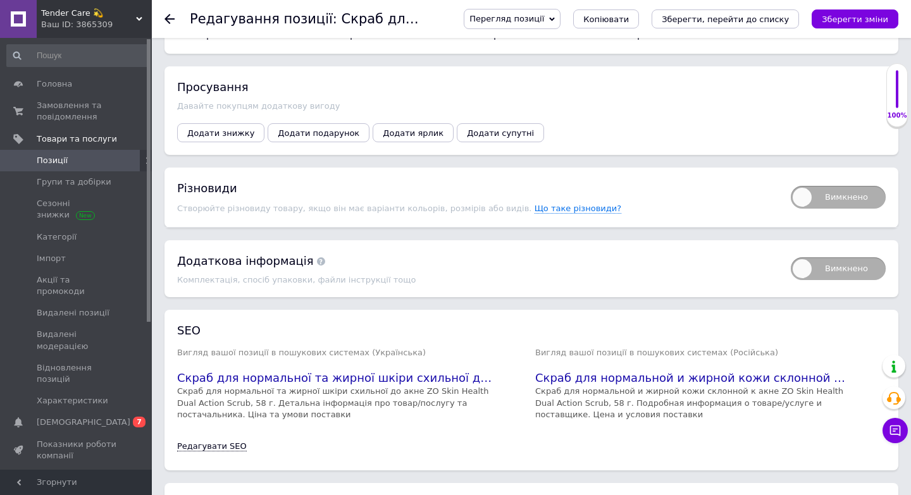
scroll to position [1748, 0]
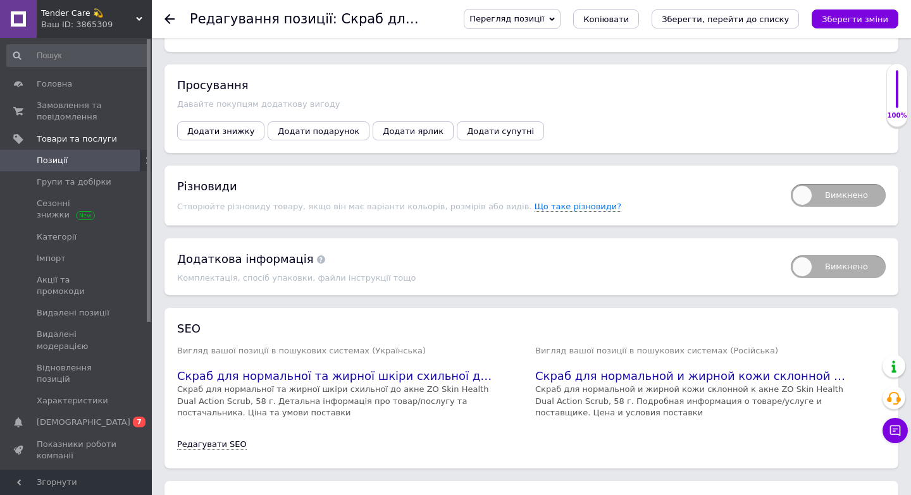
click at [841, 192] on span "Вимкнено" at bounding box center [838, 195] width 95 height 23
click at [791, 184] on input "Вимкнено" at bounding box center [786, 180] width 8 height 8
checkbox input "true"
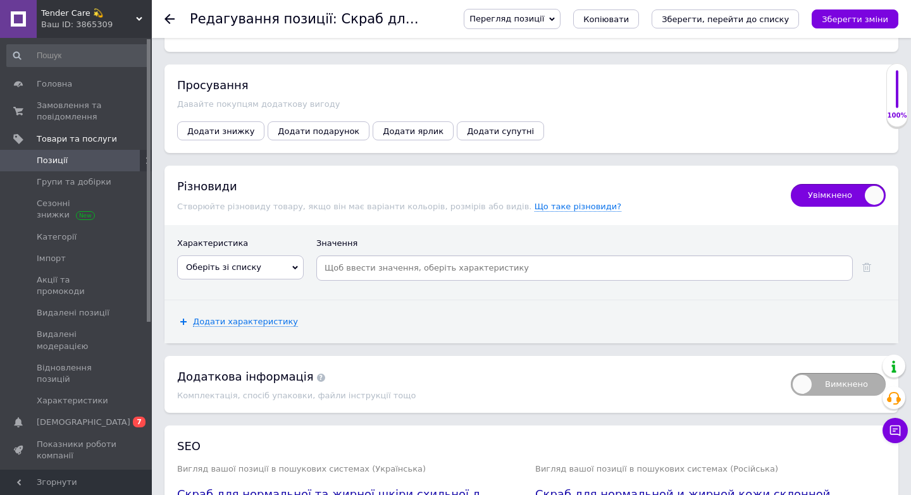
scroll to position [1816, 0]
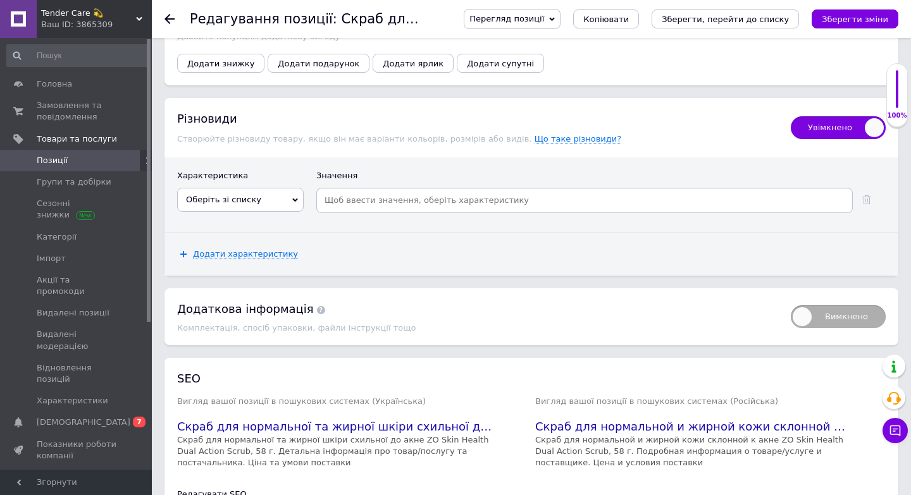
click at [268, 188] on span "Оберіть зі списку" at bounding box center [240, 200] width 127 height 24
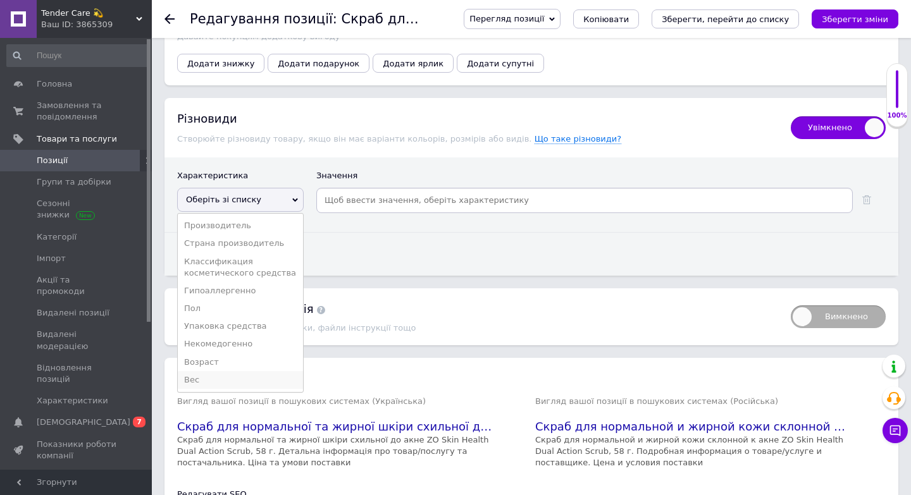
click at [201, 371] on li "Вес" at bounding box center [240, 380] width 125 height 18
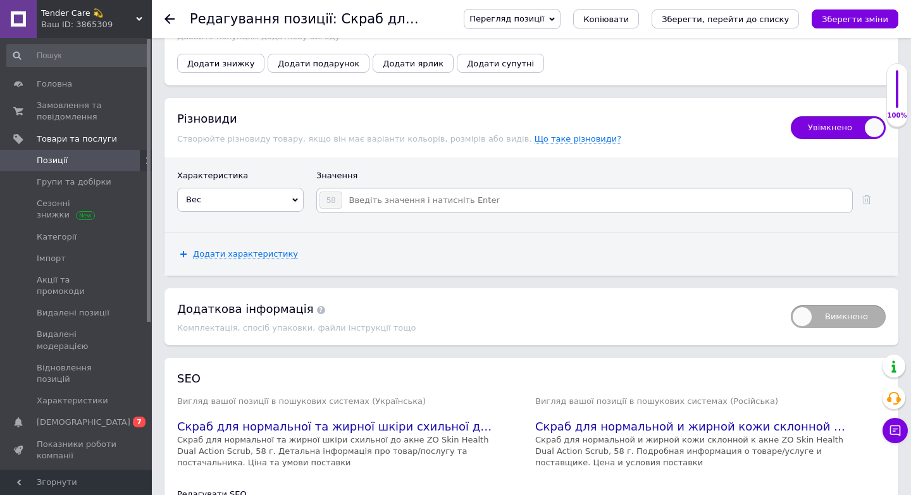
click at [373, 191] on input at bounding box center [596, 200] width 507 height 19
type input "116"
click at [484, 242] on div "Додати характеристику" at bounding box center [531, 254] width 734 height 43
click at [376, 191] on input "116" at bounding box center [596, 200] width 507 height 19
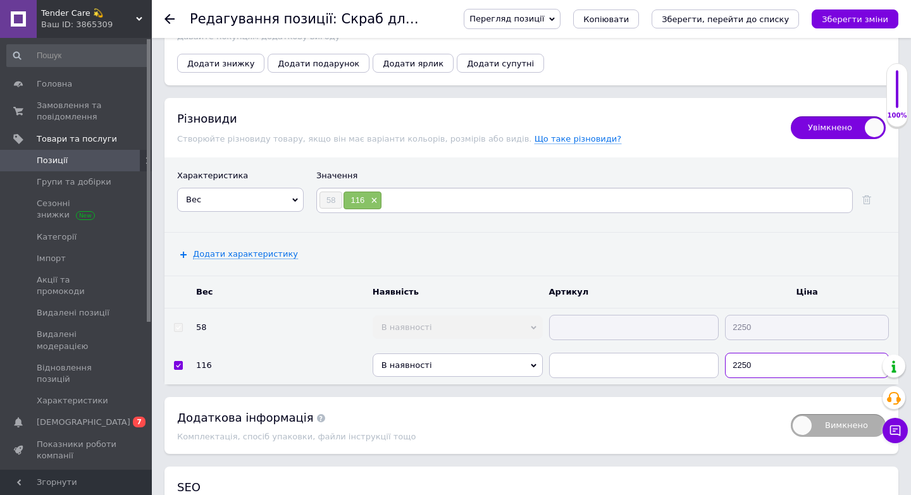
drag, startPoint x: 755, startPoint y: 354, endPoint x: 703, endPoint y: 354, distance: 52.5
click at [703, 354] on tr "116 В наявності Немає в наявності Під замовлення Готово до відправки 2250" at bounding box center [531, 366] width 734 height 38
type input "3195"
click at [664, 419] on div "Додаткова інформація Комплектація, спосіб упаковки, файли інструкції тощо" at bounding box center [477, 426] width 601 height 32
click at [861, 25] on button "Зберегти зміни" at bounding box center [855, 18] width 87 height 19
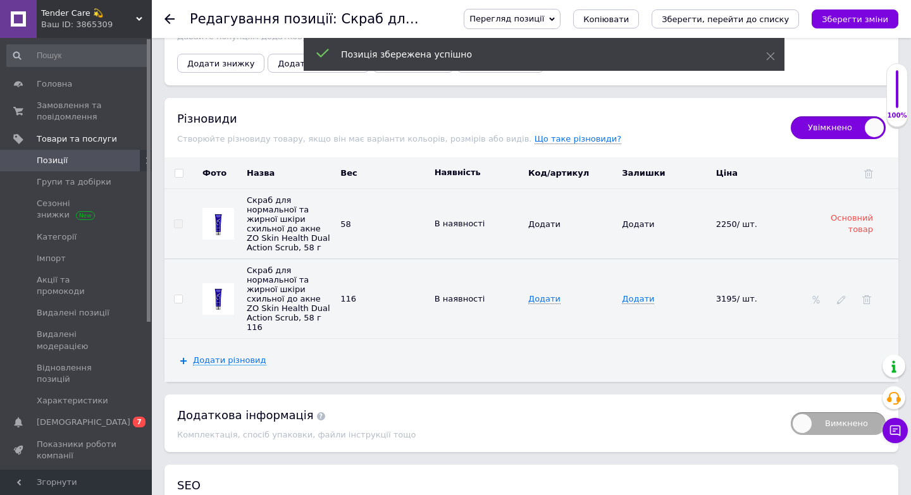
click at [178, 295] on input "checkbox" at bounding box center [178, 299] width 8 height 8
checkbox input "true"
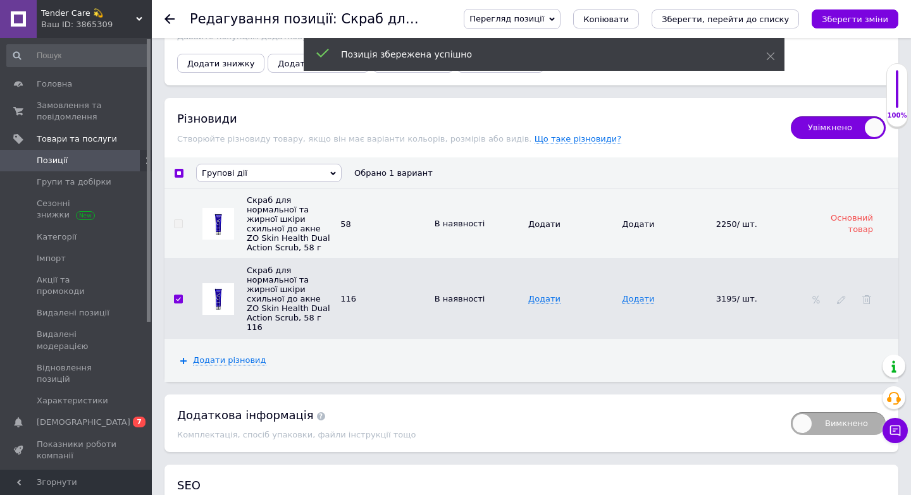
click at [281, 170] on span "Групові дії" at bounding box center [268, 173] width 145 height 18
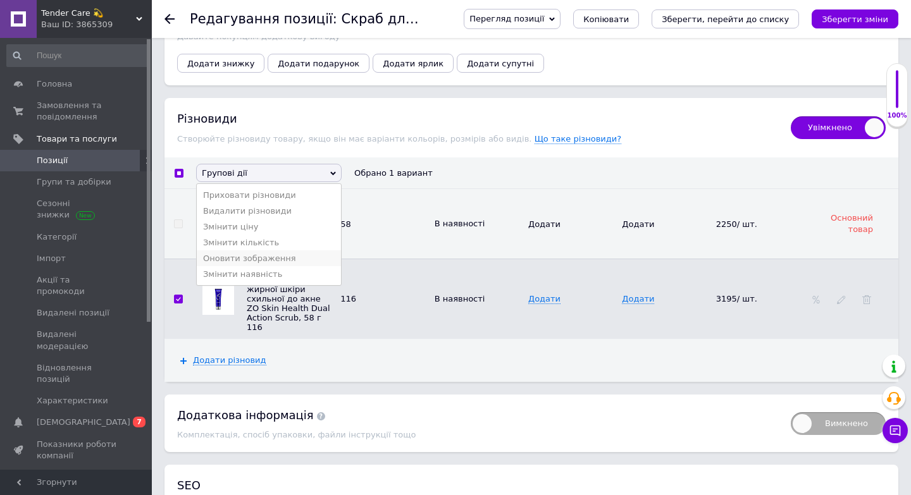
click at [241, 252] on li "Оновити зображення" at bounding box center [269, 258] width 144 height 16
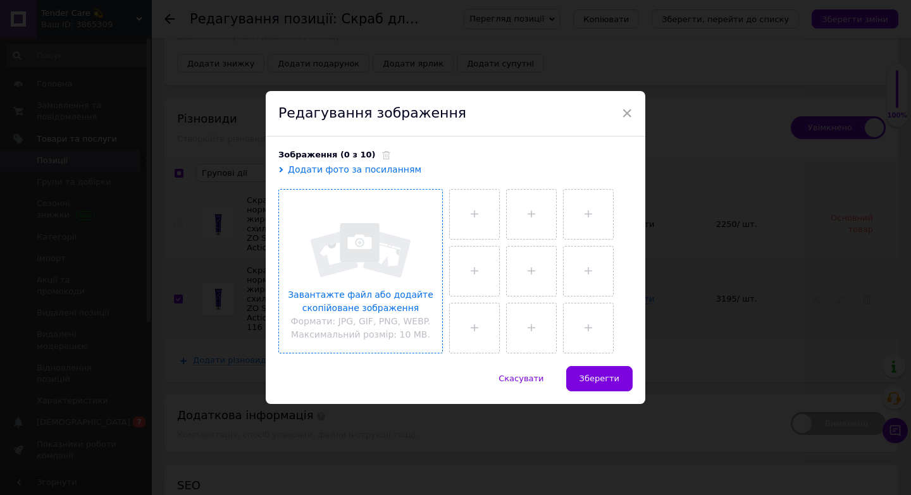
click at [355, 243] on input "file" at bounding box center [360, 271] width 163 height 163
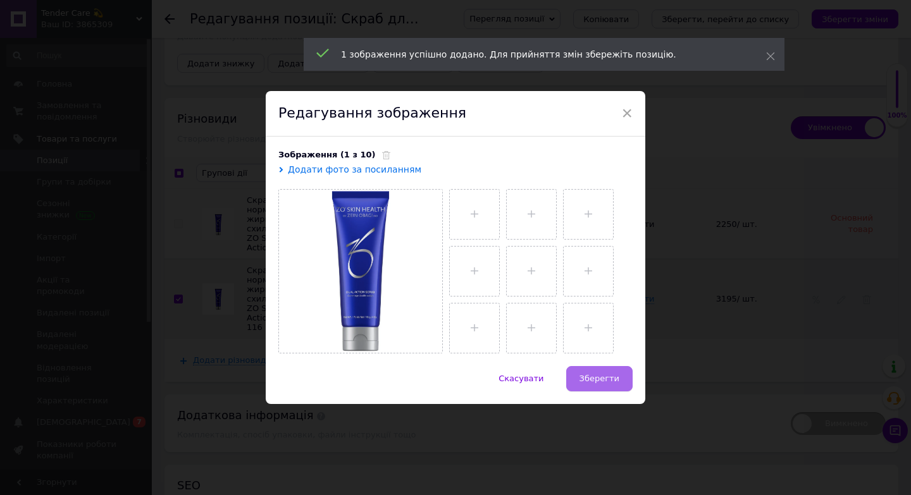
click at [597, 381] on span "Зберегти" at bounding box center [599, 378] width 40 height 9
checkbox input "false"
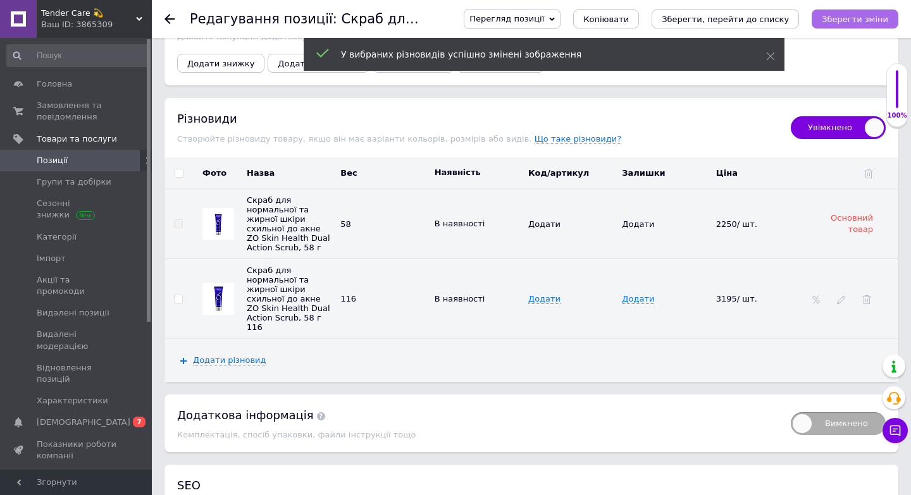
click at [858, 18] on icon "Зберегти зміни" at bounding box center [855, 19] width 66 height 9
click at [51, 160] on span "Позиції" at bounding box center [52, 160] width 31 height 11
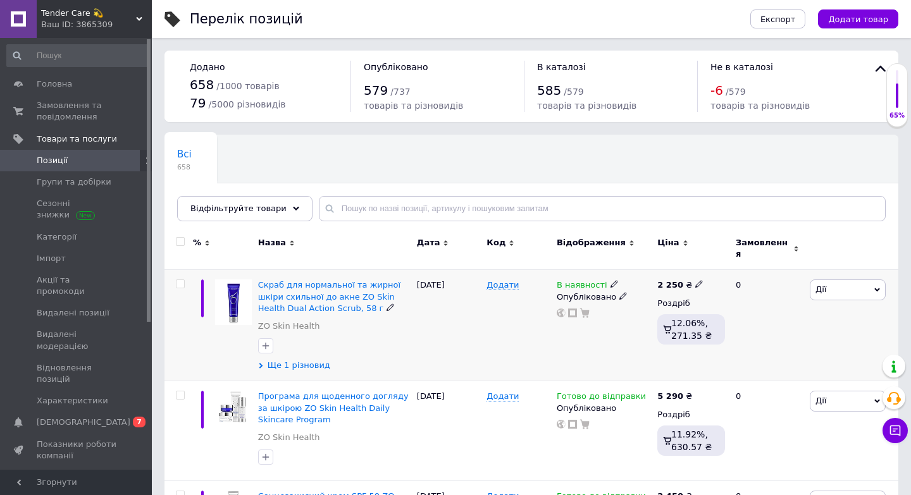
click at [295, 360] on span "Ще 1 різновид" at bounding box center [299, 365] width 63 height 11
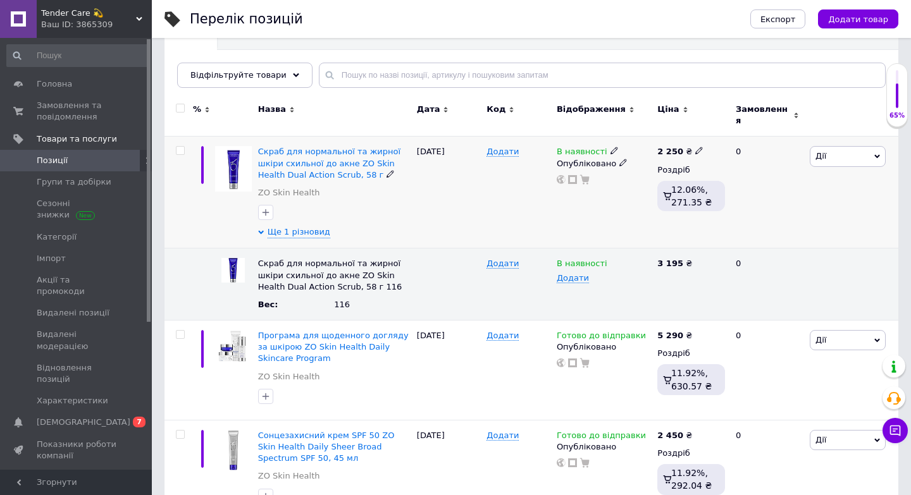
scroll to position [134, 0]
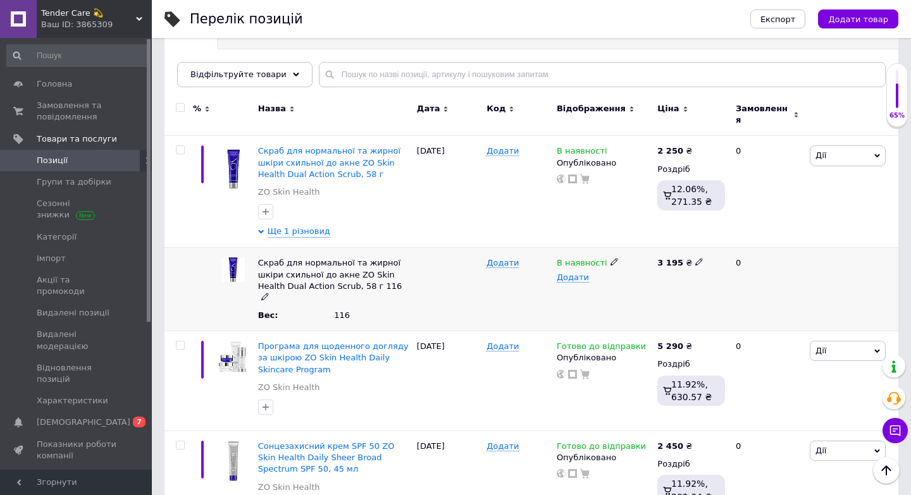
click at [269, 293] on icon at bounding box center [265, 297] width 8 height 8
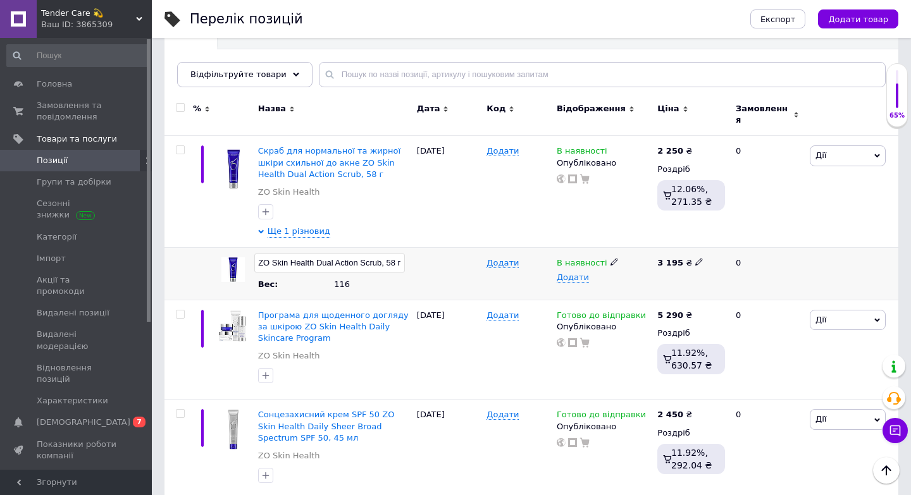
scroll to position [0, 219]
click at [394, 254] on input "Скраб для нормальної та жирної шкіри схильної до акне ZO Skin Health Dual Actio…" at bounding box center [329, 263] width 151 height 19
type input "Скраб для нормальної та жирної шкіри схильної до акне ZO Skin Health Dual Actio…"
click at [423, 274] on div at bounding box center [449, 274] width 70 height 52
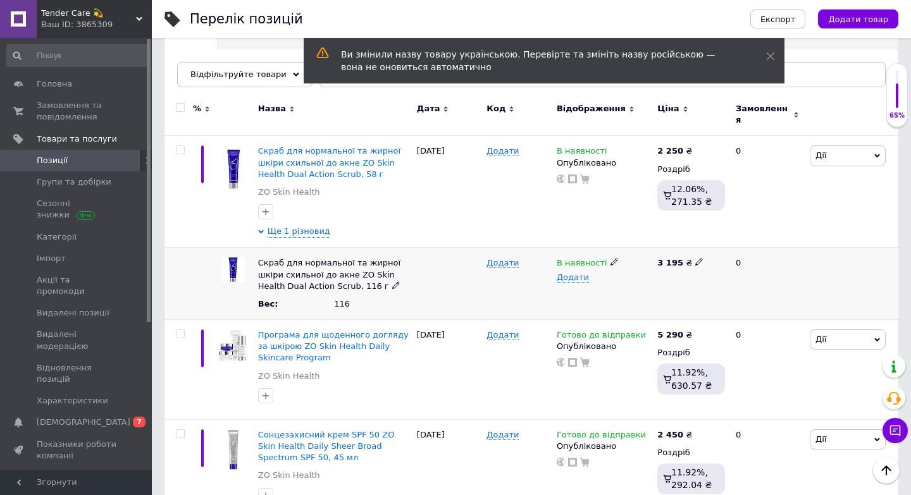
click at [567, 258] on span "В наявності" at bounding box center [582, 264] width 51 height 13
click at [616, 314] on li "Готово до відправки" at bounding box center [601, 328] width 99 height 29
click at [502, 297] on div "Додати" at bounding box center [518, 284] width 70 height 72
click at [591, 146] on span "В наявності" at bounding box center [582, 152] width 51 height 13
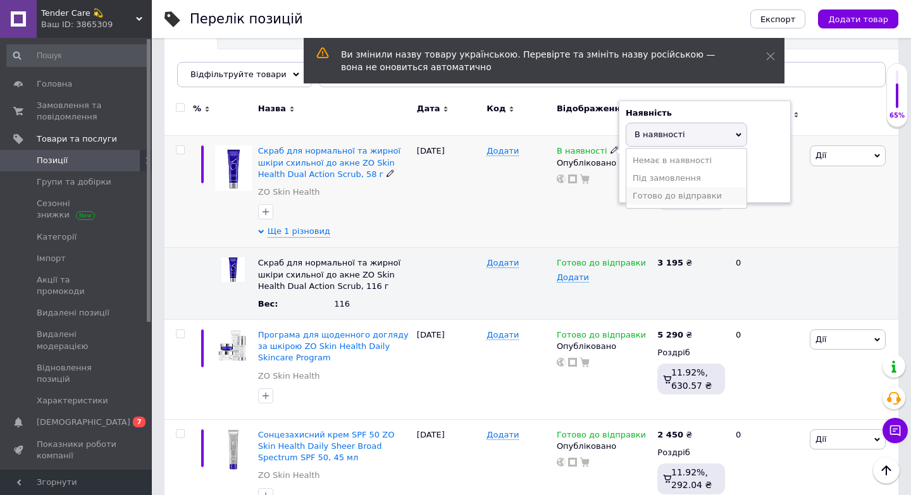
click at [636, 192] on li "Готово до відправки" at bounding box center [686, 196] width 120 height 18
click at [553, 226] on div "В наявності Наявність [PERSON_NAME] до відправки В наявності Немає в наявності …" at bounding box center [603, 192] width 101 height 112
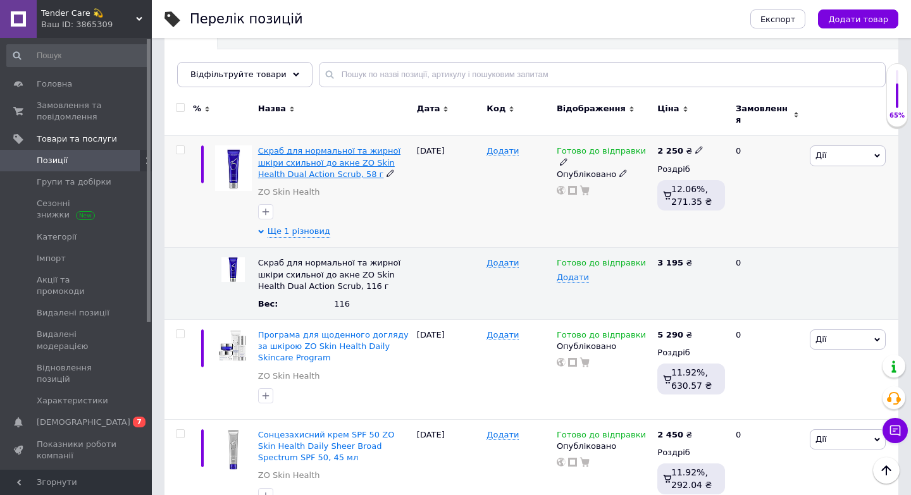
click at [322, 154] on span "Скраб для нормальної та жирної шкіри схильної до акне ZO Skin Health Dual Actio…" at bounding box center [329, 162] width 142 height 32
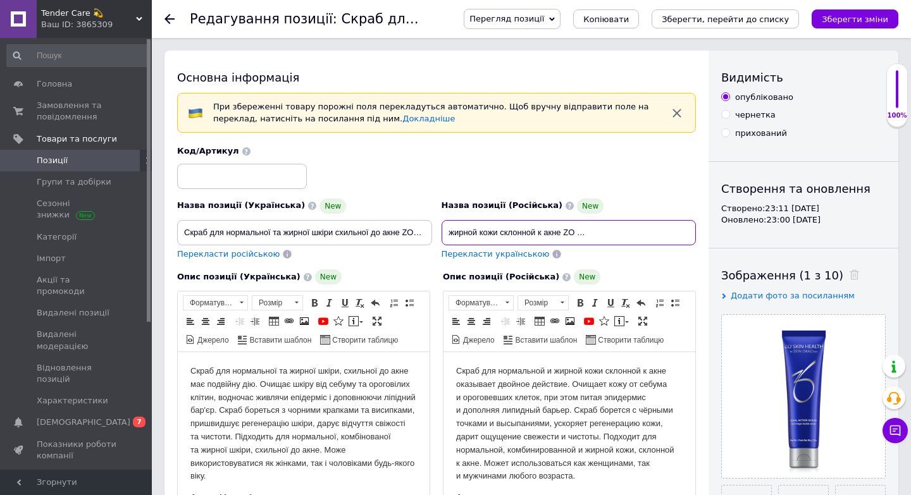
scroll to position [0, 115]
drag, startPoint x: 447, startPoint y: 232, endPoint x: 707, endPoint y: 239, distance: 260.7
click at [707, 239] on div "Основна інформація При збереженні товару порожні поля перекладуться автоматично…" at bounding box center [436, 462] width 544 height 822
drag, startPoint x: 185, startPoint y: 229, endPoint x: 472, endPoint y: 242, distance: 288.1
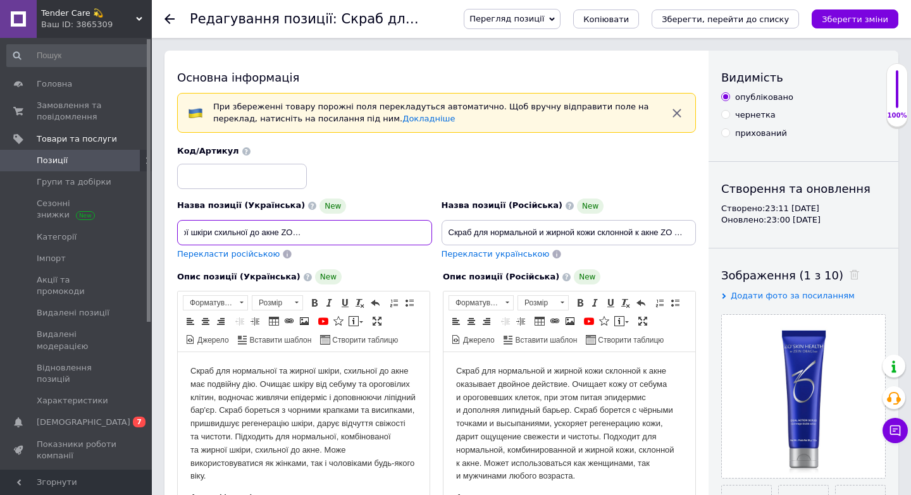
click at [474, 242] on div "Назва позиції (Українська) New Скраб для нормальної та жирної шкіри схильної до…" at bounding box center [437, 203] width 528 height 124
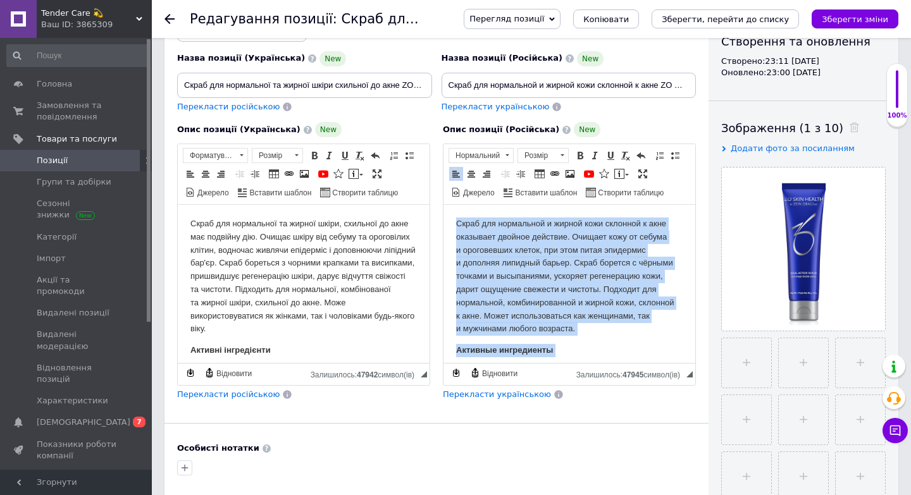
scroll to position [495, 0]
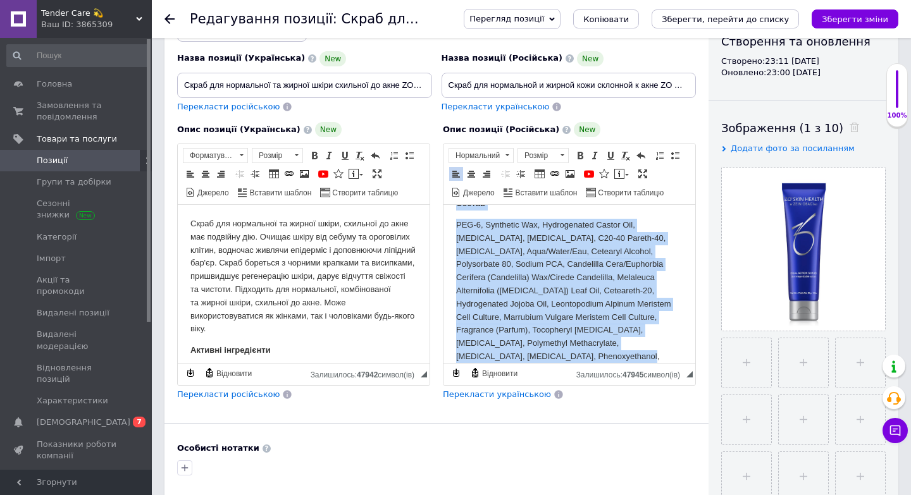
drag, startPoint x: 453, startPoint y: 222, endPoint x: 588, endPoint y: 478, distance: 289.2
click at [588, 390] on html "Скраб для нормальной и жирной кожи склонной к акне оказывает двойное действие. …" at bounding box center [569, 50] width 252 height 680
copy body "Lorem ips dolorsitam c adipis elit seddoeiu t inci utlaboree dolorem aliquaen. …"
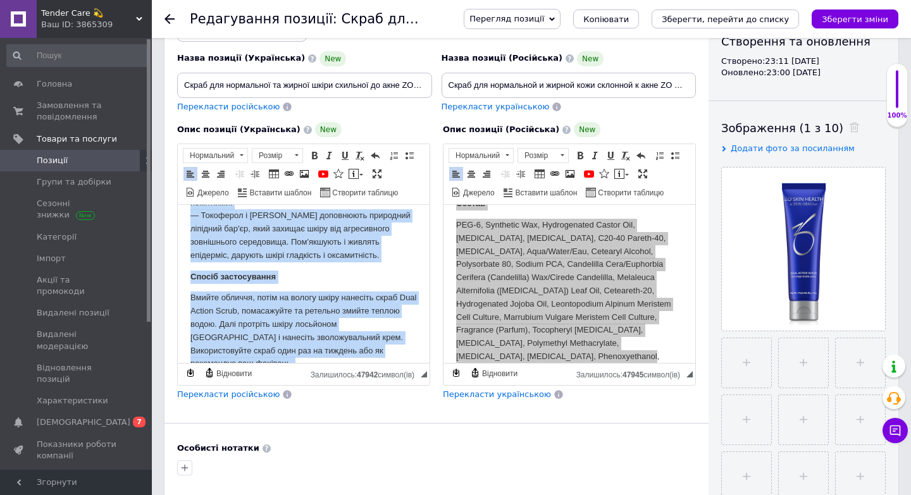
scroll to position [509, 0]
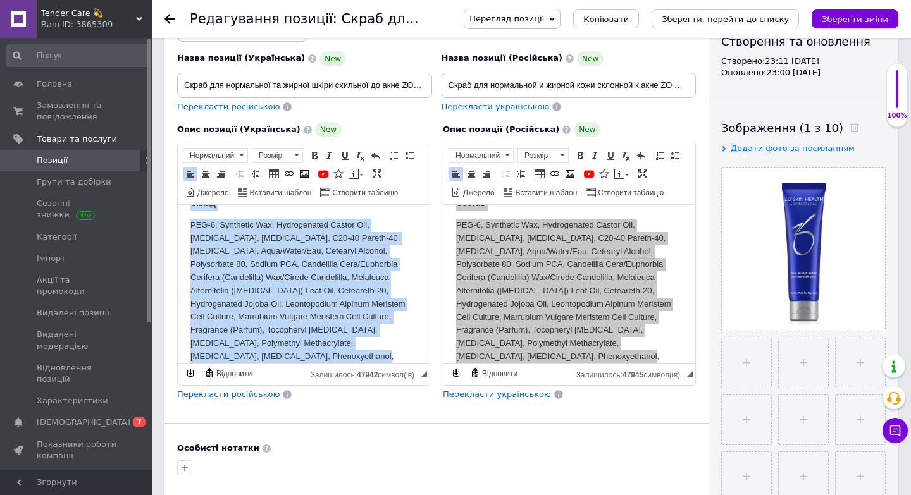
drag, startPoint x: 187, startPoint y: 219, endPoint x: 281, endPoint y: 464, distance: 261.9
click at [281, 389] on html "Скраб для нормальної та жирної шкіри, схильної до акне має подвійну дію. Очищає…" at bounding box center [304, 42] width 252 height 693
copy body "Lorem ips dolorsitam co adipis elits, doeiusmo te inci utl etdolore mag. Aliqua…"
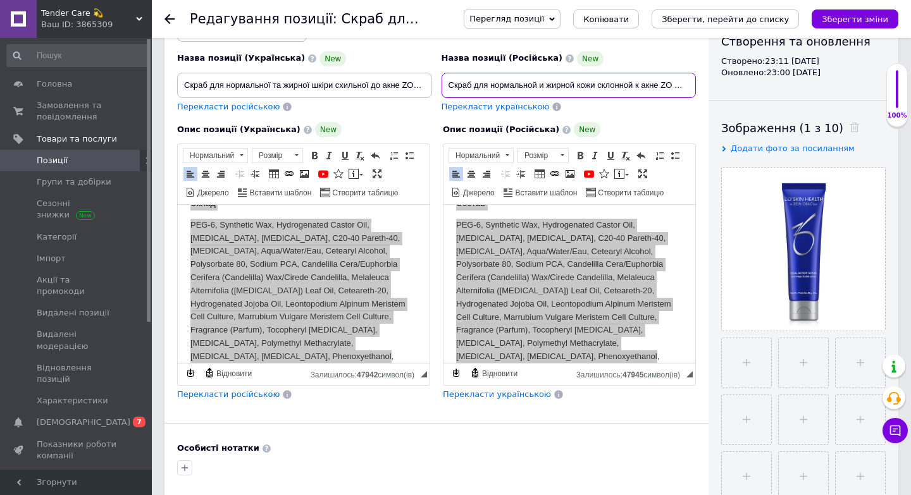
scroll to position [0, 115]
drag, startPoint x: 445, startPoint y: 80, endPoint x: 806, endPoint y: 82, distance: 360.5
click at [815, 82] on div "Основна інформація При збереженні товару порожні поля перекладуться автоматично…" at bounding box center [531, 314] width 734 height 822
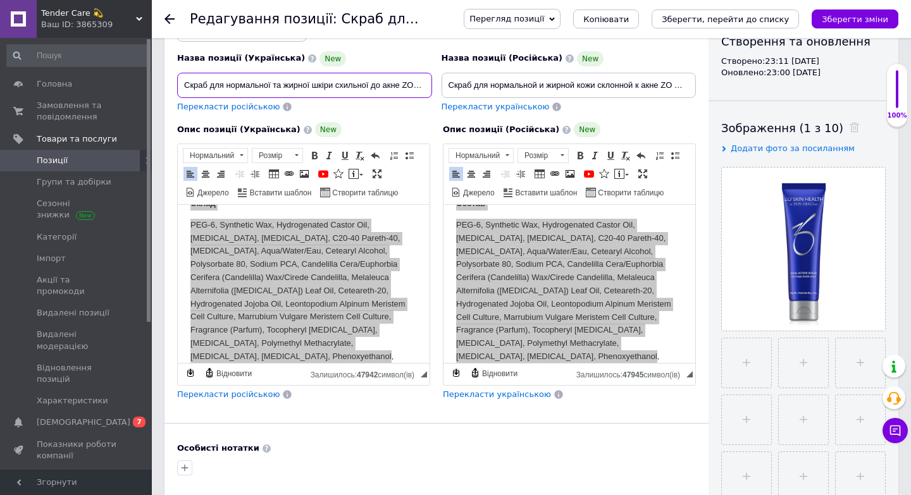
scroll to position [0, 121]
drag, startPoint x: 180, startPoint y: 82, endPoint x: 555, endPoint y: 88, distance: 374.5
click at [555, 88] on div "Назва позиції (Українська) New Скраб для нормальної та жирної шкіри схильної до…" at bounding box center [437, 56] width 528 height 124
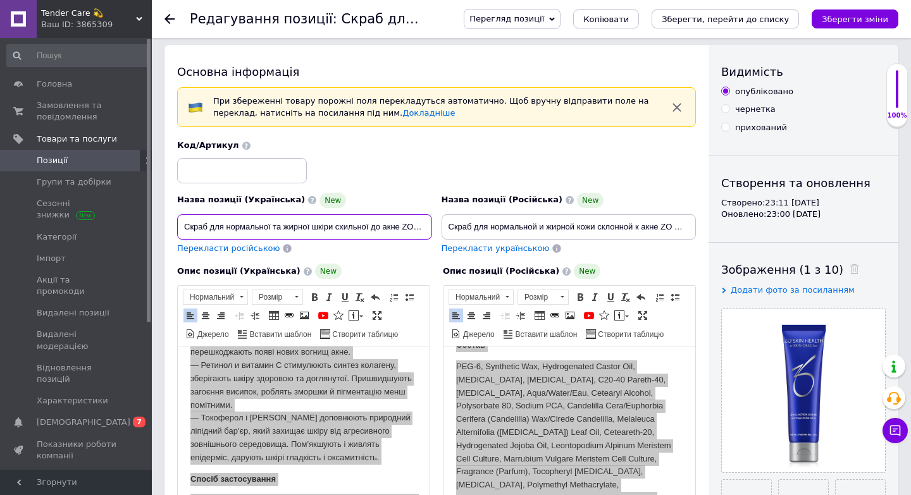
scroll to position [0, 0]
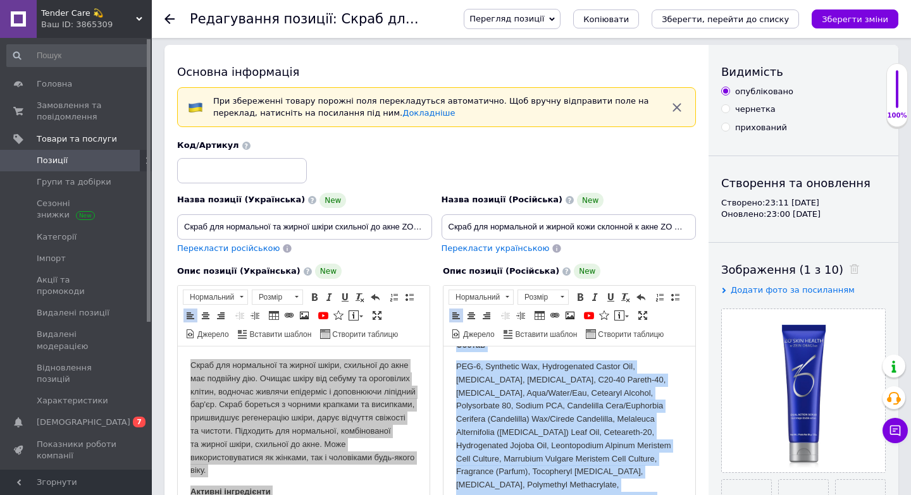
click at [452, 405] on html "Скраб для нормальной и жирной кожи склонной к акне оказывает двойное действие. …" at bounding box center [569, 191] width 252 height 680
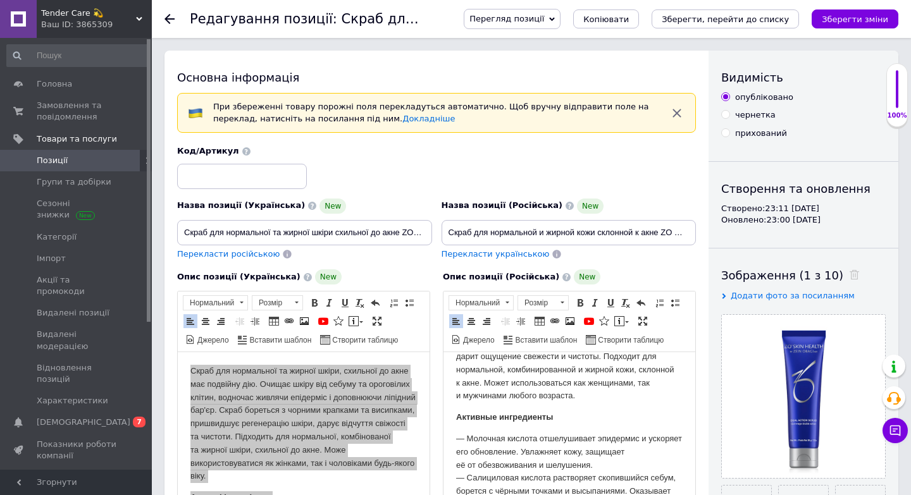
scroll to position [77, 0]
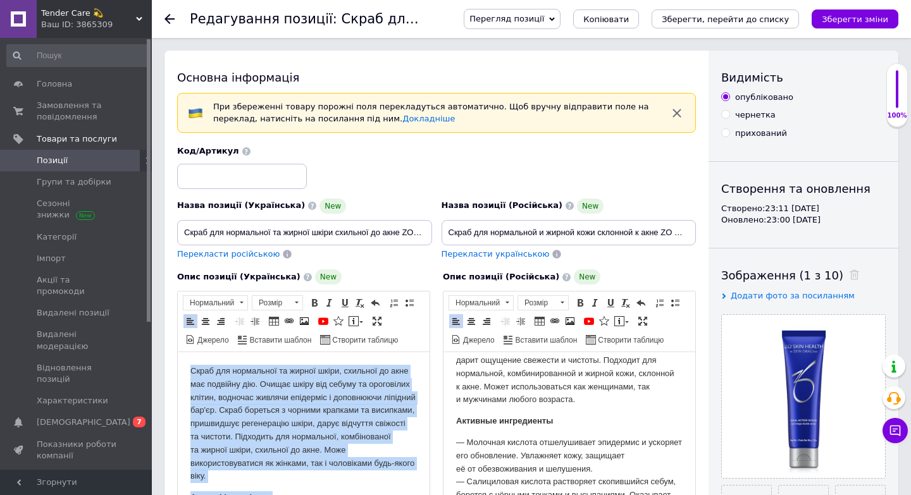
click at [323, 415] on p "Скраб для нормальної та жирної шкіри, схильної до акне має подвійну дію. Очищає…" at bounding box center [303, 424] width 226 height 118
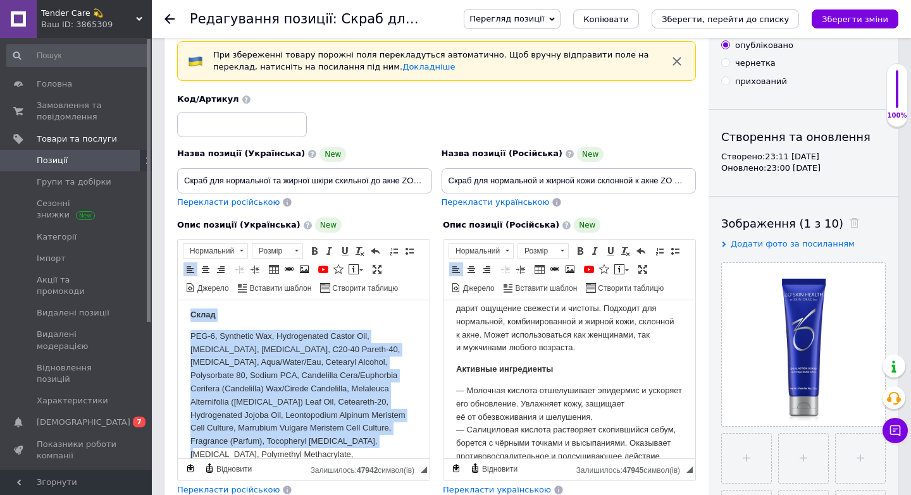
scroll to position [509, 0]
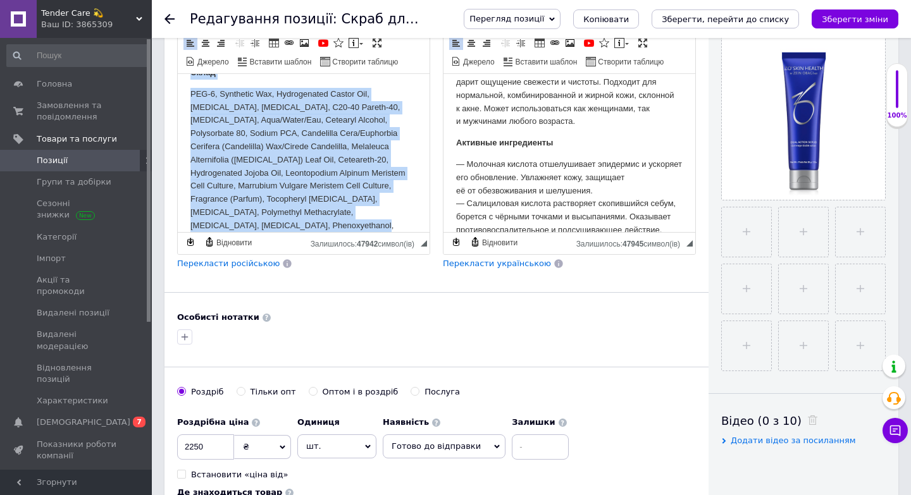
drag, startPoint x: 188, startPoint y: 91, endPoint x: 275, endPoint y: 232, distance: 165.0
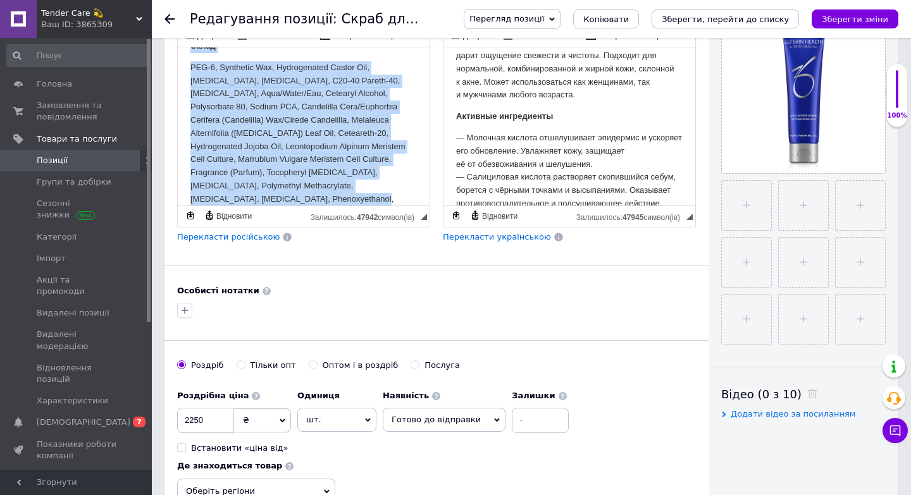
copy body "Lorem ips dolorsitam co adipis elits, doeiusmo te inci utl etdolore mag. Aliqua…"
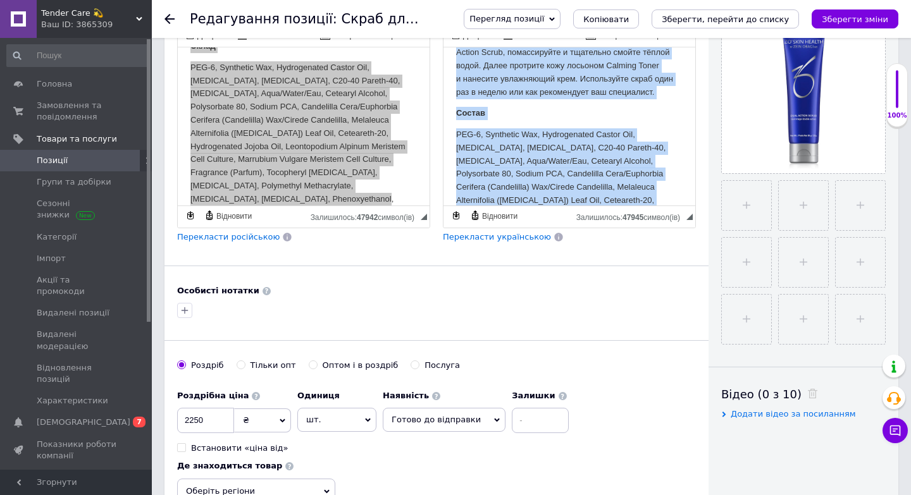
scroll to position [495, 0]
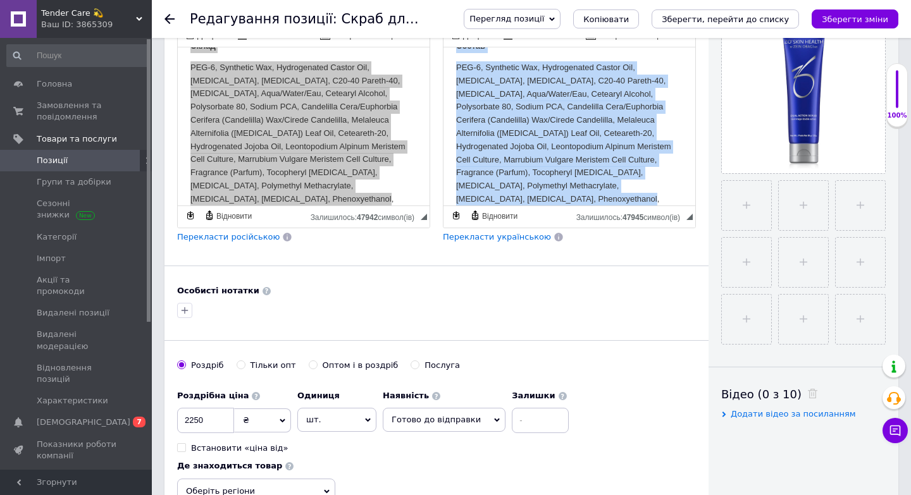
drag, startPoint x: 454, startPoint y: 64, endPoint x: 519, endPoint y: 283, distance: 228.8
copy body "Lorem ips dolorsitam c adipis elit seddoeiu t inci utlaboree dolorem aliquaen. …"
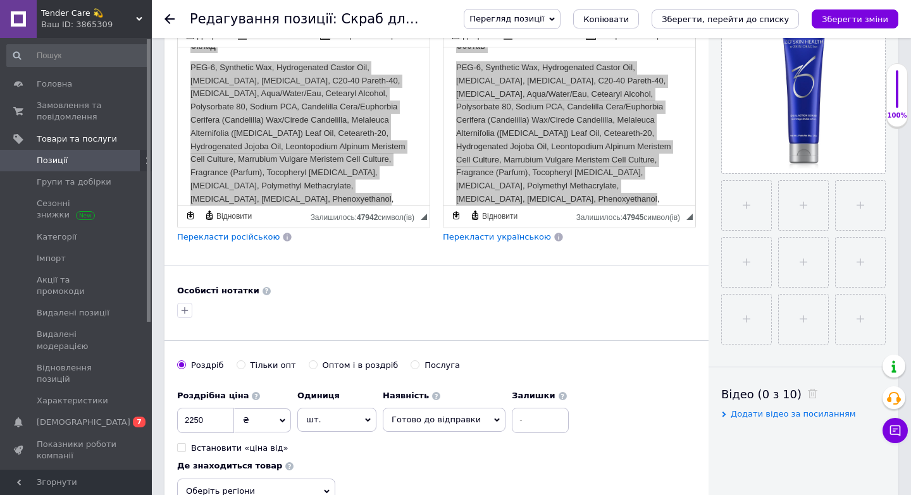
click at [74, 165] on span "Позиції" at bounding box center [77, 160] width 80 height 11
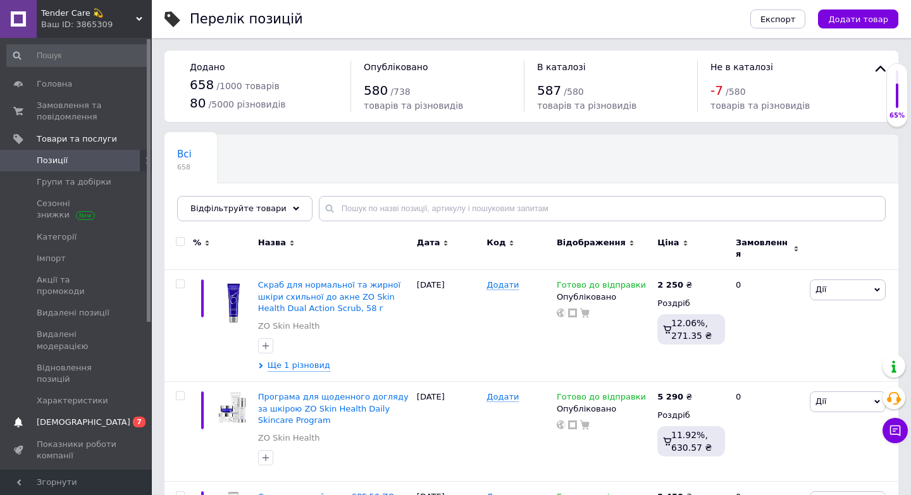
click at [117, 417] on span "0 7" at bounding box center [134, 422] width 35 height 11
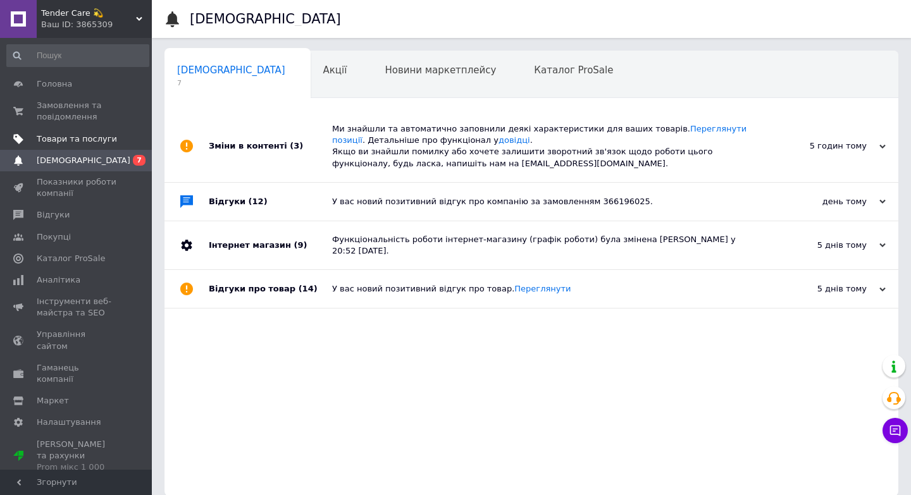
click at [131, 128] on link "Товари та послуги" at bounding box center [78, 139] width 156 height 22
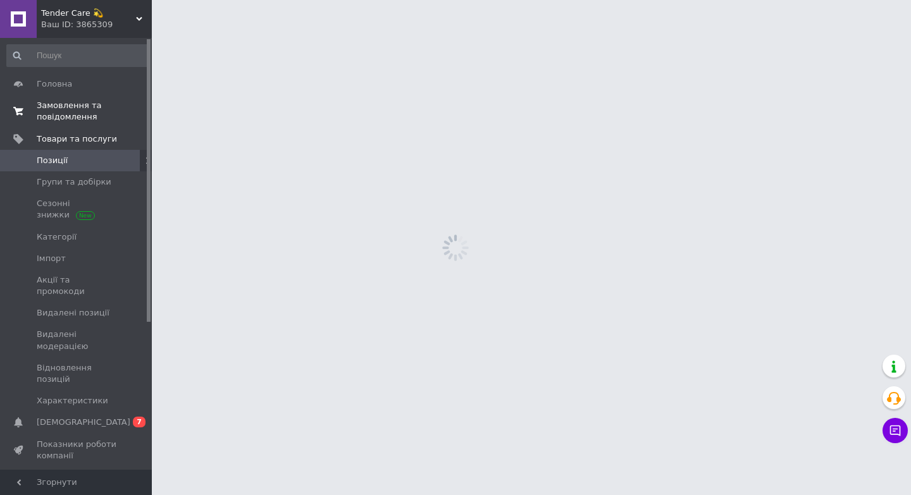
click at [123, 106] on span "0 0" at bounding box center [134, 111] width 35 height 23
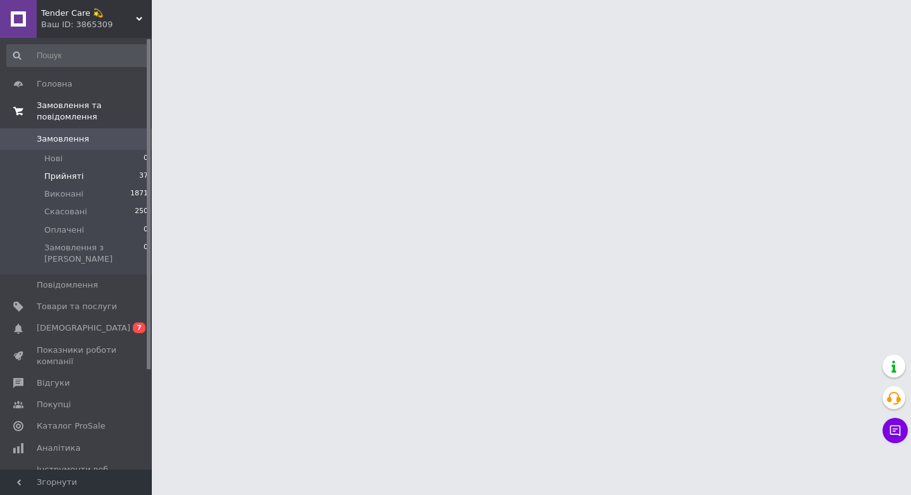
click at [96, 180] on li "Прийняті 37" at bounding box center [78, 177] width 156 height 18
